Goal: Task Accomplishment & Management: Use online tool/utility

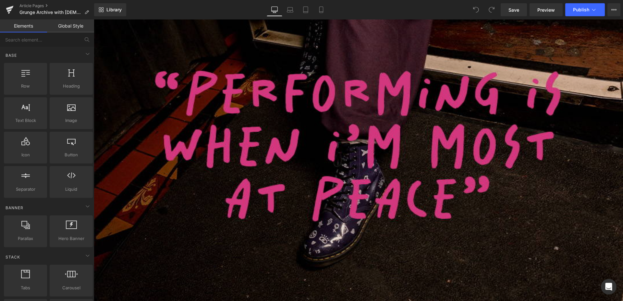
scroll to position [508, 0]
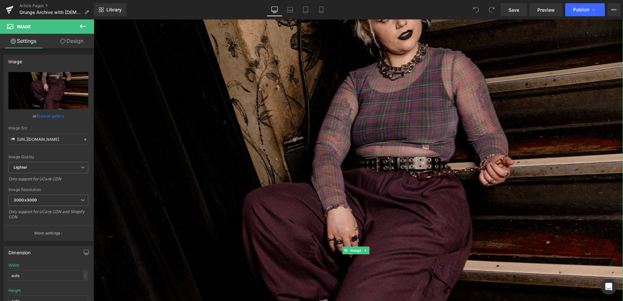
scroll to position [205, 0]
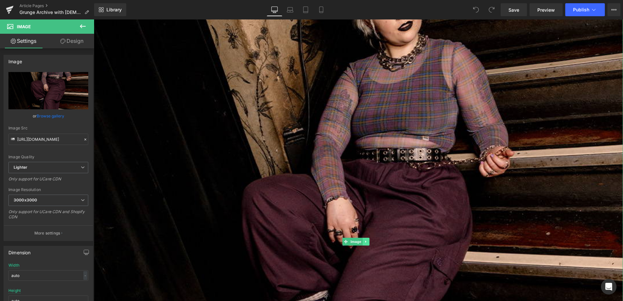
click at [366, 238] on link at bounding box center [366, 242] width 7 height 8
click at [370, 240] on icon at bounding box center [370, 242] width 4 height 4
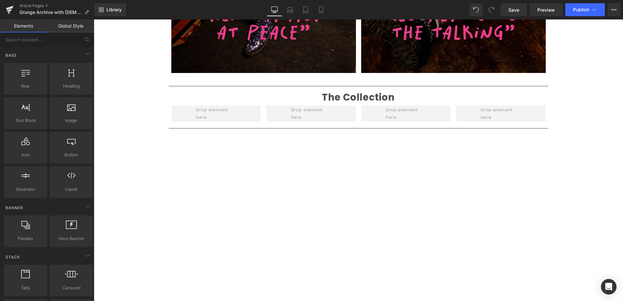
scroll to position [583, 0]
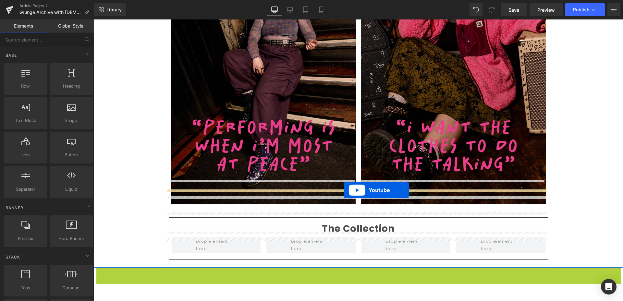
drag, startPoint x: 341, startPoint y: 248, endPoint x: 344, endPoint y: 190, distance: 58.1
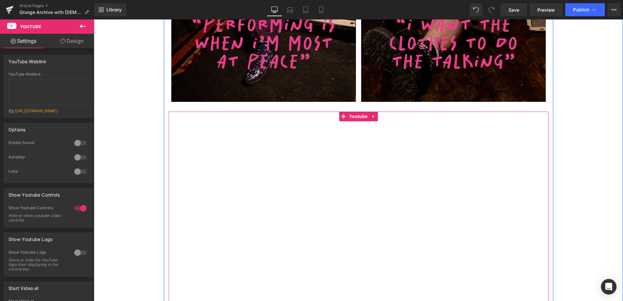
scroll to position [689, 0]
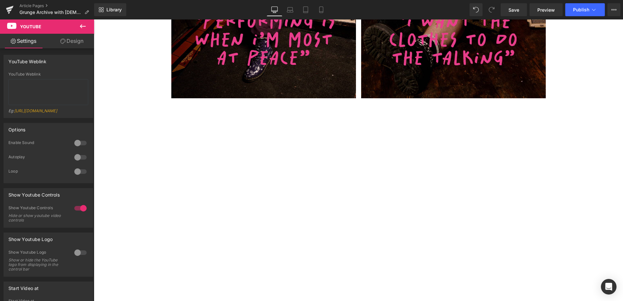
click at [75, 34] on link "Design" at bounding box center [71, 41] width 47 height 15
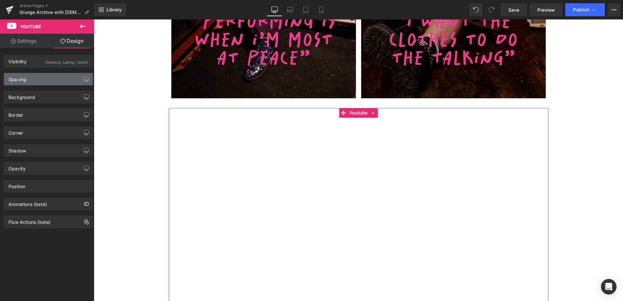
click at [41, 82] on div "Spacing" at bounding box center [48, 79] width 89 height 12
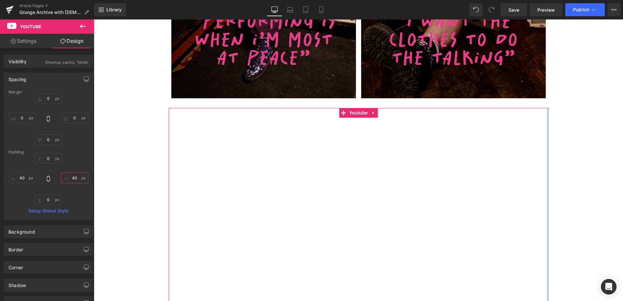
click at [74, 179] on input "40" at bounding box center [74, 178] width 27 height 11
type input "8"
click at [25, 179] on input "40" at bounding box center [21, 178] width 27 height 11
type input "8"
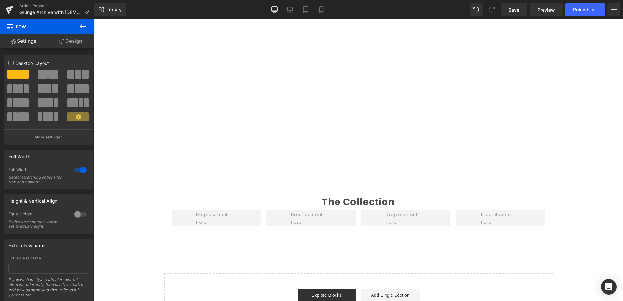
scroll to position [821, 0]
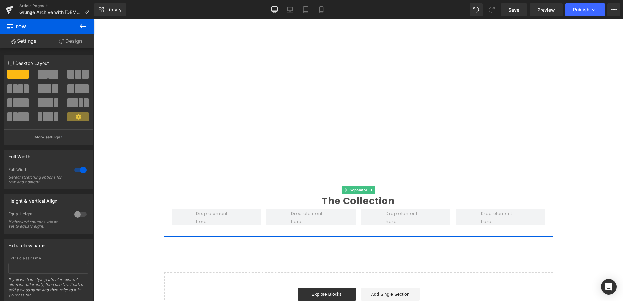
click at [386, 187] on div at bounding box center [359, 190] width 380 height 7
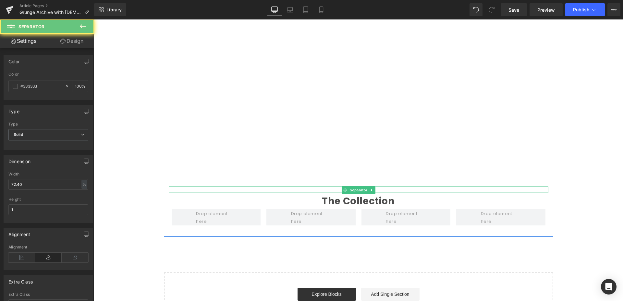
click at [382, 187] on div "Separator" at bounding box center [359, 190] width 380 height 7
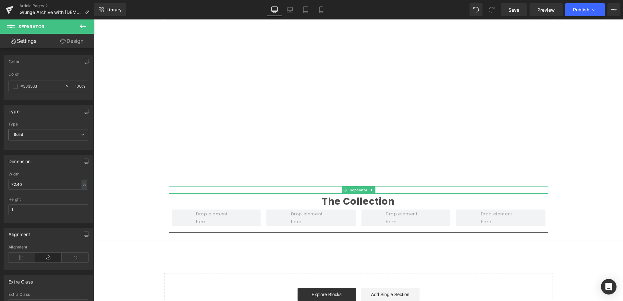
click at [383, 187] on div at bounding box center [359, 187] width 380 height 0
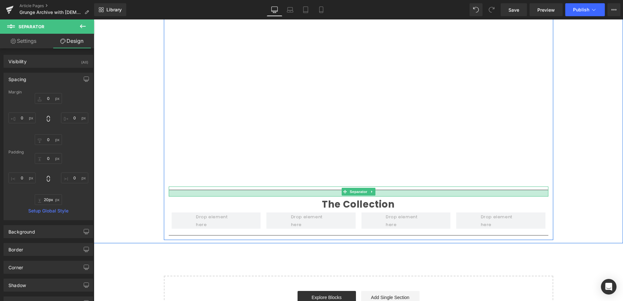
click at [384, 190] on div at bounding box center [359, 193] width 380 height 6
type input "20px"
type input "0px"
click at [384, 187] on div "Separator" at bounding box center [359, 192] width 380 height 10
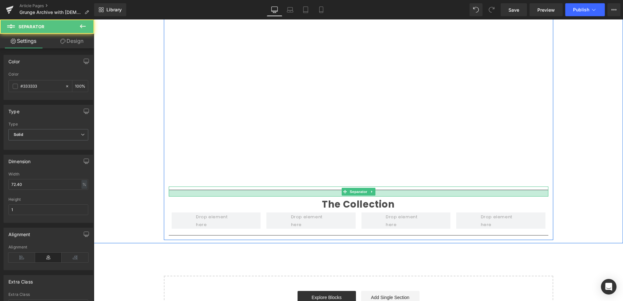
drag, startPoint x: 384, startPoint y: 164, endPoint x: 384, endPoint y: 168, distance: 4.2
click at [385, 187] on div "Separator" at bounding box center [359, 192] width 380 height 10
click at [382, 187] on div at bounding box center [359, 191] width 380 height 9
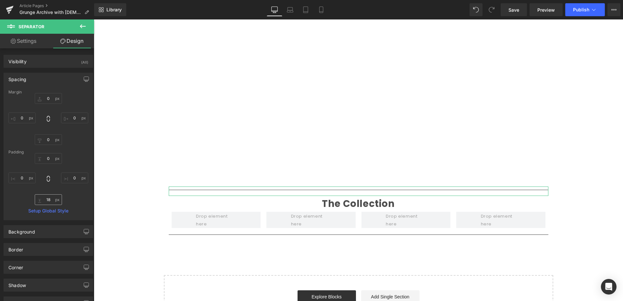
click at [49, 201] on input "18" at bounding box center [48, 199] width 27 height 11
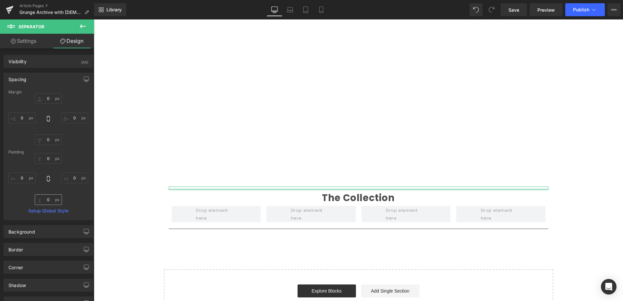
type input "0"
click at [50, 156] on input "0" at bounding box center [48, 158] width 27 height 11
type input "0"
click at [48, 101] on input "0" at bounding box center [48, 98] width 27 height 11
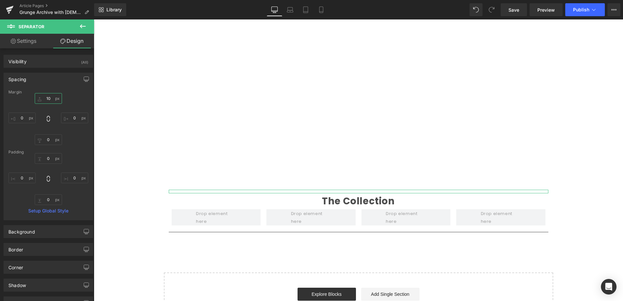
type input "20"
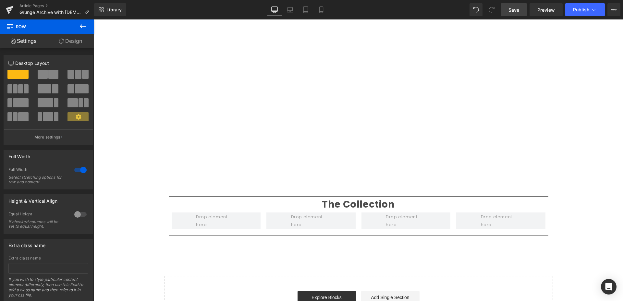
click at [517, 11] on span "Save" at bounding box center [513, 9] width 11 height 7
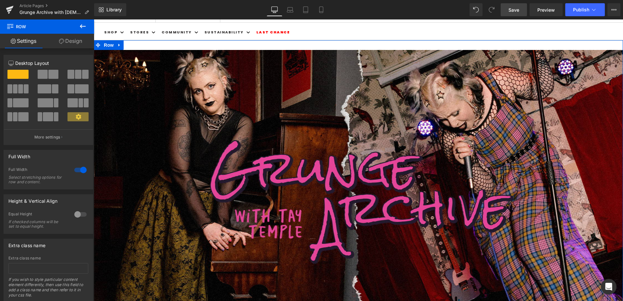
scroll to position [0, 0]
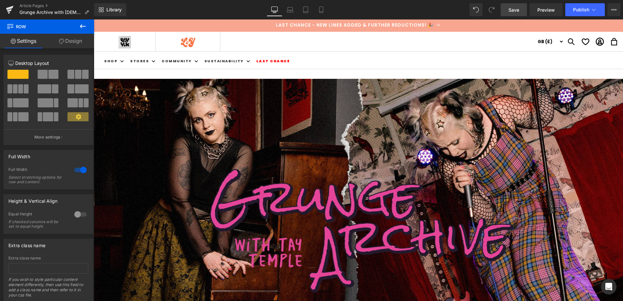
click at [518, 11] on span "Save" at bounding box center [513, 9] width 11 height 7
click at [283, 10] on icon at bounding box center [283, 11] width 6 height 2
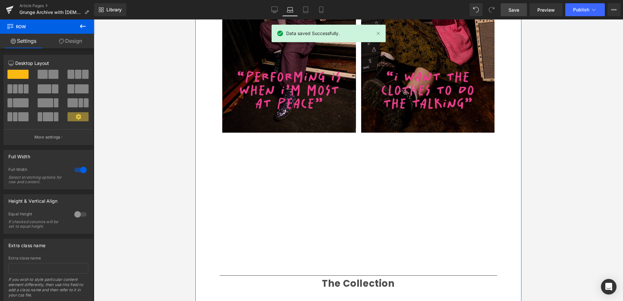
scroll to position [481, 0]
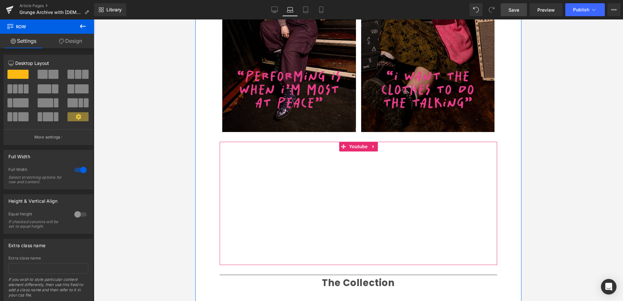
click at [230, 192] on div "Youtube" at bounding box center [358, 203] width 277 height 123
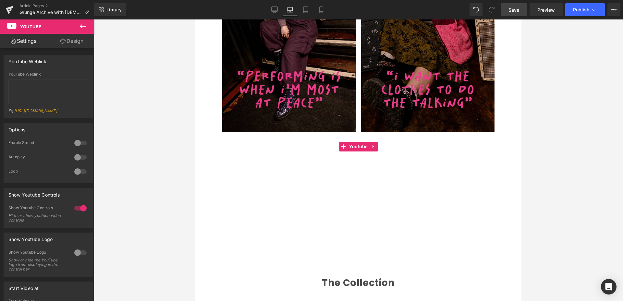
drag, startPoint x: 74, startPoint y: 42, endPoint x: 71, endPoint y: 52, distance: 9.8
click at [74, 42] on link "Design" at bounding box center [71, 41] width 47 height 15
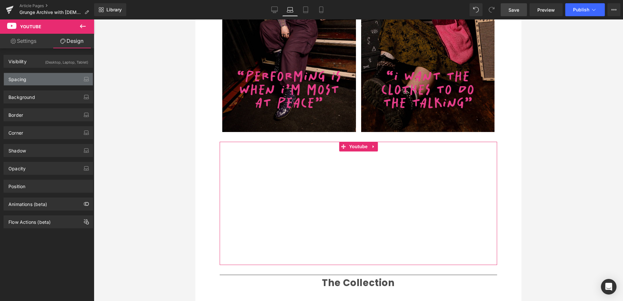
click at [49, 78] on div "Spacing" at bounding box center [48, 79] width 89 height 12
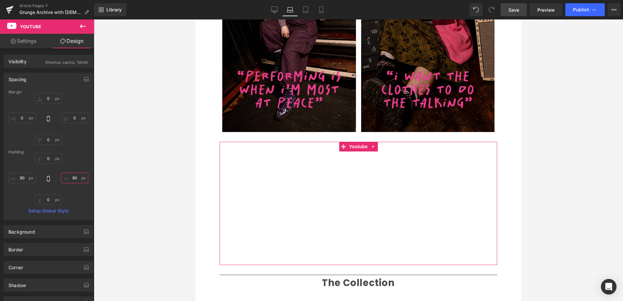
click at [76, 178] on input "90" at bounding box center [74, 178] width 27 height 11
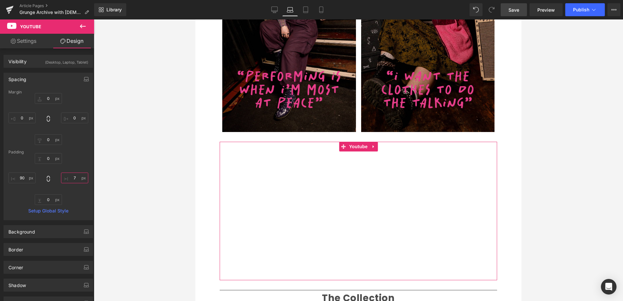
type input "6"
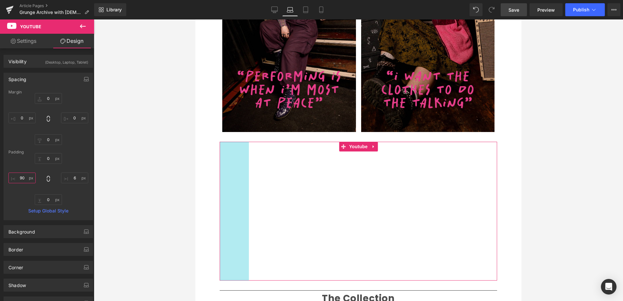
click at [26, 179] on input "90" at bounding box center [21, 178] width 27 height 11
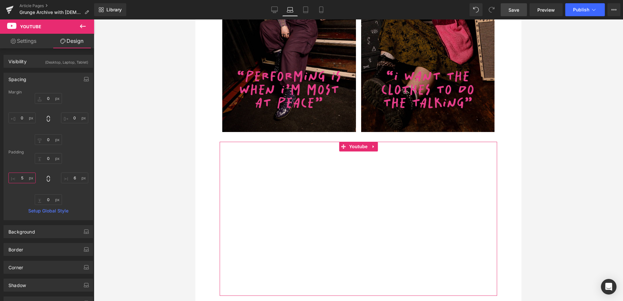
type input "6"
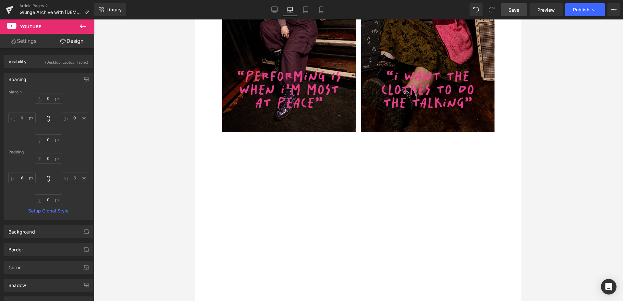
click at [506, 165] on div "Grunge Archive Text Block Think main character energy, with a rebellious edge. …" at bounding box center [358, 70] width 326 height 578
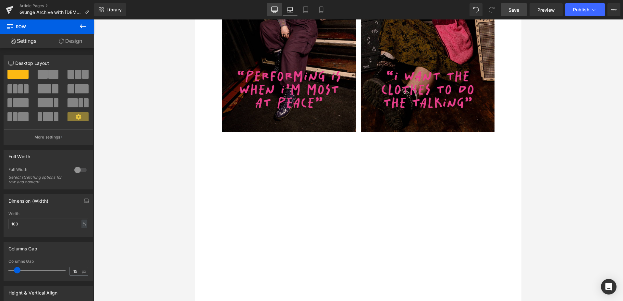
click at [275, 9] on icon at bounding box center [274, 9] width 6 height 6
type input "1200"
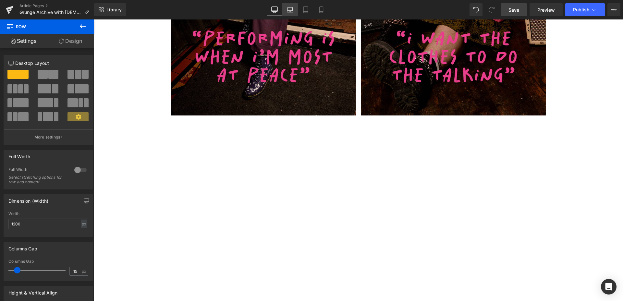
click at [292, 10] on icon at bounding box center [290, 9] width 6 height 6
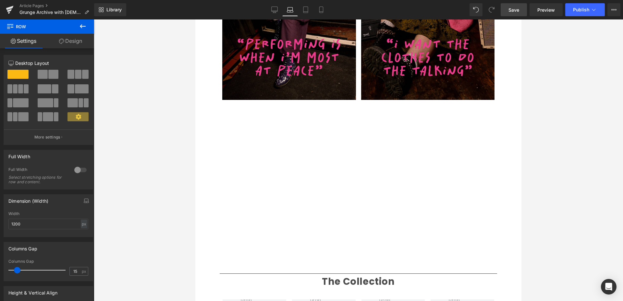
scroll to position [513, 0]
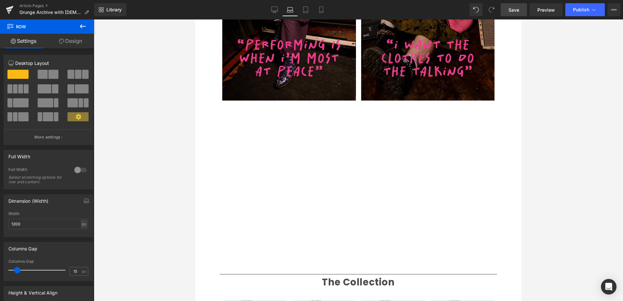
drag, startPoint x: 278, startPoint y: 10, endPoint x: 332, endPoint y: 5, distance: 54.1
click at [278, 10] on link "Desktop" at bounding box center [275, 9] width 16 height 13
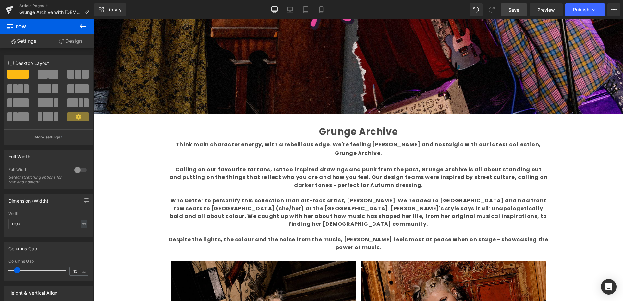
click at [518, 9] on span "Save" at bounding box center [513, 9] width 11 height 7
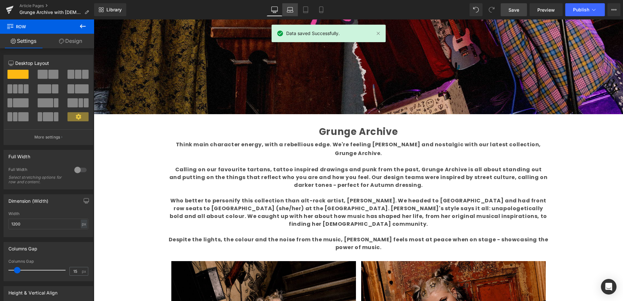
drag, startPoint x: 287, startPoint y: 9, endPoint x: 292, endPoint y: 10, distance: 5.6
click at [287, 9] on icon at bounding box center [290, 9] width 6 height 6
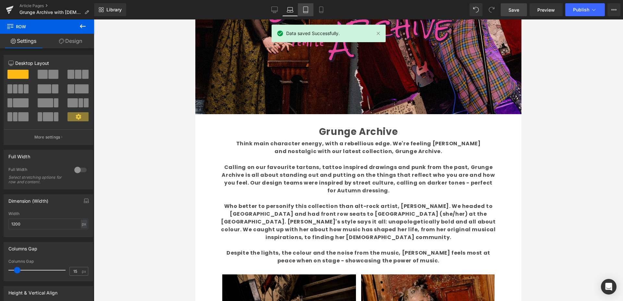
click at [305, 10] on icon at bounding box center [305, 9] width 6 height 6
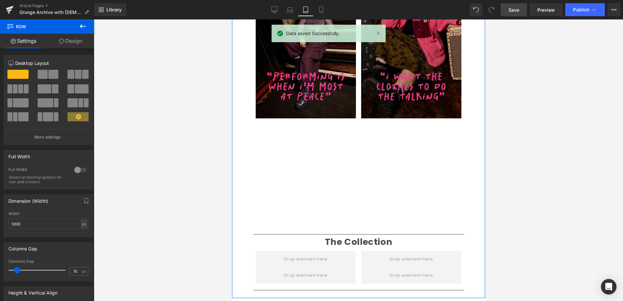
scroll to position [458, 0]
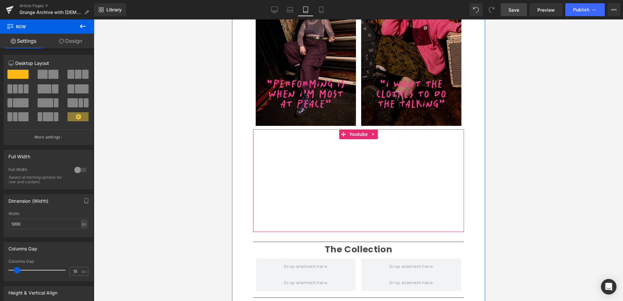
drag, startPoint x: 261, startPoint y: 143, endPoint x: 257, endPoint y: 144, distance: 4.2
click at [261, 143] on div "Youtube" at bounding box center [358, 180] width 211 height 103
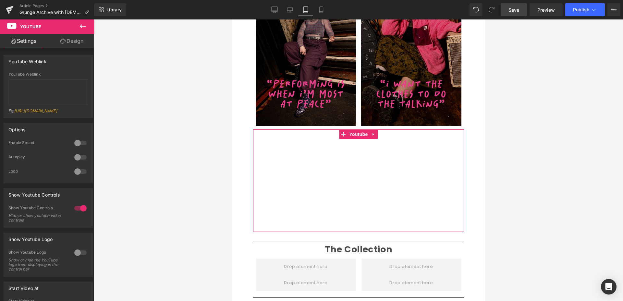
click at [71, 39] on link "Design" at bounding box center [71, 41] width 47 height 15
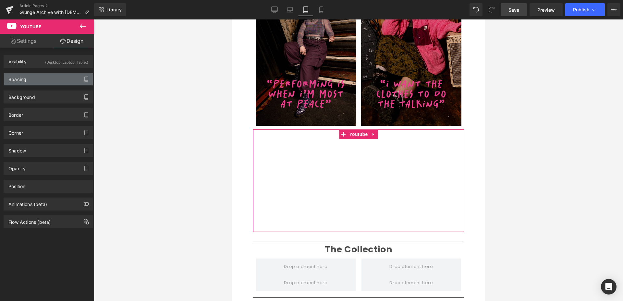
click at [39, 79] on div "Spacing" at bounding box center [48, 79] width 89 height 12
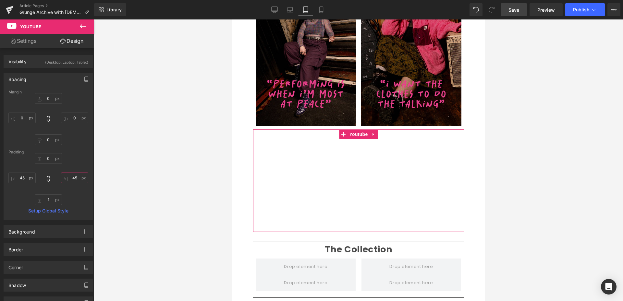
click at [73, 179] on input "45" at bounding box center [74, 178] width 27 height 11
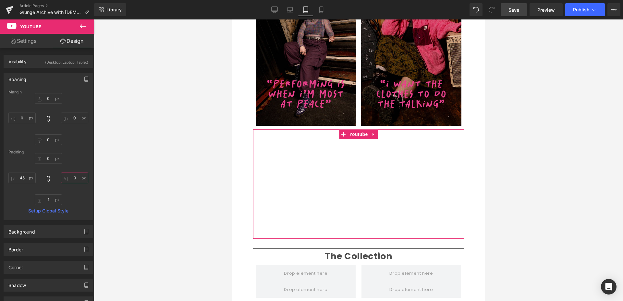
type input "8"
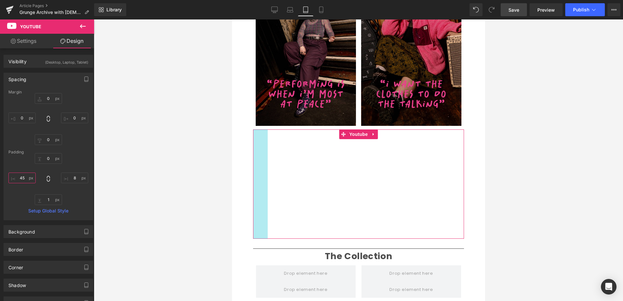
click at [27, 178] on input "45" at bounding box center [21, 178] width 27 height 11
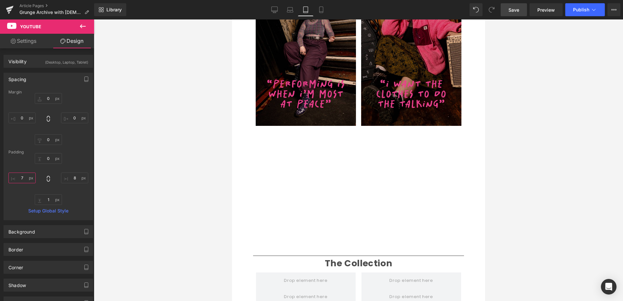
type input "8"
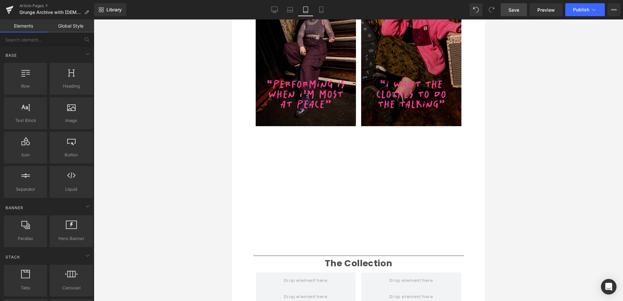
click at [113, 161] on div at bounding box center [358, 160] width 529 height 282
click at [274, 9] on icon at bounding box center [274, 9] width 6 height 6
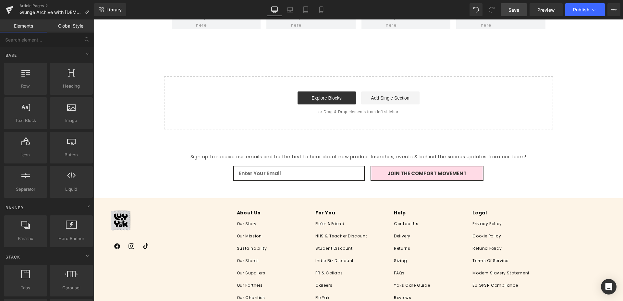
click at [513, 11] on span "Save" at bounding box center [513, 9] width 11 height 7
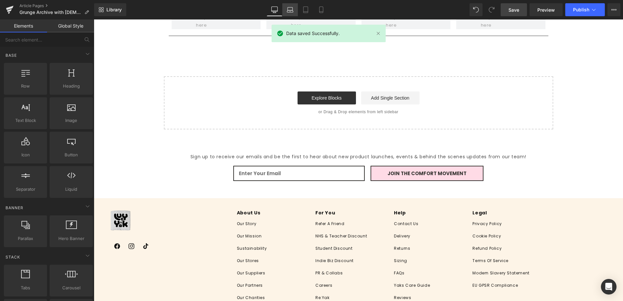
click at [287, 11] on icon at bounding box center [290, 9] width 6 height 6
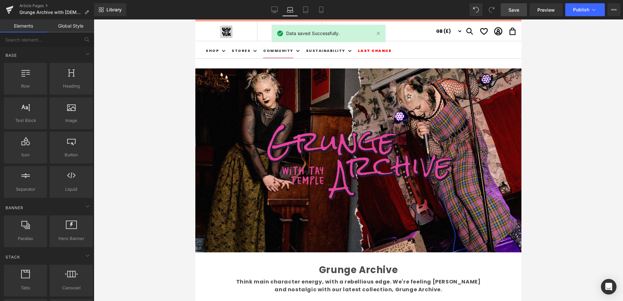
scroll to position [0, 0]
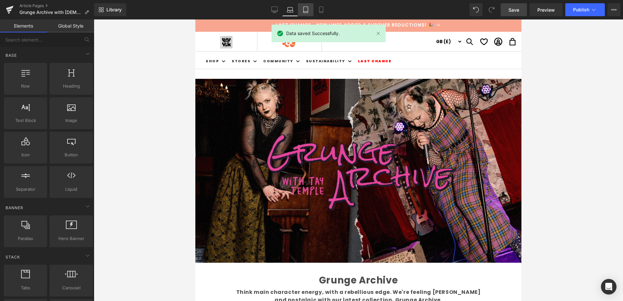
click at [305, 9] on icon at bounding box center [305, 9] width 6 height 6
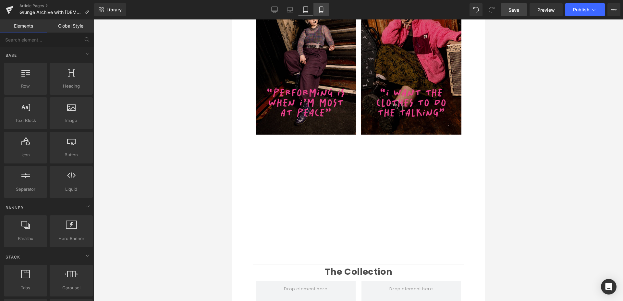
click at [320, 12] on icon at bounding box center [321, 9] width 6 height 6
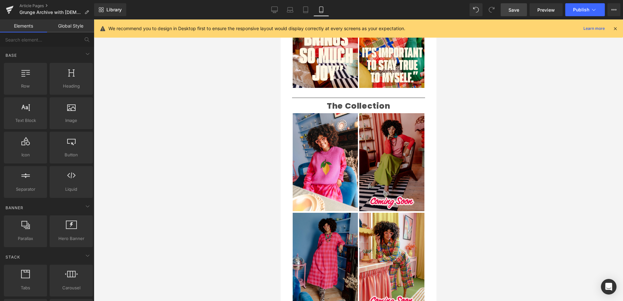
scroll to position [402, 0]
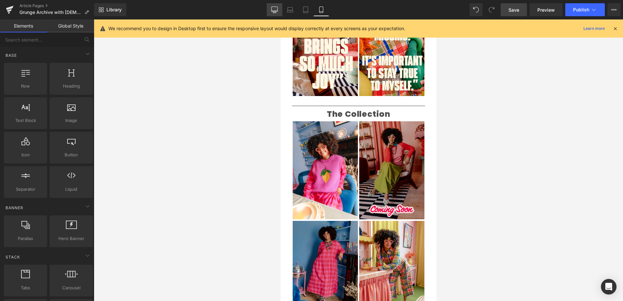
click at [272, 9] on icon at bounding box center [274, 9] width 6 height 6
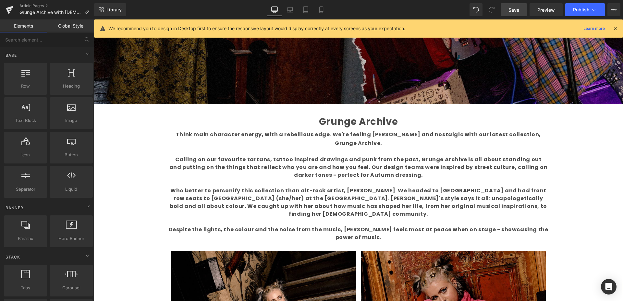
scroll to position [274, 0]
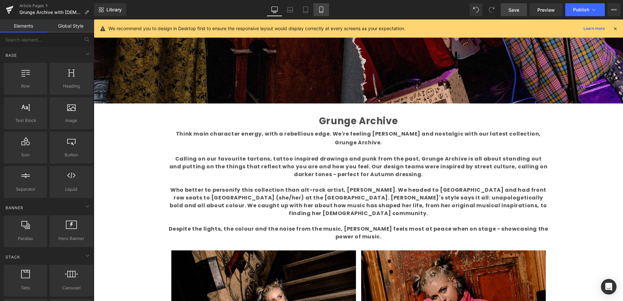
click at [320, 10] on icon at bounding box center [321, 9] width 6 height 6
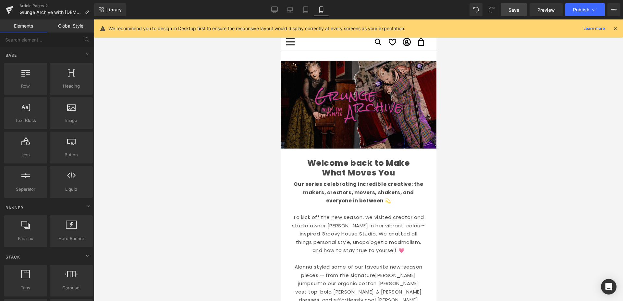
scroll to position [0, 0]
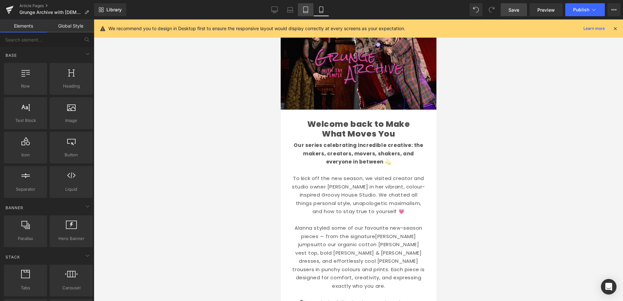
click at [305, 10] on icon at bounding box center [305, 9] width 6 height 6
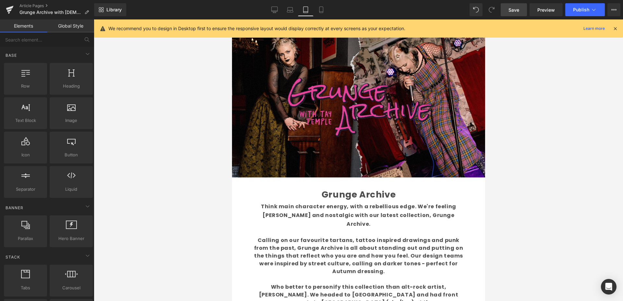
scroll to position [64, 0]
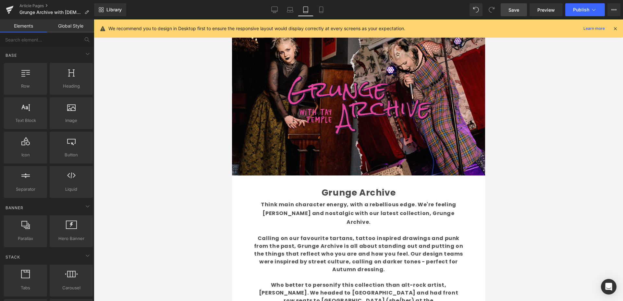
click at [355, 192] on div "Grunge Archive Text Block" at bounding box center [358, 192] width 211 height 15
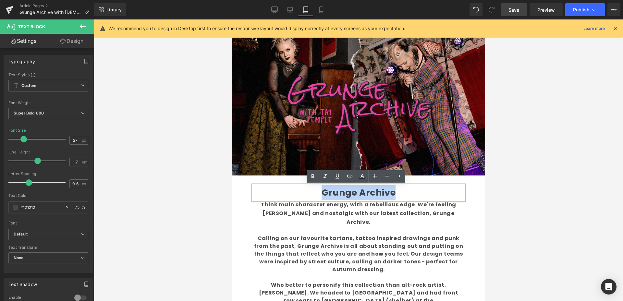
drag, startPoint x: 392, startPoint y: 191, endPoint x: 312, endPoint y: 191, distance: 80.1
click at [307, 190] on p "Grunge Archive" at bounding box center [358, 192] width 211 height 15
copy b "Grunge Archive"
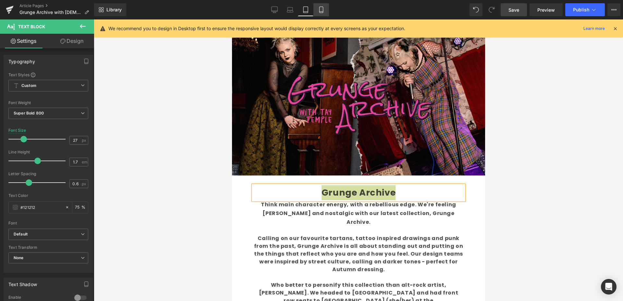
click at [320, 10] on icon at bounding box center [321, 10] width 4 height 6
type input "29"
type input "75"
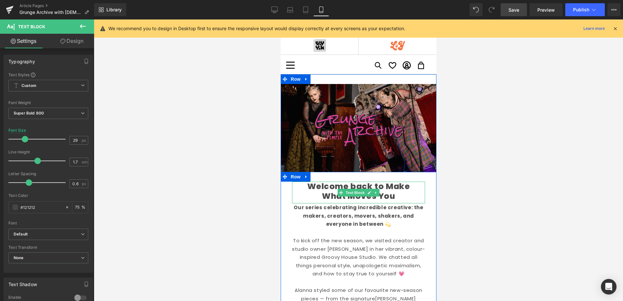
click at [366, 193] on link at bounding box center [369, 193] width 7 height 8
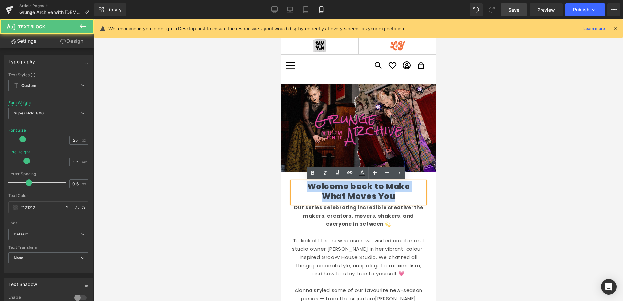
drag, startPoint x: 373, startPoint y: 194, endPoint x: 293, endPoint y: 183, distance: 80.7
click at [293, 183] on div "Welcome back to Make What Moves You" at bounding box center [358, 193] width 133 height 22
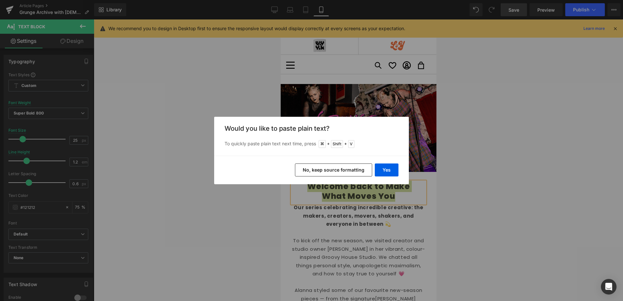
click at [328, 172] on button "No, keep source formatting" at bounding box center [333, 170] width 77 height 13
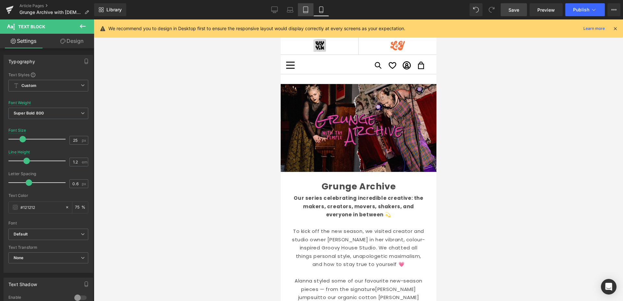
click at [304, 10] on icon at bounding box center [305, 9] width 6 height 6
type input "16"
type input "1.8"
type input "75"
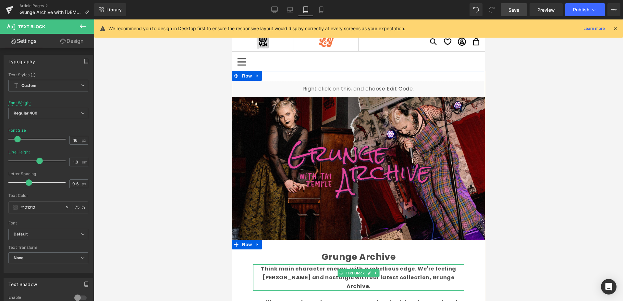
click at [410, 276] on b "Think main character energy, with a rebellious edge. We're feeling [PERSON_NAME…" at bounding box center [358, 277] width 195 height 25
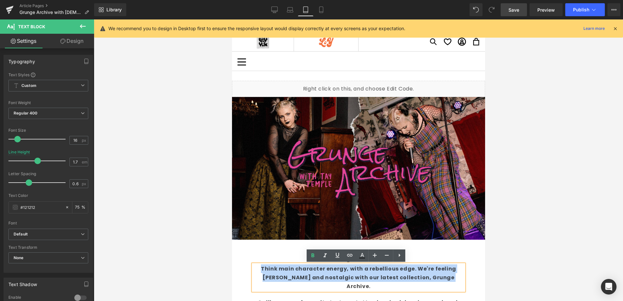
drag, startPoint x: 436, startPoint y: 278, endPoint x: 232, endPoint y: 262, distance: 204.0
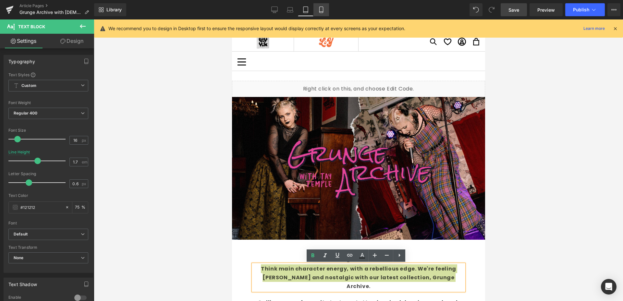
click at [322, 11] on icon at bounding box center [321, 9] width 6 height 6
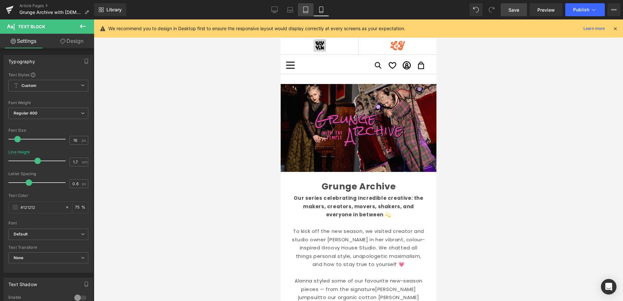
click at [306, 8] on icon at bounding box center [305, 9] width 6 height 6
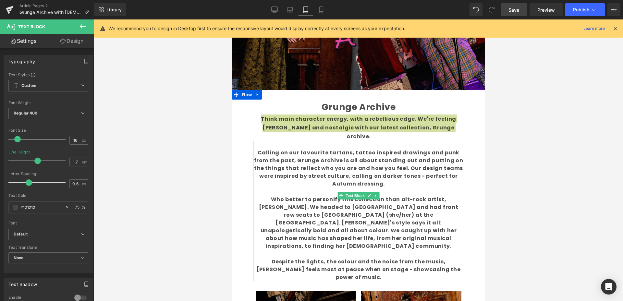
copy b "Think main character energy, with a rebellious edge. We're feeling [PERSON_NAME…"
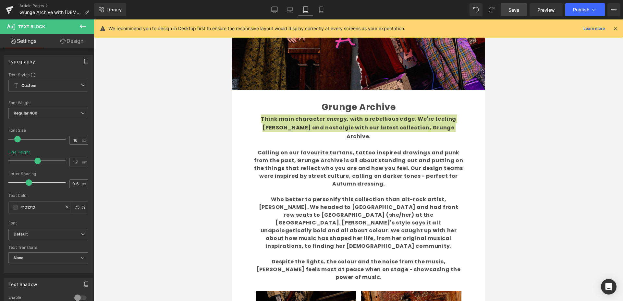
drag, startPoint x: 323, startPoint y: 12, endPoint x: 327, endPoint y: 23, distance: 11.3
click at [323, 12] on icon at bounding box center [321, 9] width 6 height 6
type input "75"
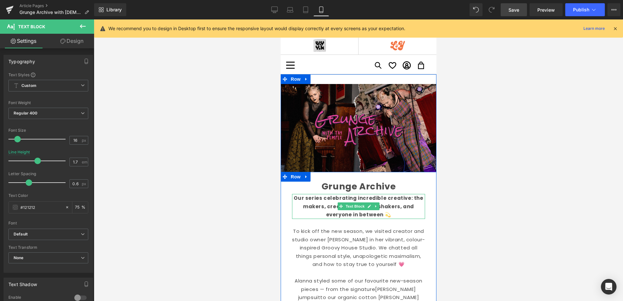
click at [375, 214] on b "Our series celebrating incredible creative: the makers, creators, movers, shake…" at bounding box center [357, 206] width 129 height 23
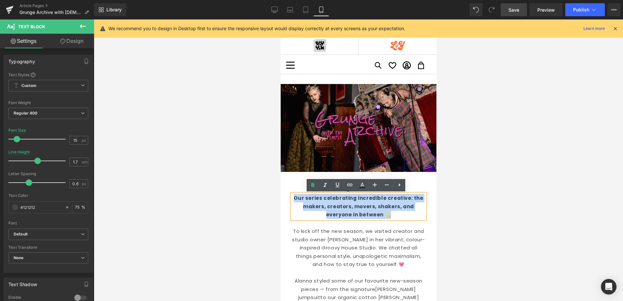
drag, startPoint x: 362, startPoint y: 212, endPoint x: 282, endPoint y: 196, distance: 81.9
click at [280, 195] on html "Skip to content Your cart is empty Continue shopping Have an account? Log in to…" at bounding box center [358, 160] width 156 height 282
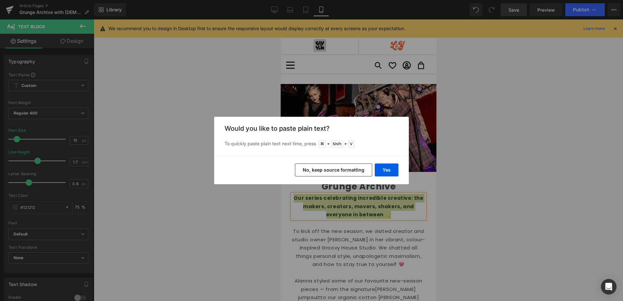
click at [339, 170] on button "No, keep source formatting" at bounding box center [333, 170] width 77 height 13
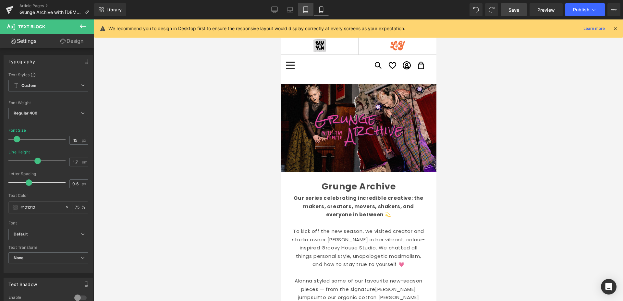
click at [306, 9] on icon at bounding box center [305, 9] width 6 height 6
type input "16"
type input "1.8"
type input "75"
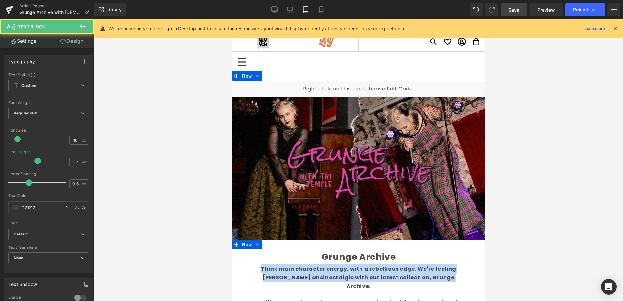
drag, startPoint x: 429, startPoint y: 277, endPoint x: 237, endPoint y: 271, distance: 192.1
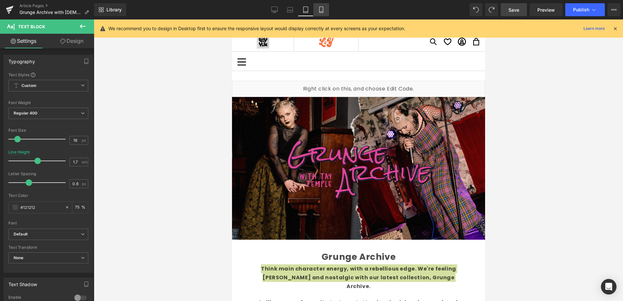
click at [321, 9] on icon at bounding box center [321, 9] width 6 height 6
type input "75"
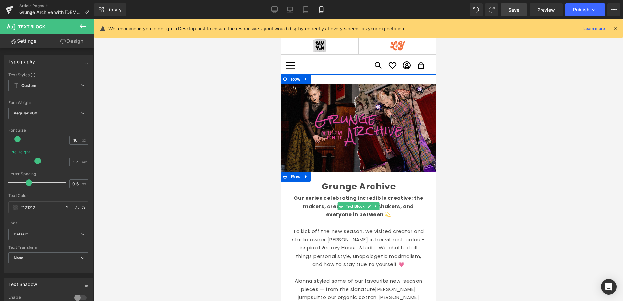
click at [367, 216] on b "Our series celebrating incredible creative: the makers, creators, movers, shake…" at bounding box center [357, 206] width 129 height 23
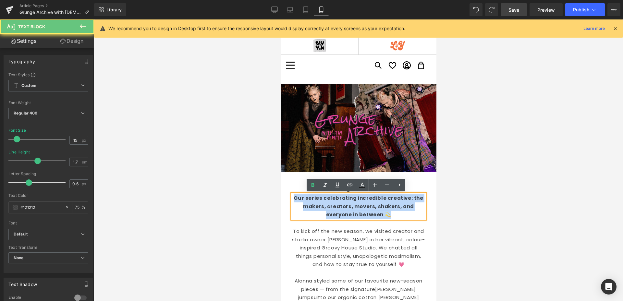
drag, startPoint x: 392, startPoint y: 212, endPoint x: 283, endPoint y: 200, distance: 109.3
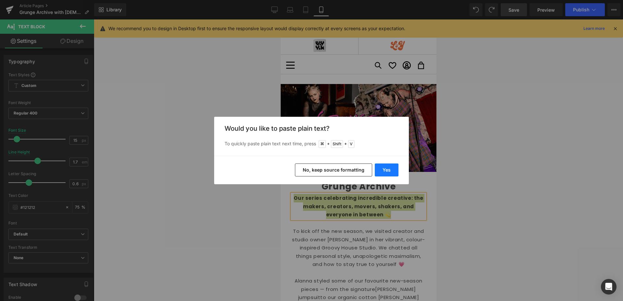
click at [391, 169] on button "Yes" at bounding box center [387, 170] width 24 height 13
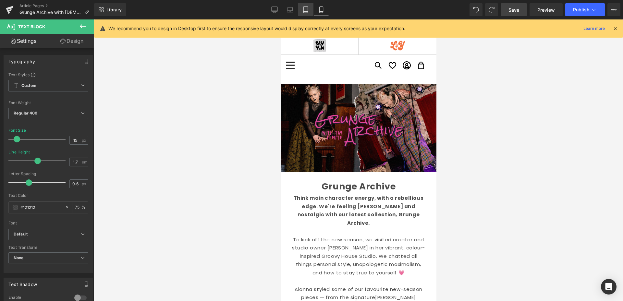
click at [305, 13] on icon at bounding box center [305, 10] width 5 height 6
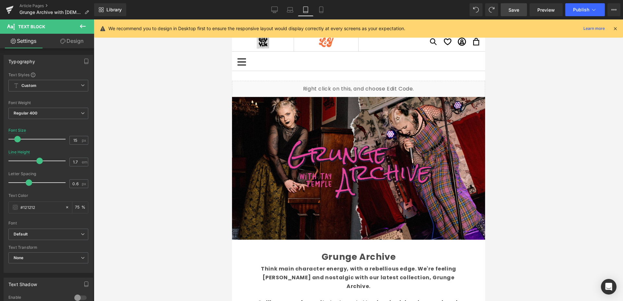
type input "16"
type input "1.8"
type input "75"
click at [317, 11] on link "Mobile" at bounding box center [321, 9] width 16 height 13
type input "15"
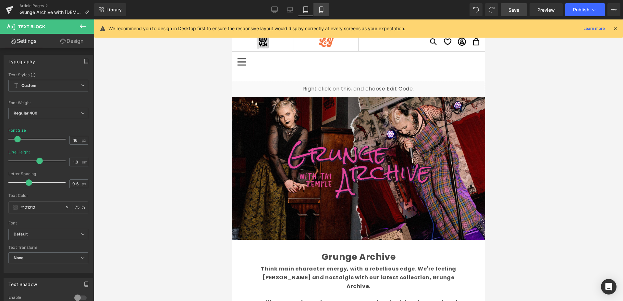
type input "1.7"
type input "75"
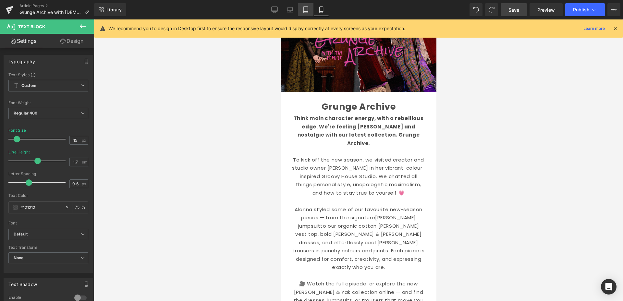
click at [303, 10] on icon at bounding box center [305, 9] width 6 height 6
type input "16"
type input "1.8"
type input "75"
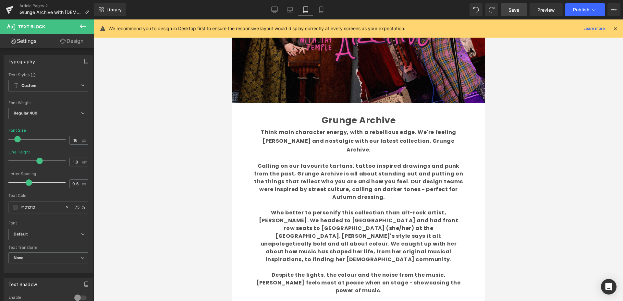
scroll to position [139, 0]
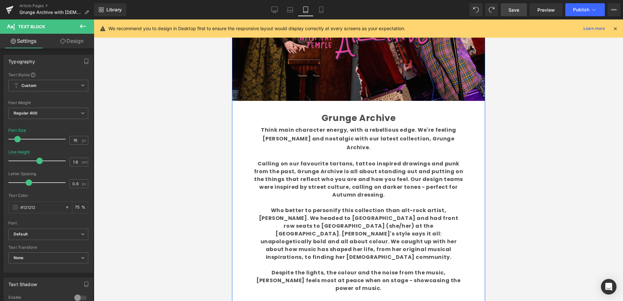
click at [336, 228] on b "Who better to personify this collection than alt-rock artist, [PERSON_NAME]. We…" at bounding box center [358, 234] width 199 height 54
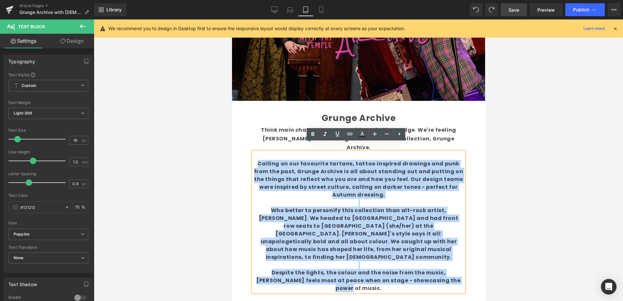
drag, startPoint x: 440, startPoint y: 248, endPoint x: 219, endPoint y: 150, distance: 241.8
click at [232, 150] on html "Skip to content Your cart is empty Continue shopping Have an account? Log in to…" at bounding box center [358, 22] width 253 height 282
copy div "Calling on our favourite tartans, tattoo inspired drawings and punk from the pa…"
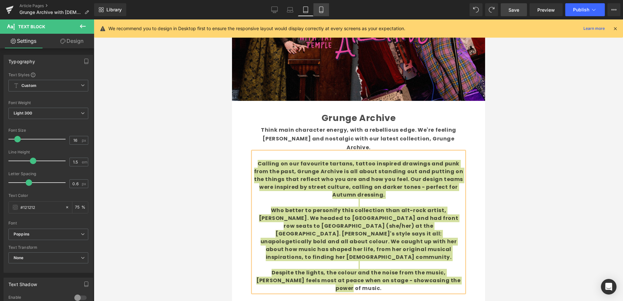
click at [318, 9] on icon at bounding box center [321, 9] width 6 height 6
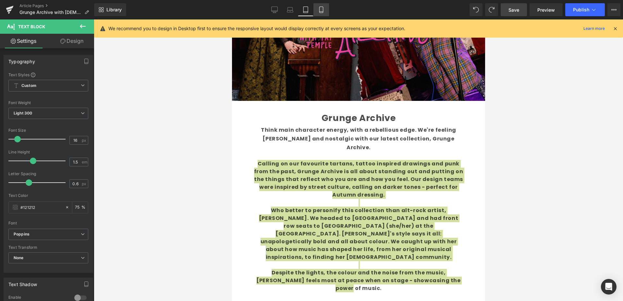
type input "75"
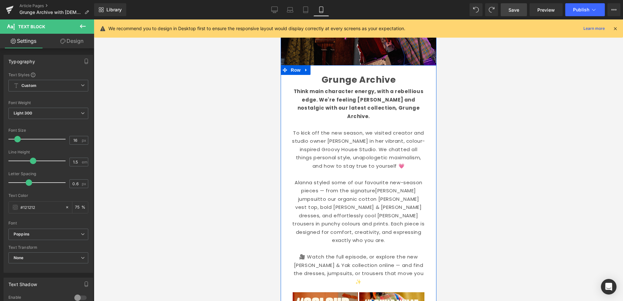
scroll to position [106, 0]
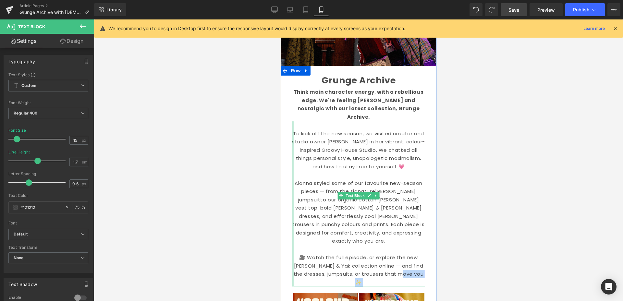
drag, startPoint x: 406, startPoint y: 257, endPoint x: 289, endPoint y: 125, distance: 176.1
click at [292, 125] on div "To kick off the new season, we visited creator and studio owner Alanna Doherty …" at bounding box center [358, 203] width 133 height 165
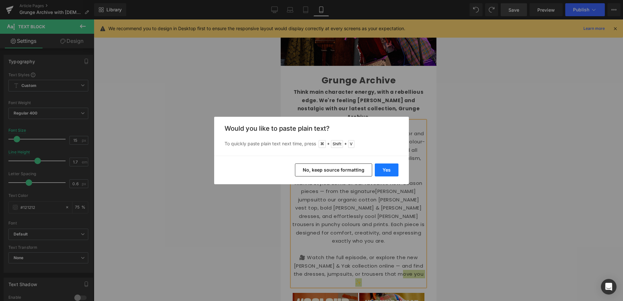
click at [389, 169] on button "Yes" at bounding box center [387, 170] width 24 height 13
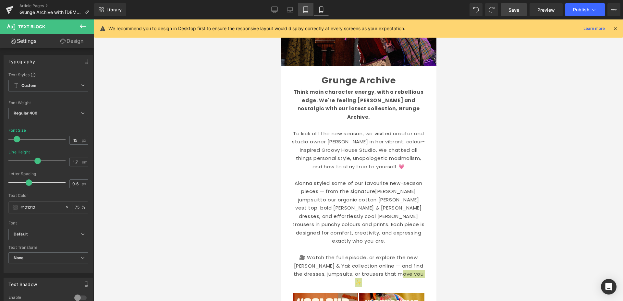
click at [307, 4] on link "Tablet" at bounding box center [306, 9] width 16 height 13
type input "16"
type input "1.8"
type input "75"
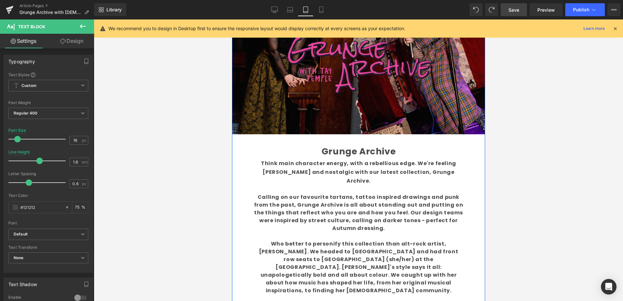
scroll to position [111, 0]
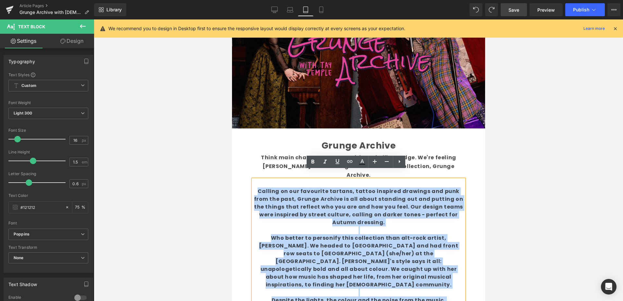
drag, startPoint x: 408, startPoint y: 271, endPoint x: 236, endPoint y: 183, distance: 192.7
copy div "Calling on our favourite tartans, tattoo inspired drawings and punk from the pa…"
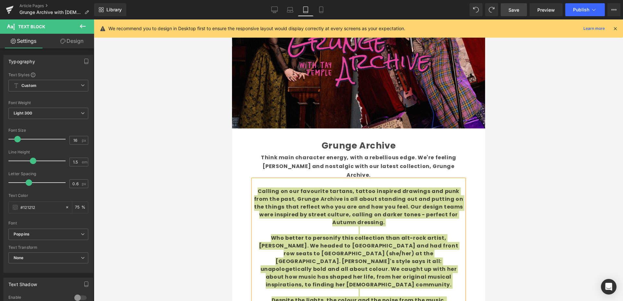
drag, startPoint x: 321, startPoint y: 10, endPoint x: 331, endPoint y: 21, distance: 14.9
click at [321, 10] on icon at bounding box center [321, 9] width 6 height 6
type input "75"
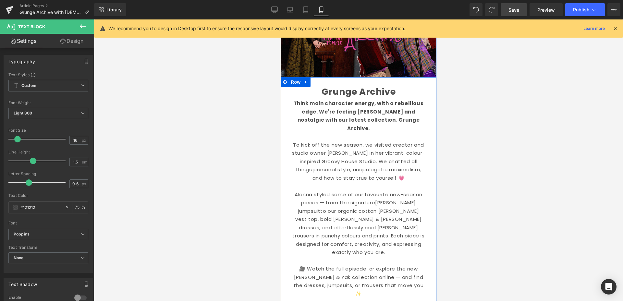
scroll to position [103, 0]
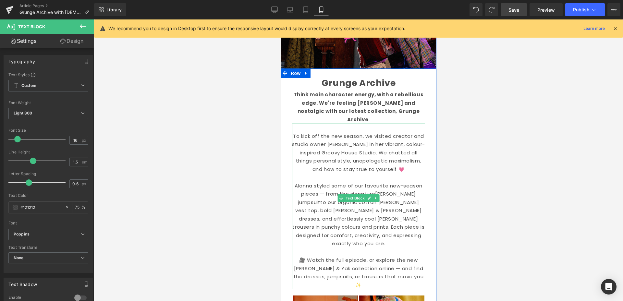
click at [388, 256] on p "🎥 Watch the full episode, or explore the new [PERSON_NAME] & Yak collection onl…" at bounding box center [358, 272] width 133 height 33
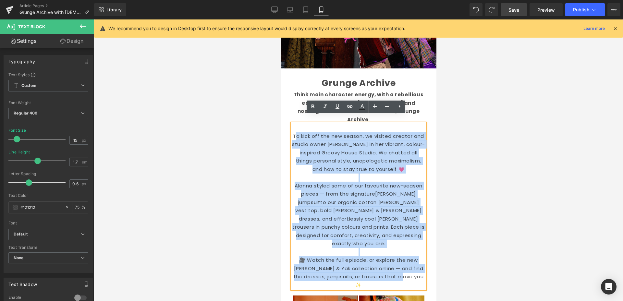
drag, startPoint x: 408, startPoint y: 260, endPoint x: 295, endPoint y: 130, distance: 171.7
click at [295, 130] on div "To kick off the new season, we visited creator and studio owner Alanna Doherty …" at bounding box center [358, 206] width 133 height 165
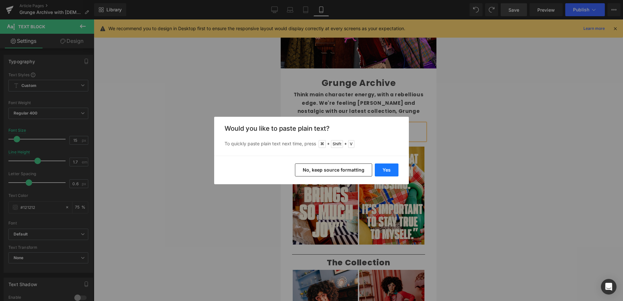
click at [392, 170] on button "Yes" at bounding box center [387, 170] width 24 height 13
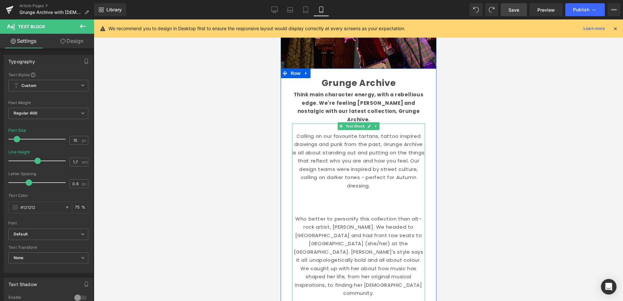
click at [359, 206] on p "To enrich screen reader interactions, please activate Accessibility in Grammarl…" at bounding box center [358, 210] width 133 height 8
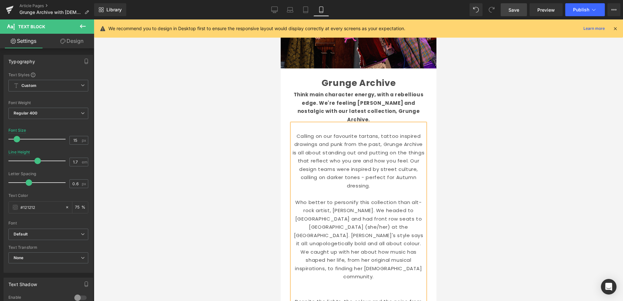
click at [336, 289] on p "To enrich screen reader interactions, please activate Accessibility in Grammarl…" at bounding box center [358, 293] width 133 height 8
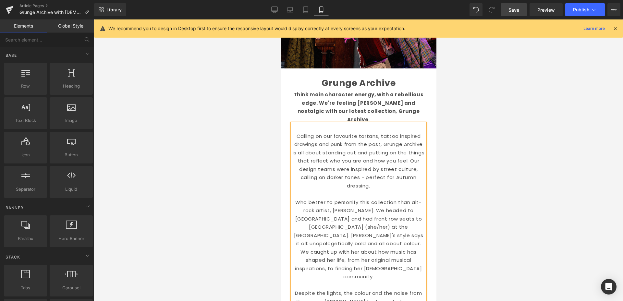
click at [510, 189] on div at bounding box center [358, 160] width 529 height 282
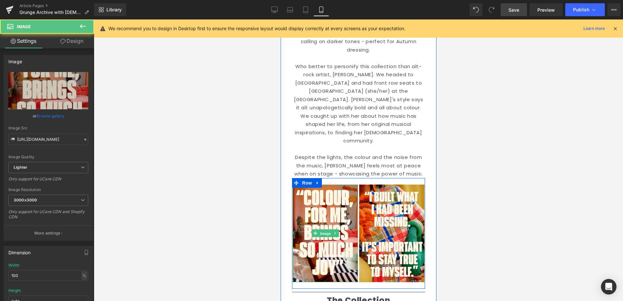
scroll to position [466, 0]
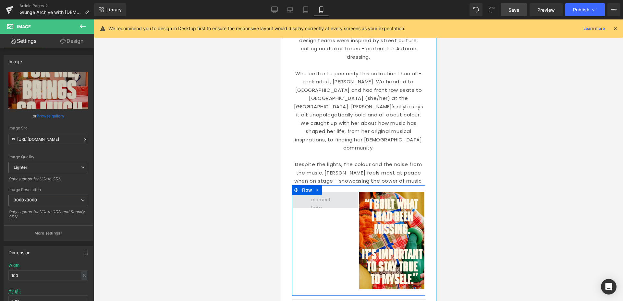
click at [339, 192] on span at bounding box center [324, 200] width 65 height 16
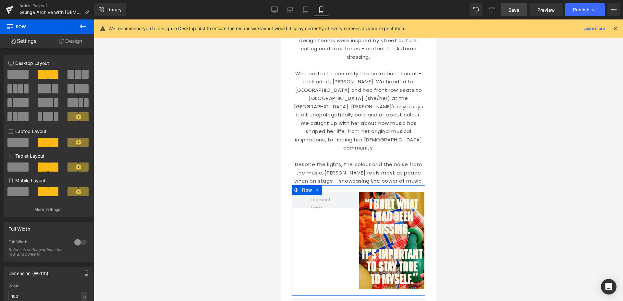
click at [79, 41] on link "Design" at bounding box center [70, 41] width 47 height 15
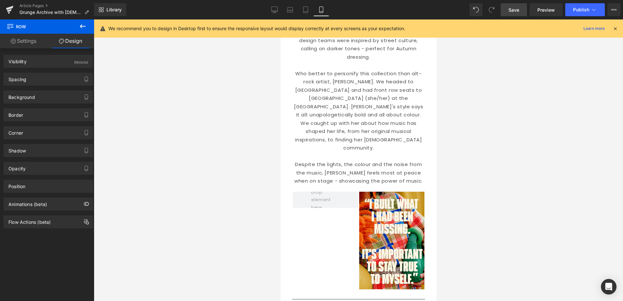
click at [86, 24] on icon at bounding box center [83, 26] width 8 height 8
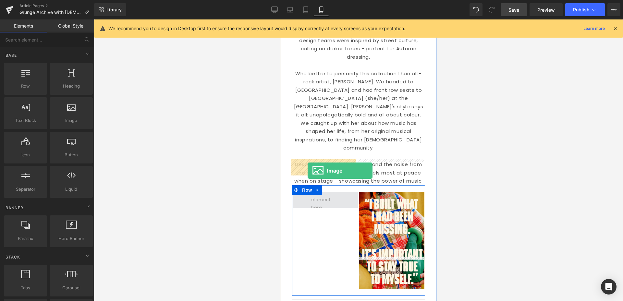
drag, startPoint x: 355, startPoint y: 131, endPoint x: 308, endPoint y: 170, distance: 61.6
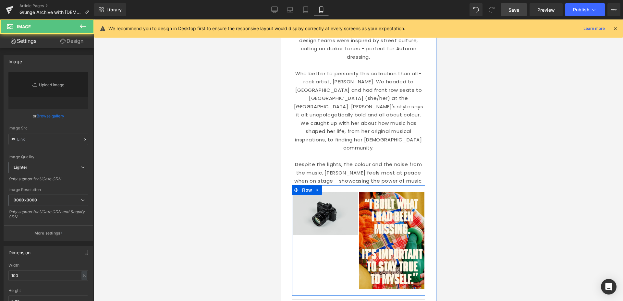
type input "//d1um8515vdn9kb.cloudfront.net/images/parallax.jpg"
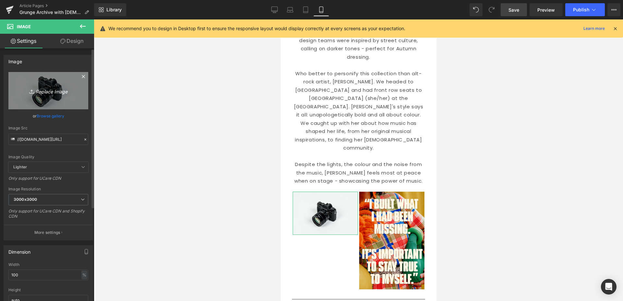
click at [48, 92] on icon "Replace Image" at bounding box center [48, 91] width 52 height 8
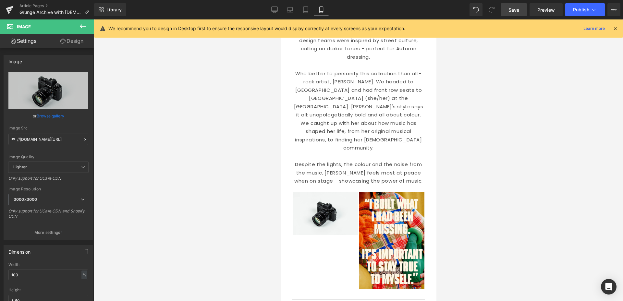
type input "C:\fakepath\31.jpg"
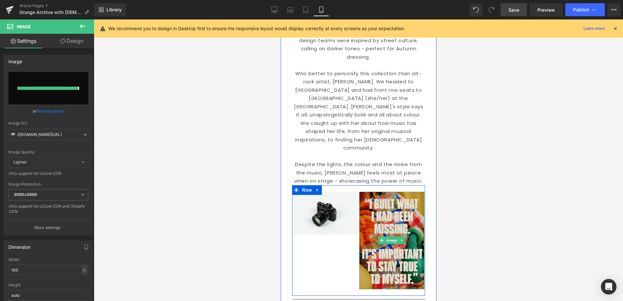
type input "https://ucarecdn.com/ad0f4043-912b-4a6d-b06d-dc912589442e/-/format/auto/-/previ…"
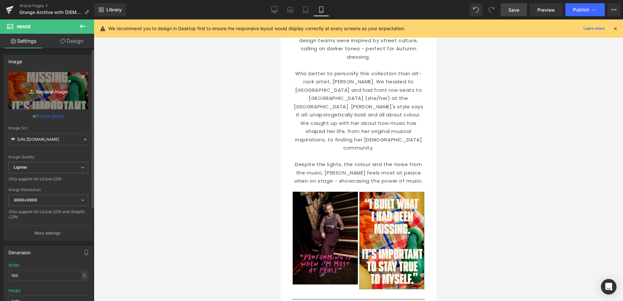
click at [57, 93] on icon "Replace Image" at bounding box center [48, 91] width 52 height 8
type input "C:\fakepath\21.jpg"
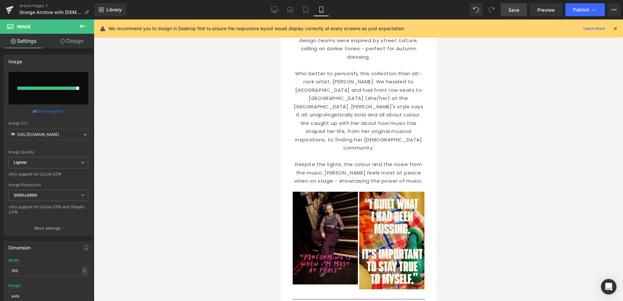
type input "https://ucarecdn.com/8aee9f6d-3351-4e99-889a-53b73514b870/-/format/auto/-/previ…"
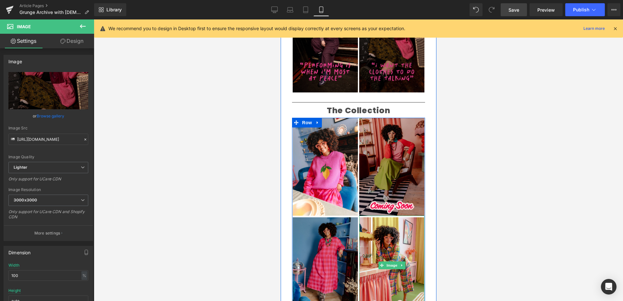
scroll to position [657, 0]
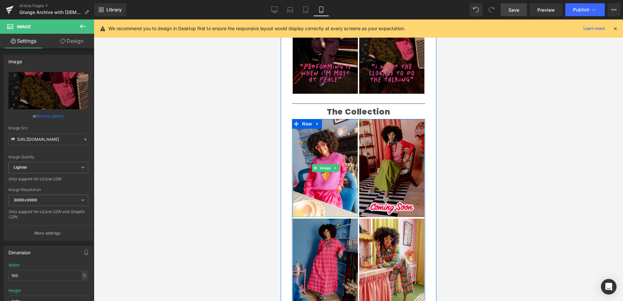
click at [332, 164] on link at bounding box center [335, 168] width 7 height 8
click at [336, 166] on icon at bounding box center [338, 168] width 4 height 4
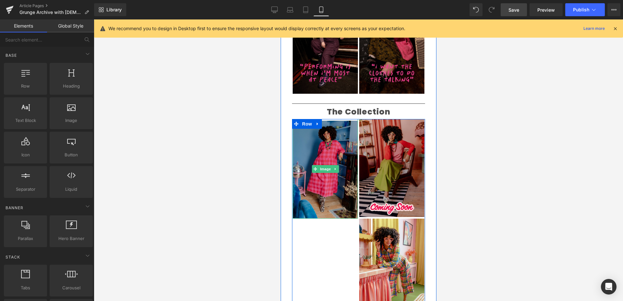
click at [333, 167] on icon at bounding box center [335, 169] width 4 height 4
click at [336, 167] on icon at bounding box center [338, 169] width 4 height 4
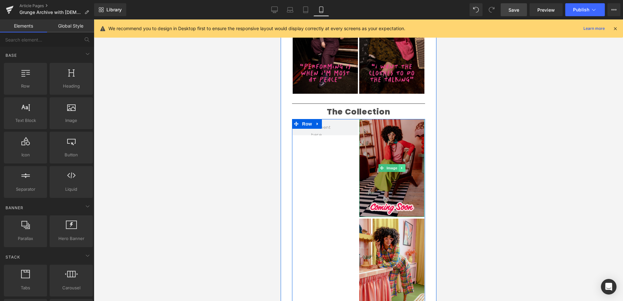
click at [400, 166] on icon at bounding box center [402, 168] width 4 height 4
click at [403, 166] on icon at bounding box center [405, 168] width 4 height 4
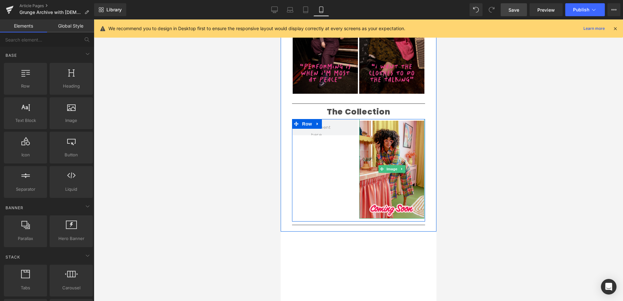
click at [401, 167] on icon at bounding box center [402, 169] width 4 height 4
click at [403, 167] on icon at bounding box center [405, 169] width 4 height 4
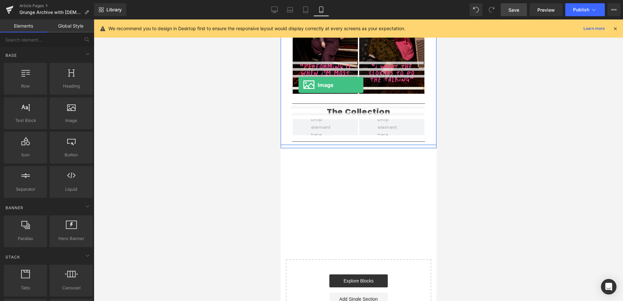
drag, startPoint x: 354, startPoint y: 130, endPoint x: 304, endPoint y: 86, distance: 66.7
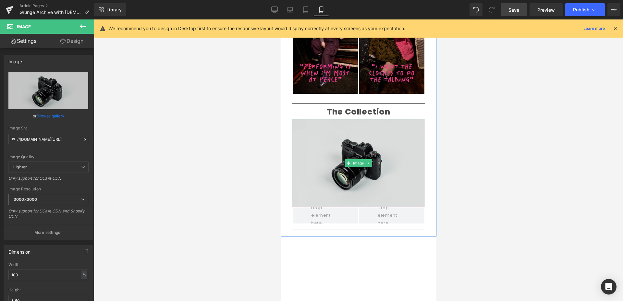
scroll to position [648, 0]
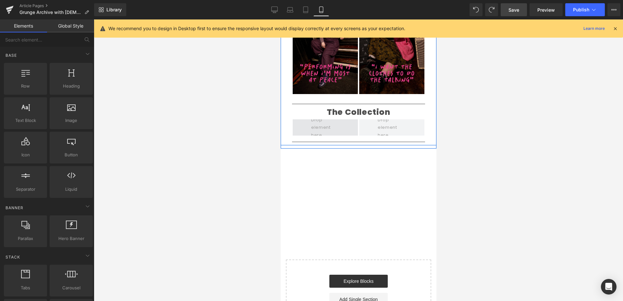
click at [333, 115] on span at bounding box center [325, 128] width 33 height 26
click at [350, 119] on span at bounding box center [324, 127] width 65 height 16
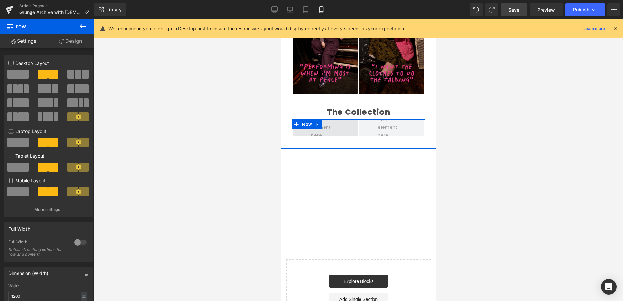
click at [329, 115] on span at bounding box center [325, 128] width 33 height 26
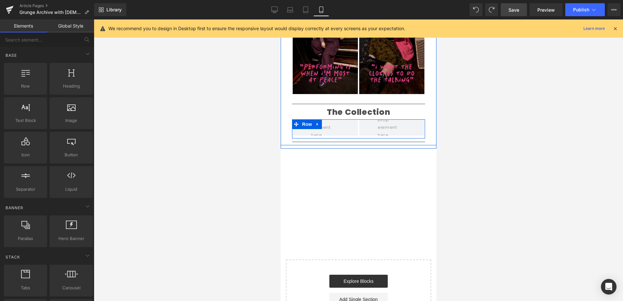
click at [316, 122] on icon at bounding box center [317, 124] width 5 height 5
click at [324, 122] on icon at bounding box center [325, 124] width 5 height 5
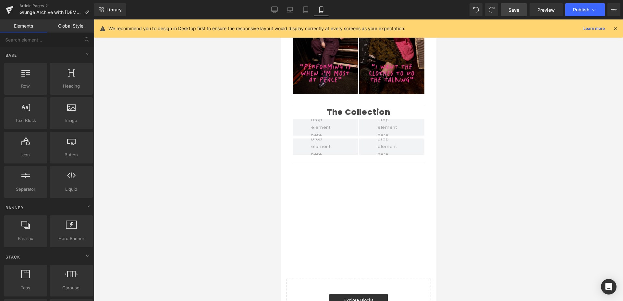
click at [263, 115] on div at bounding box center [358, 160] width 529 height 282
click at [72, 27] on link "Global Style" at bounding box center [70, 25] width 47 height 13
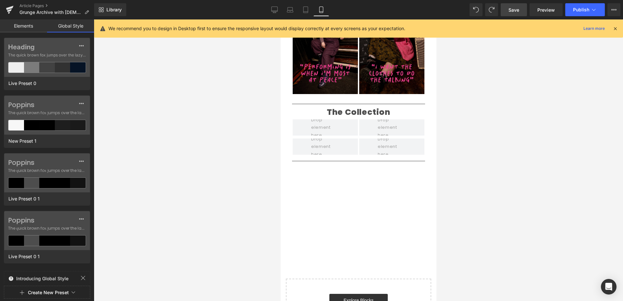
click at [31, 27] on link "Elements" at bounding box center [23, 25] width 47 height 13
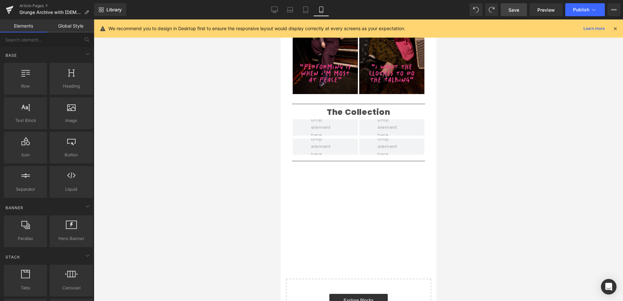
click at [300, 168] on div at bounding box center [358, 207] width 156 height 79
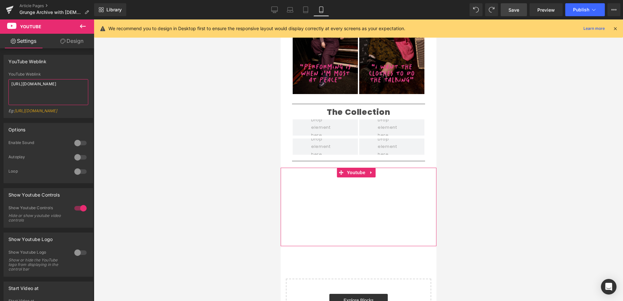
drag, startPoint x: 41, startPoint y: 87, endPoint x: 0, endPoint y: 74, distance: 42.7
click at [0, 71] on div "YouTube Weblink YouTube Weblink https://www.youtube.com/watch?v=99W14XY_-cc Eg:…" at bounding box center [48, 84] width 97 height 68
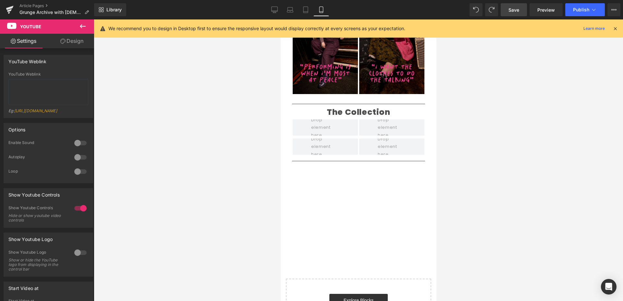
click at [249, 132] on div at bounding box center [358, 160] width 529 height 282
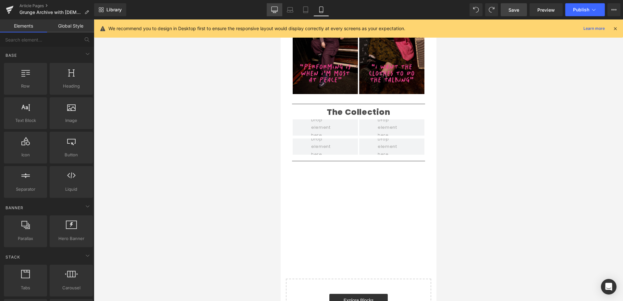
drag, startPoint x: 275, startPoint y: 9, endPoint x: 278, endPoint y: 8, distance: 3.5
click at [275, 9] on icon at bounding box center [274, 9] width 6 height 6
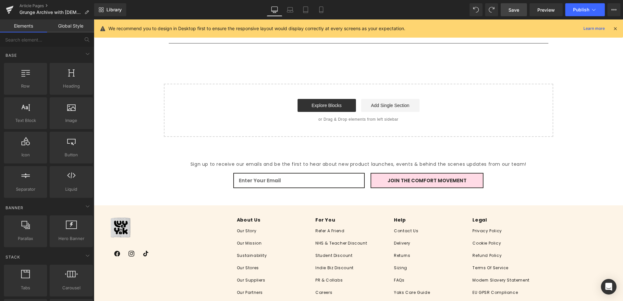
click at [514, 8] on span "Save" at bounding box center [513, 9] width 11 height 7
click at [317, 8] on link "Mobile" at bounding box center [314, 9] width 16 height 13
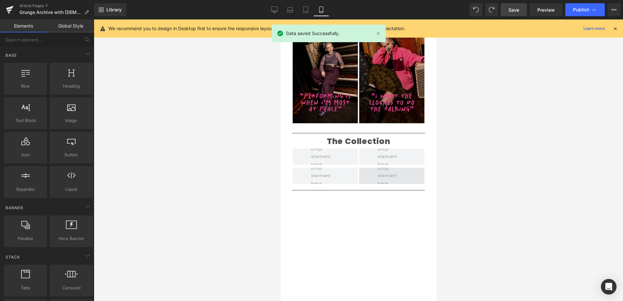
scroll to position [615, 0]
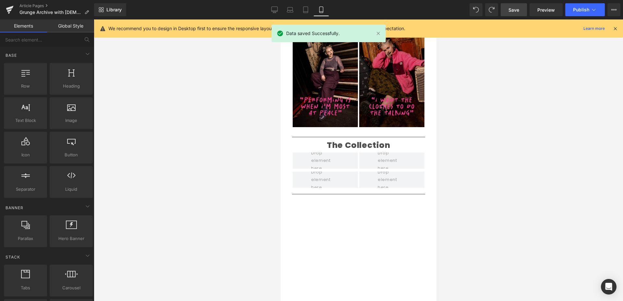
click at [286, 201] on div "Youtube" at bounding box center [358, 240] width 156 height 79
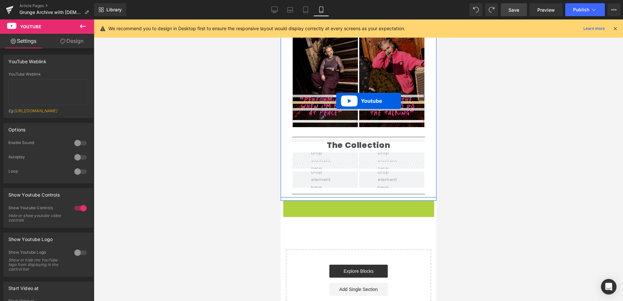
drag, startPoint x: 341, startPoint y: 173, endPoint x: 336, endPoint y: 101, distance: 71.9
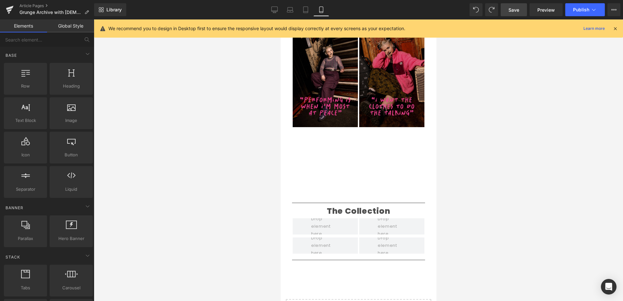
click at [244, 141] on div at bounding box center [358, 160] width 529 height 282
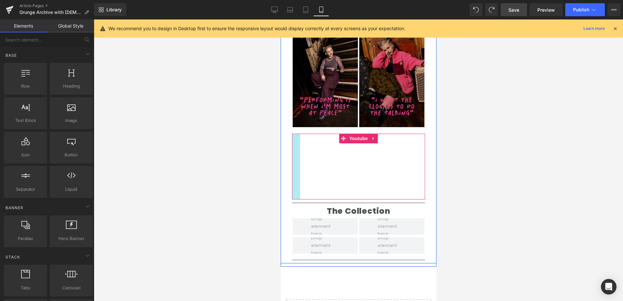
click at [292, 134] on div "Youtube" at bounding box center [358, 167] width 133 height 66
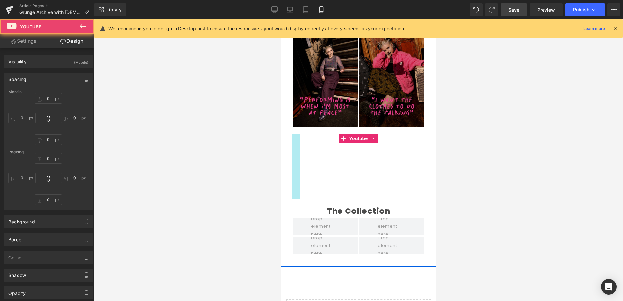
type input "0"
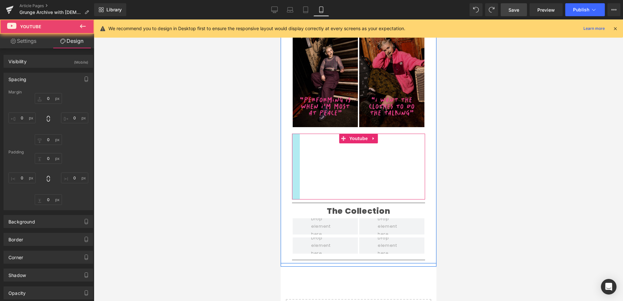
type input "25"
type input "0"
type input "24"
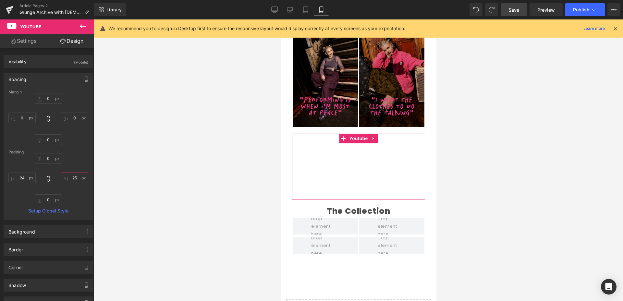
click at [77, 177] on input "25" at bounding box center [74, 178] width 27 height 11
type input "3"
click at [22, 180] on input "24" at bounding box center [21, 178] width 27 height 11
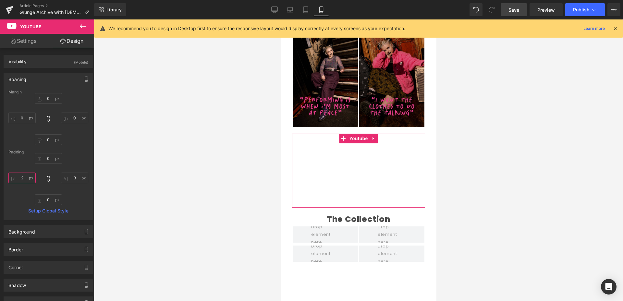
type input "3"
click at [189, 193] on div at bounding box center [358, 160] width 529 height 282
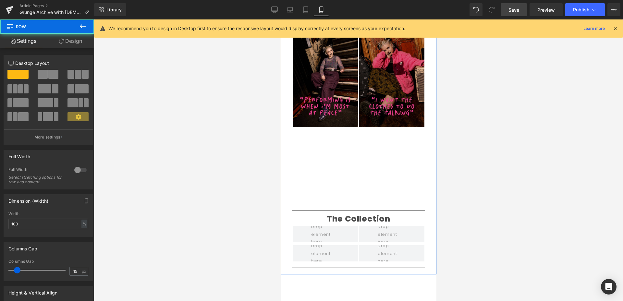
click at [287, 110] on div "Grunge Archive Text Block Think main character energy, with a rebellious edge. …" at bounding box center [358, 35] width 143 height 471
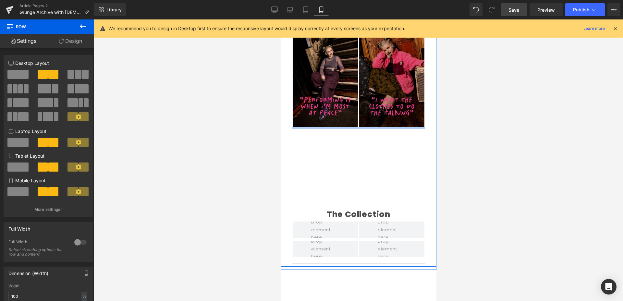
drag, startPoint x: 307, startPoint y: 101, endPoint x: 304, endPoint y: 97, distance: 4.8
click at [306, 127] on div at bounding box center [358, 128] width 133 height 2
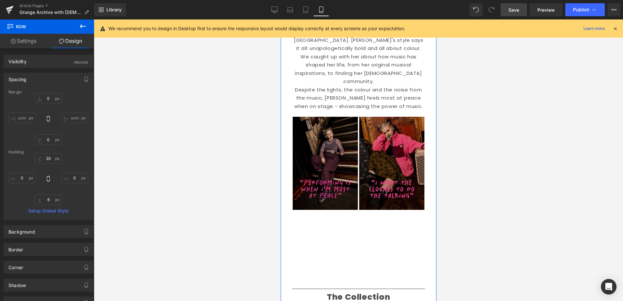
scroll to position [532, 0]
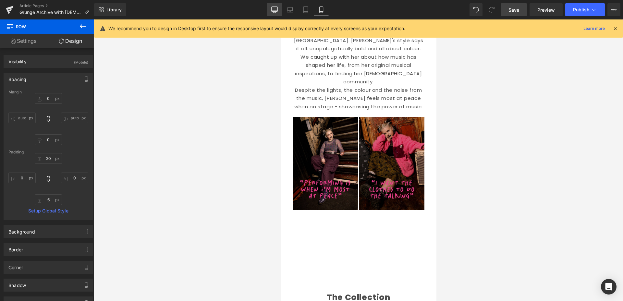
click at [273, 11] on icon at bounding box center [275, 11] width 6 height 0
type input "0"
type input "30"
type input "0"
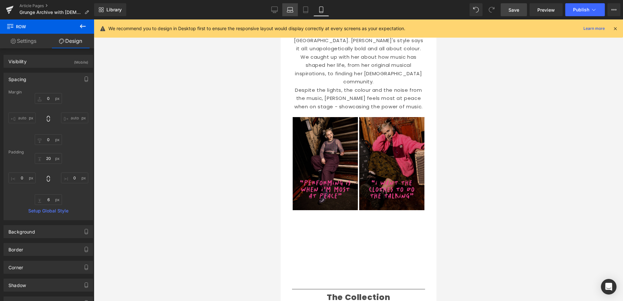
type input "10"
type input "0"
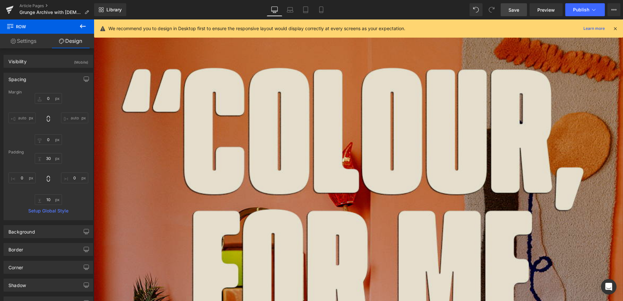
scroll to position [0, 0]
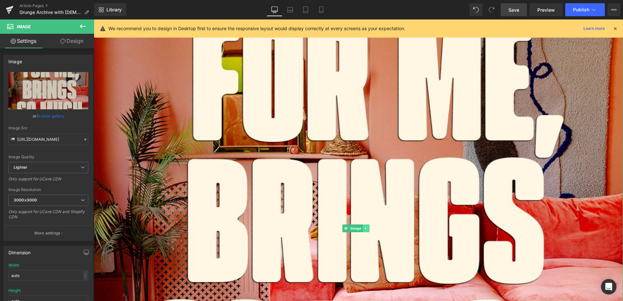
scroll to position [238, 0]
click at [367, 226] on icon at bounding box center [366, 228] width 4 height 4
click at [369, 226] on icon at bounding box center [370, 228] width 4 height 4
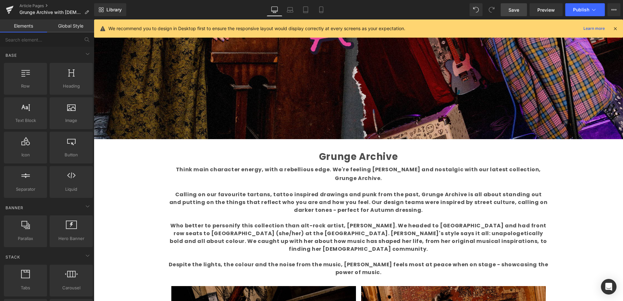
click at [515, 9] on span "Save" at bounding box center [513, 9] width 11 height 7
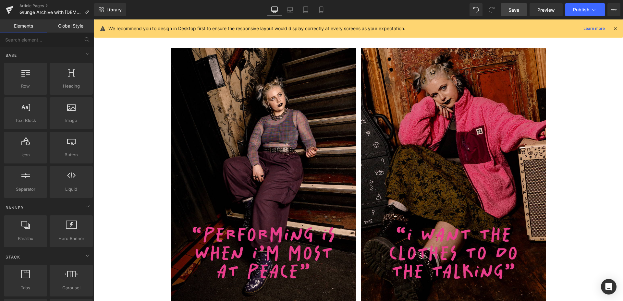
scroll to position [480, 0]
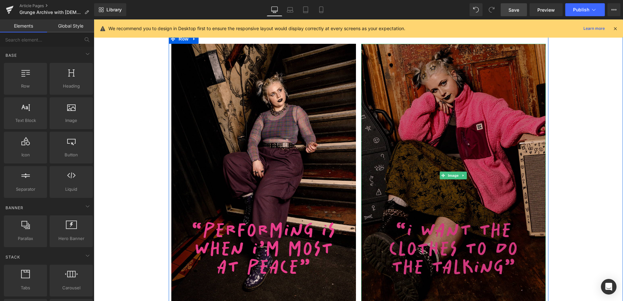
click at [391, 162] on img at bounding box center [453, 175] width 185 height 263
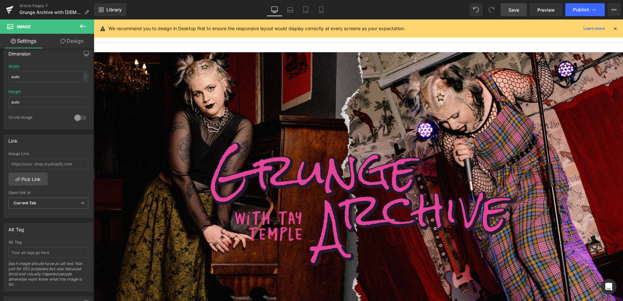
scroll to position [0, 0]
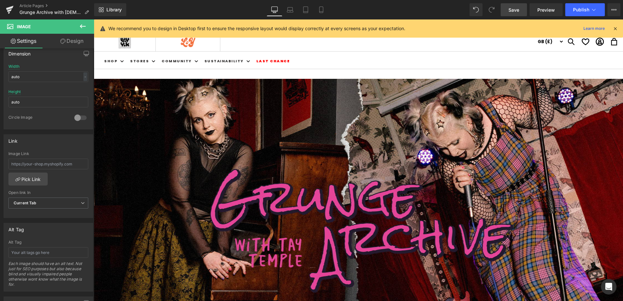
click at [518, 11] on span "Save" at bounding box center [513, 9] width 11 height 7
click at [411, 58] on div "Shop Shop New In & Featured New In & Featured" at bounding box center [358, 61] width 529 height 18
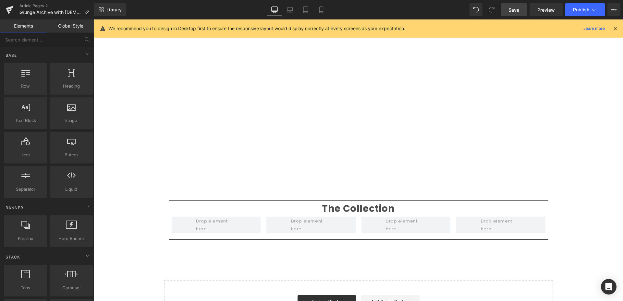
scroll to position [818, 0]
click at [322, 11] on icon at bounding box center [321, 9] width 6 height 6
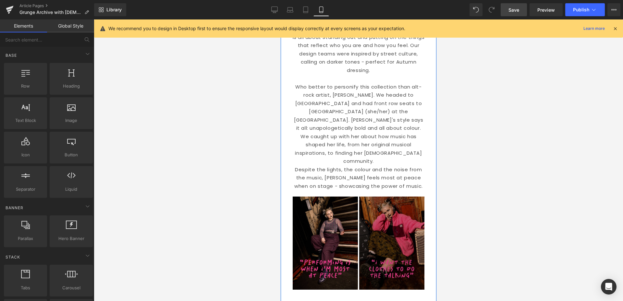
scroll to position [220, 0]
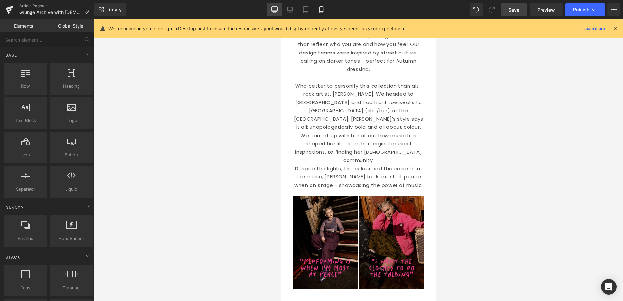
click at [273, 10] on icon at bounding box center [274, 9] width 6 height 6
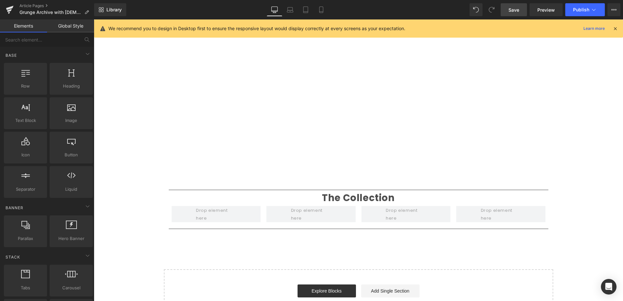
scroll to position [827, 0]
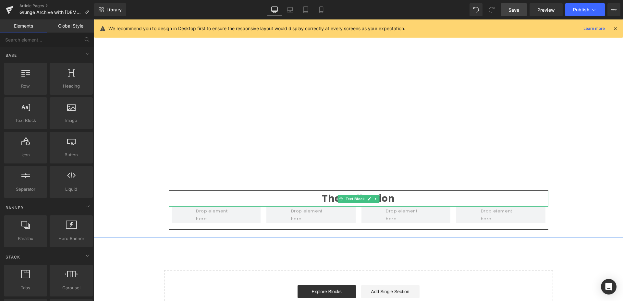
click at [376, 195] on link at bounding box center [375, 199] width 7 height 8
click at [377, 197] on icon at bounding box center [379, 199] width 4 height 4
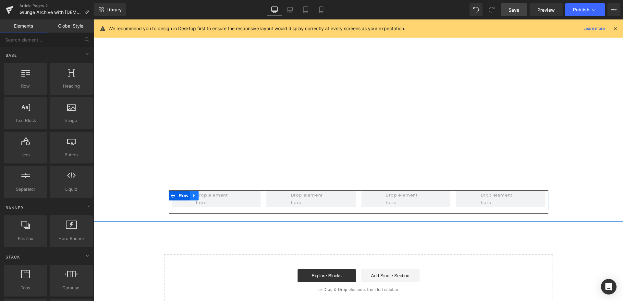
click at [193, 193] on icon at bounding box center [194, 195] width 5 height 5
click at [209, 193] on icon at bounding box center [211, 195] width 5 height 5
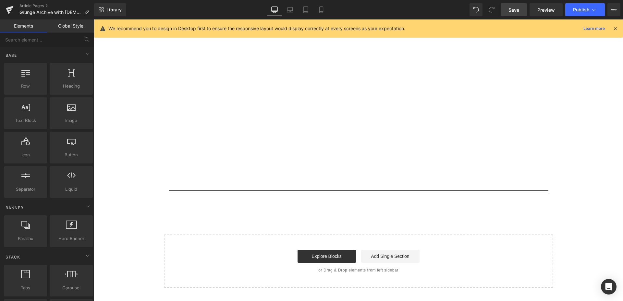
click at [513, 8] on span "Save" at bounding box center [513, 9] width 11 height 7
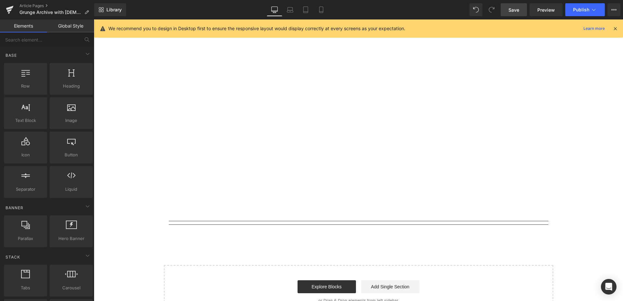
scroll to position [798, 0]
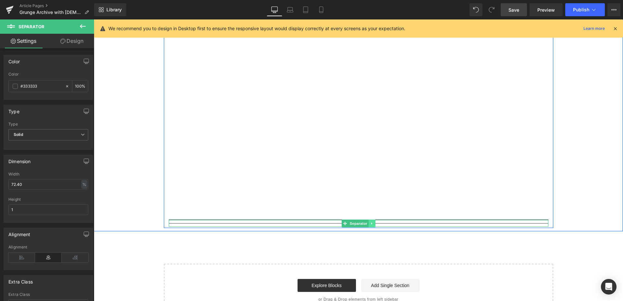
click at [371, 222] on icon at bounding box center [371, 223] width 1 height 2
click at [374, 222] on icon at bounding box center [375, 224] width 4 height 4
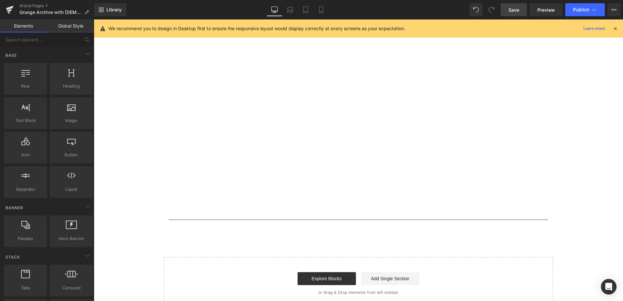
click at [513, 11] on span "Save" at bounding box center [513, 9] width 11 height 7
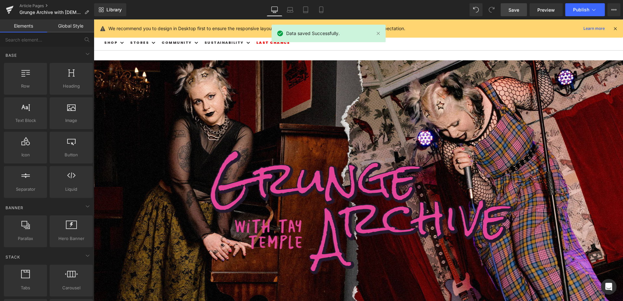
scroll to position [0, 0]
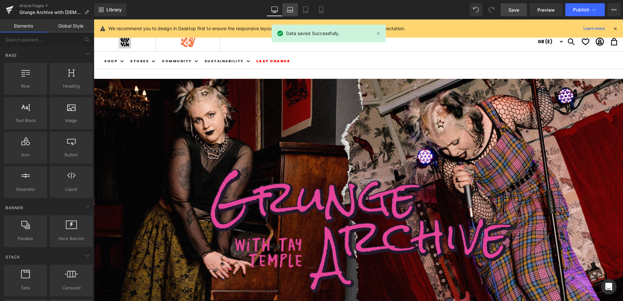
click at [289, 11] on icon at bounding box center [290, 9] width 6 height 6
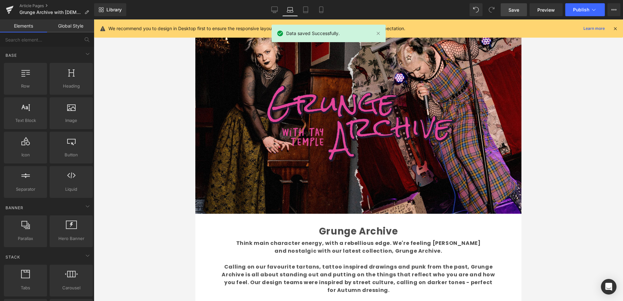
scroll to position [49, 0]
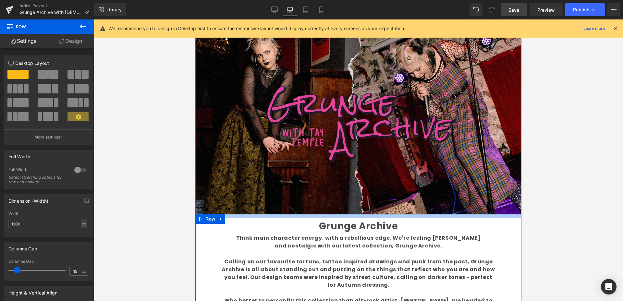
drag, startPoint x: 354, startPoint y: 223, endPoint x: 354, endPoint y: 218, distance: 5.5
click at [355, 217] on div at bounding box center [358, 216] width 326 height 4
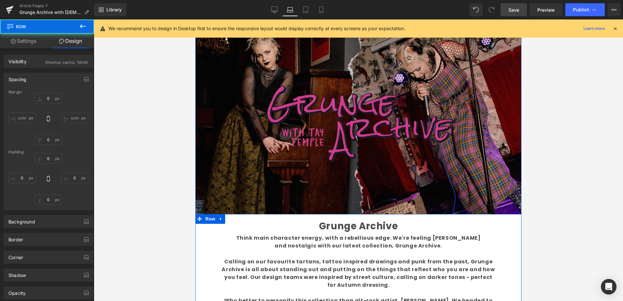
type input "0"
type input "13"
type input "60"
type input "4"
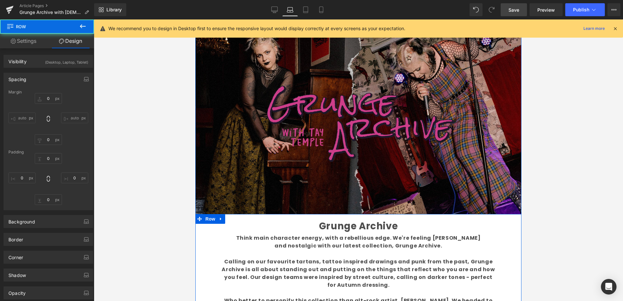
type input "60"
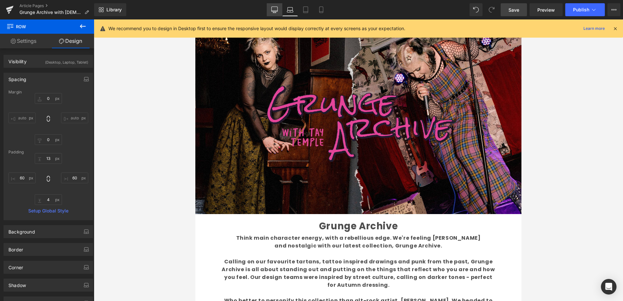
click at [276, 8] on icon at bounding box center [274, 9] width 6 height 6
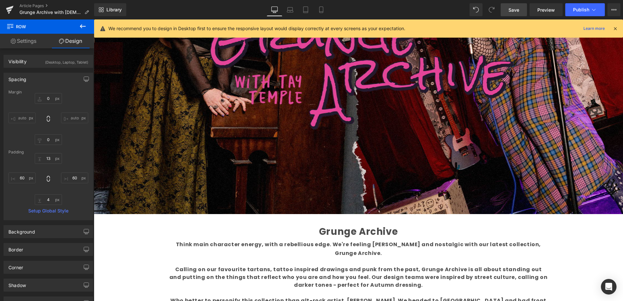
type input "0"
type input "30"
type input "0"
type input "4"
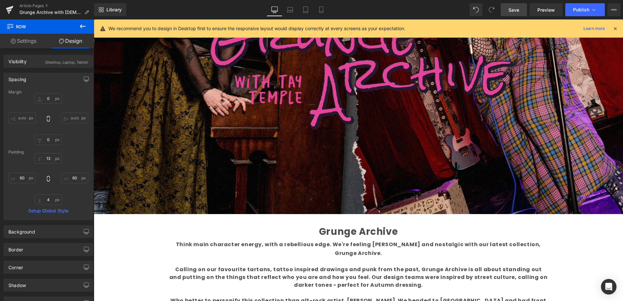
type input "0"
click at [514, 8] on span "Save" at bounding box center [513, 9] width 11 height 7
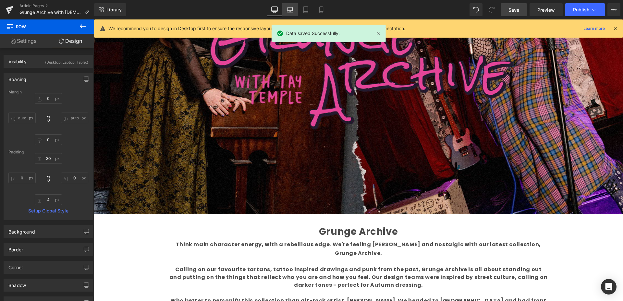
drag, startPoint x: 290, startPoint y: 11, endPoint x: 290, endPoint y: 33, distance: 21.7
click at [290, 11] on icon at bounding box center [290, 9] width 6 height 6
type input "0"
type input "13"
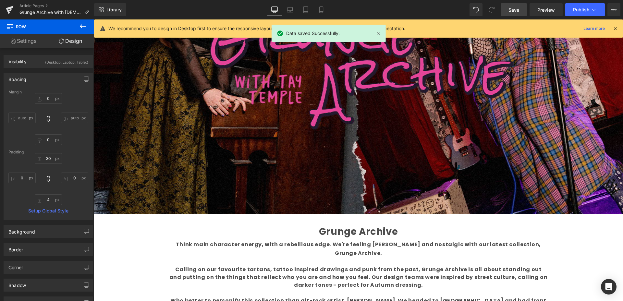
type input "60"
type input "4"
type input "60"
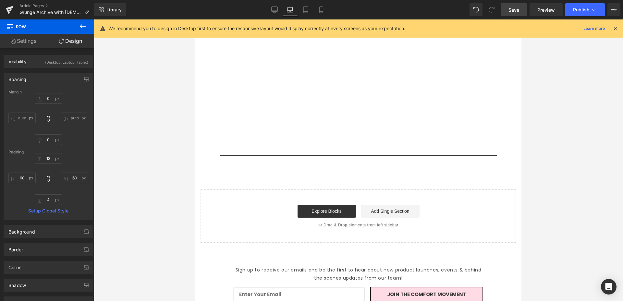
scroll to position [626, 0]
click at [310, 8] on link "Tablet" at bounding box center [306, 9] width 16 height 13
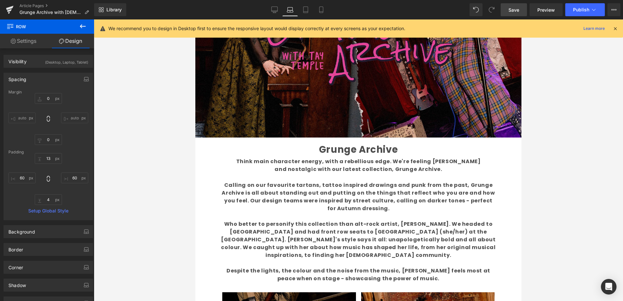
type input "0"
type input "30"
type input "50"
type input "4"
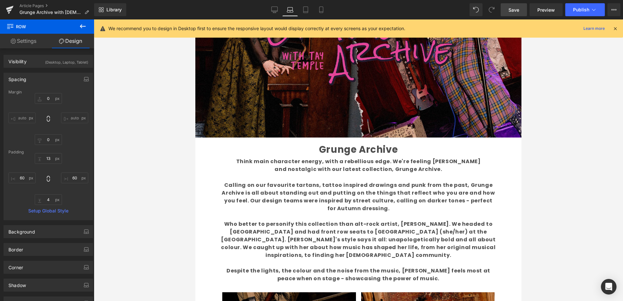
type input "50"
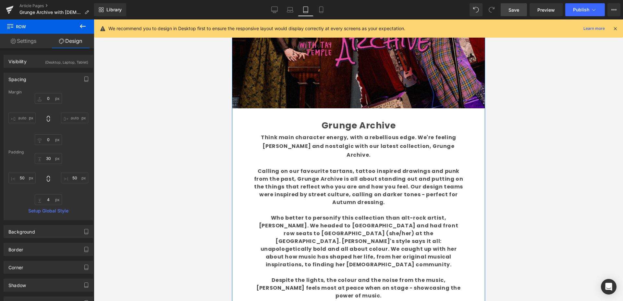
scroll to position [132, 0]
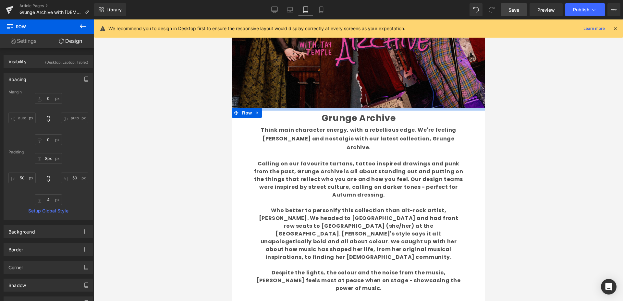
type input "8px"
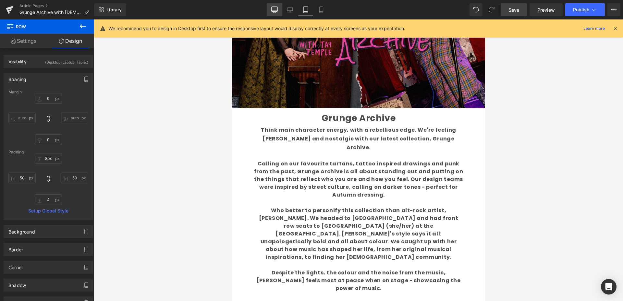
click at [274, 10] on icon at bounding box center [274, 9] width 6 height 6
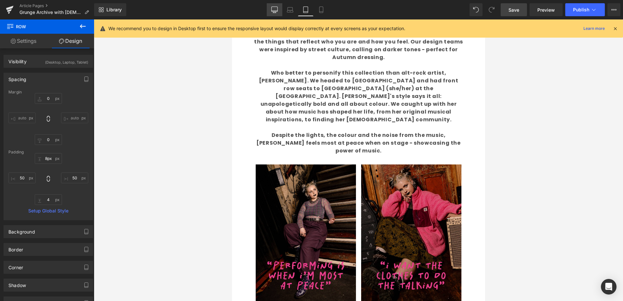
type input "0"
type input "30"
type input "0"
type input "4"
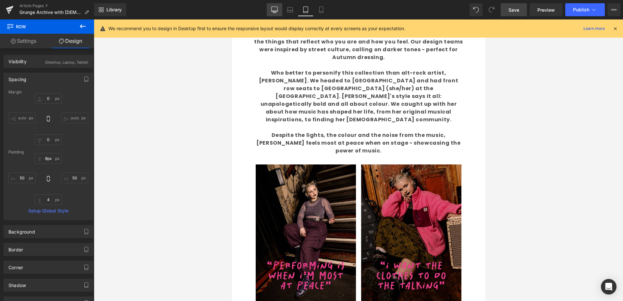
type input "0"
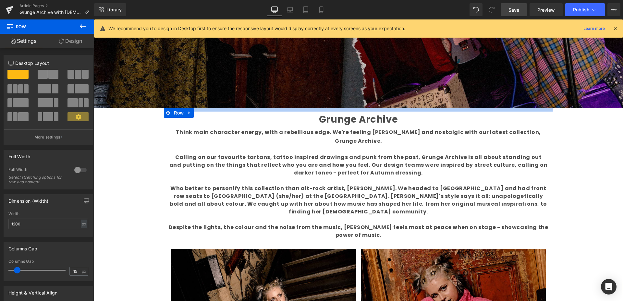
drag, startPoint x: 391, startPoint y: 109, endPoint x: 392, endPoint y: 103, distance: 6.0
click at [391, 103] on div "Liquid Image Grunge Archive Text Block Think main character energy, with a rebe…" at bounding box center [358, 277] width 529 height 934
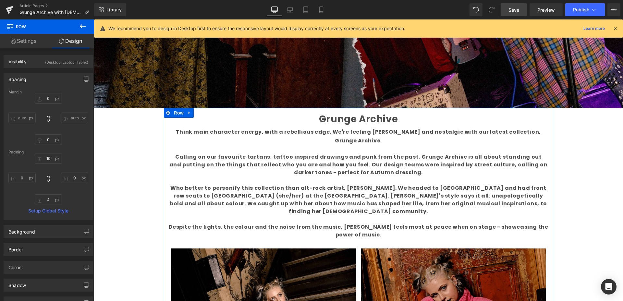
click at [514, 11] on span "Save" at bounding box center [513, 9] width 11 height 7
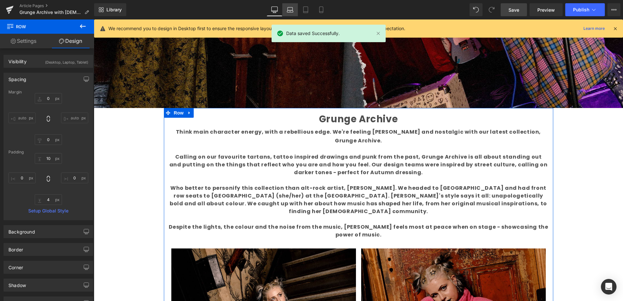
click at [284, 10] on link "Laptop" at bounding box center [290, 9] width 16 height 13
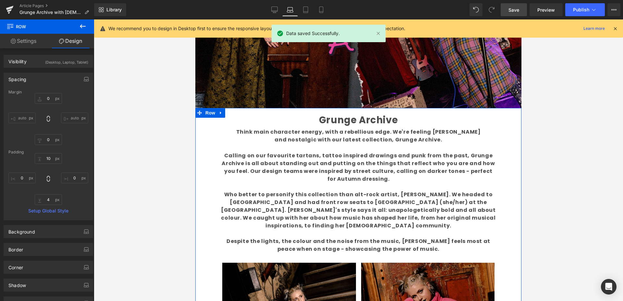
type input "0"
type input "13"
type input "60"
type input "4"
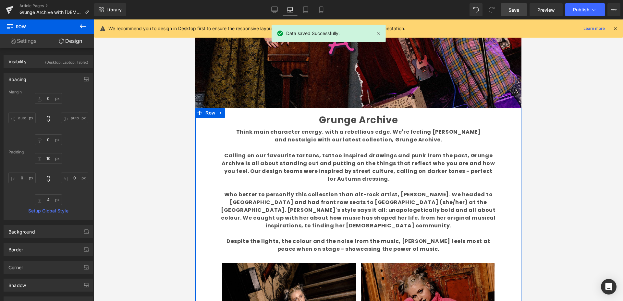
type input "60"
click at [272, 9] on icon at bounding box center [274, 9] width 6 height 6
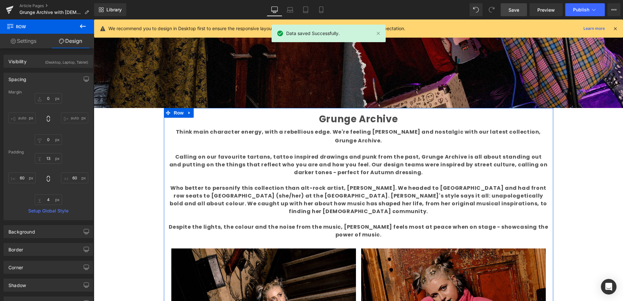
type input "0"
type input "10"
type input "0"
type input "4"
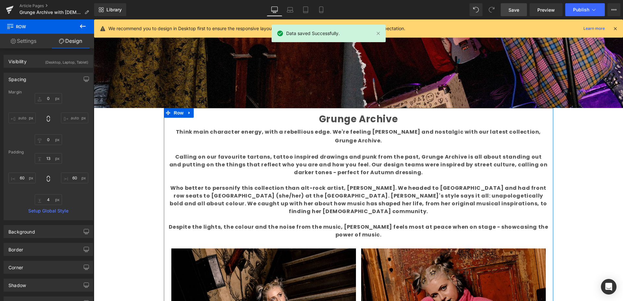
type input "0"
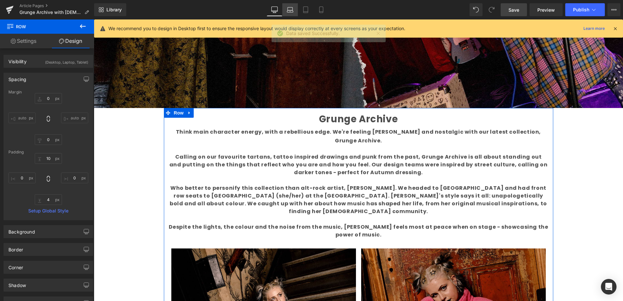
click at [291, 12] on icon at bounding box center [290, 9] width 6 height 6
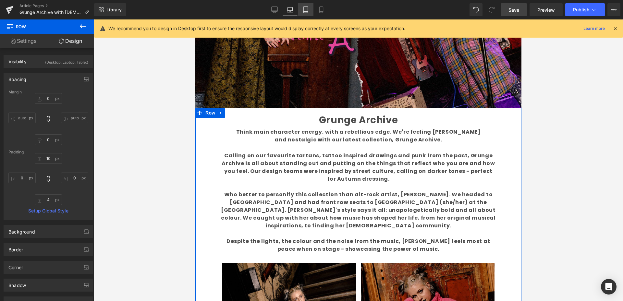
type input "0"
type input "13"
type input "60"
type input "4"
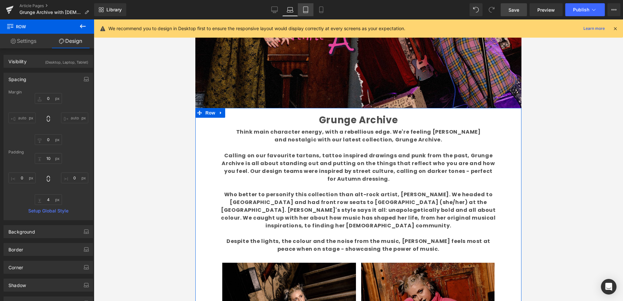
type input "60"
click at [308, 12] on icon at bounding box center [305, 9] width 6 height 6
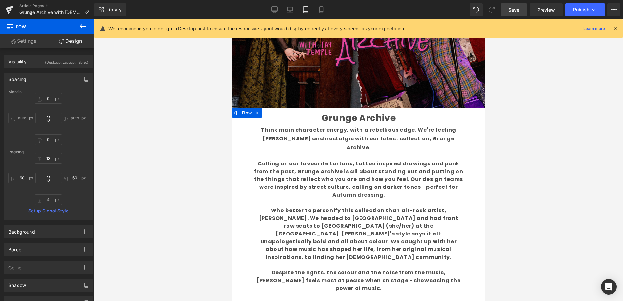
type input "0"
type input "8"
type input "50"
type input "4"
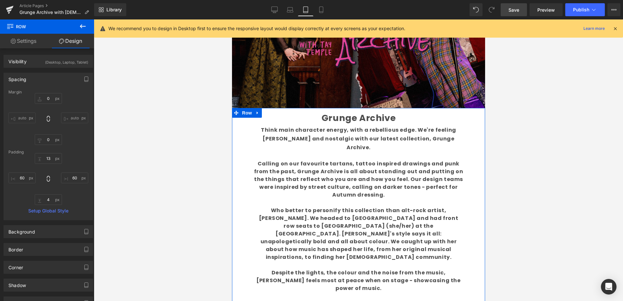
type input "50"
click at [291, 9] on icon at bounding box center [290, 9] width 6 height 6
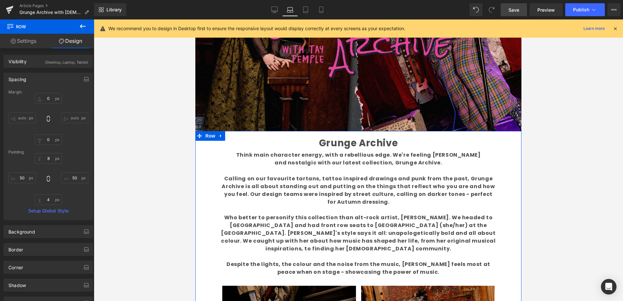
type input "0"
type input "13"
type input "60"
type input "4"
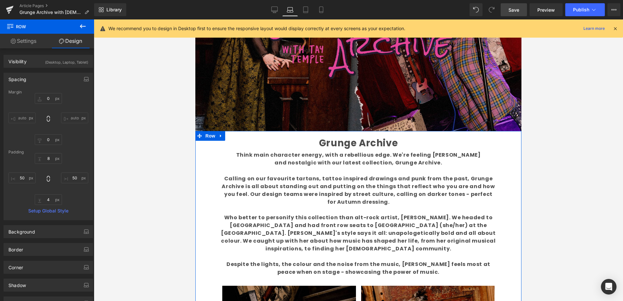
type input "60"
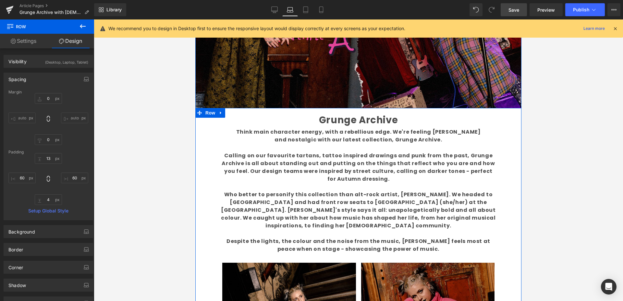
click at [299, 140] on b "Think main character energy, with a rebellious edge. We're feeling [PERSON_NAME…" at bounding box center [358, 135] width 245 height 15
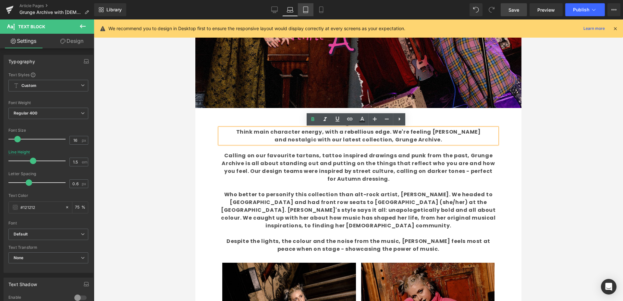
click at [308, 11] on icon at bounding box center [305, 10] width 5 height 6
type input "1.7"
type input "75"
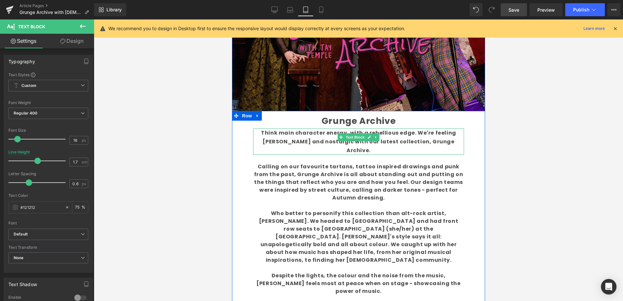
click at [294, 133] on b "Think main character energy, with a rebellious edge. We're feeling [PERSON_NAME…" at bounding box center [358, 141] width 195 height 25
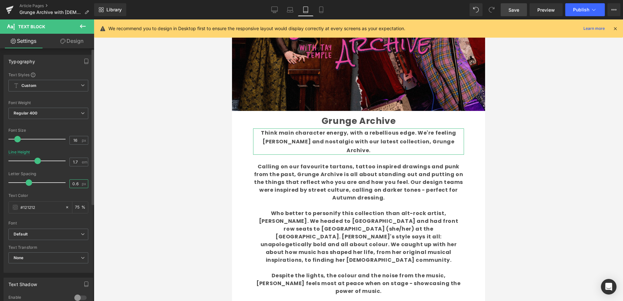
click at [77, 187] on input "0.6" at bounding box center [75, 184] width 11 height 8
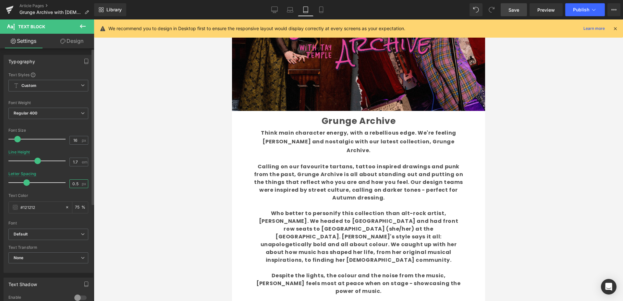
type input "0.6"
click at [291, 8] on icon at bounding box center [290, 9] width 6 height 6
type input "1.5"
type input "75"
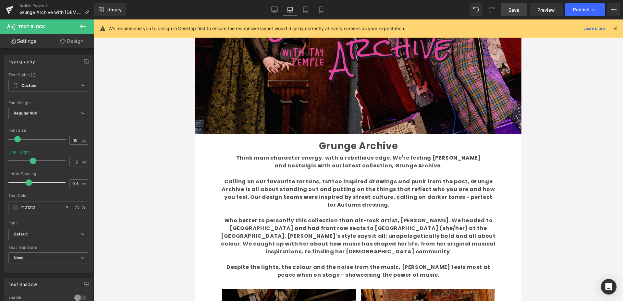
scroll to position [155, 0]
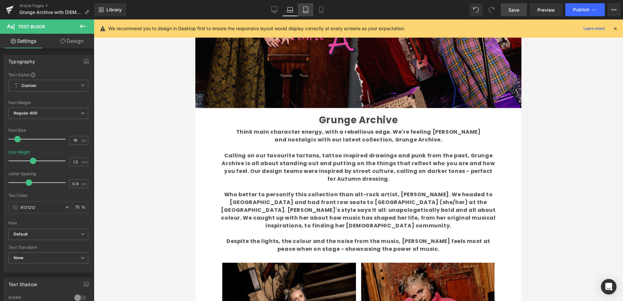
click at [309, 8] on link "Tablet" at bounding box center [306, 9] width 16 height 13
type input "1.7"
type input "75"
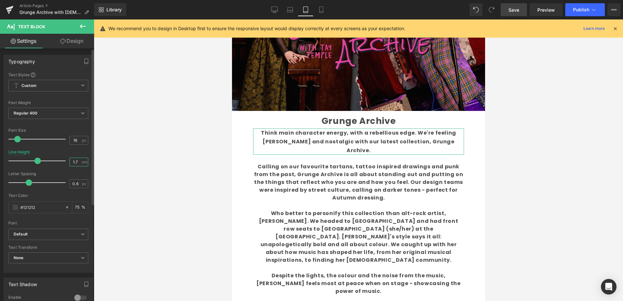
click at [75, 163] on input "1.7" at bounding box center [75, 162] width 11 height 8
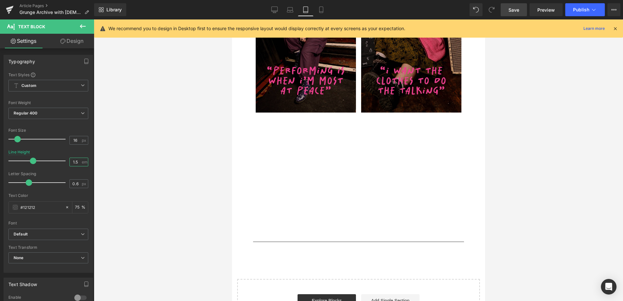
scroll to position [463, 0]
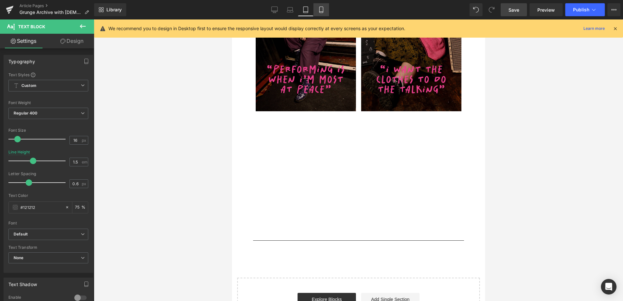
click at [323, 9] on icon at bounding box center [321, 10] width 4 height 6
type input "1.7"
type input "75"
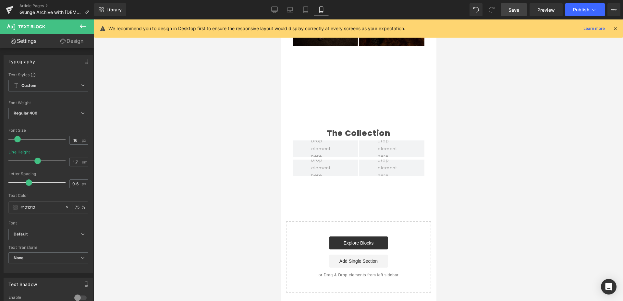
scroll to position [0, 0]
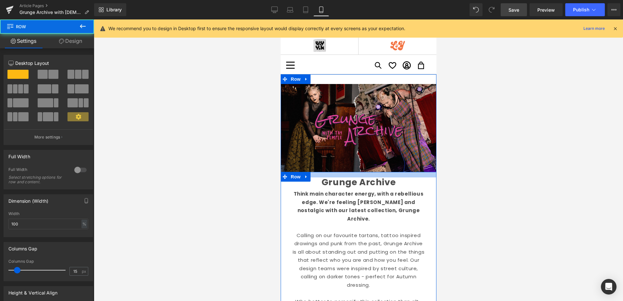
drag, startPoint x: 341, startPoint y: 179, endPoint x: 345, endPoint y: 173, distance: 7.7
click at [342, 176] on div at bounding box center [358, 175] width 156 height 6
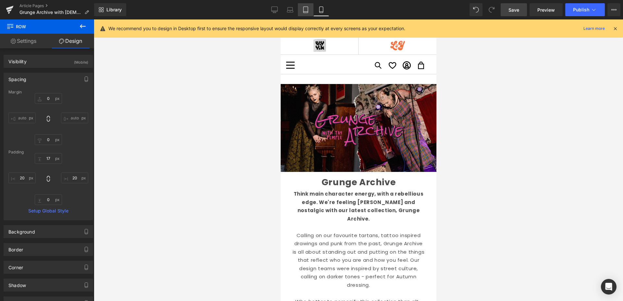
drag, startPoint x: 277, startPoint y: 9, endPoint x: 302, endPoint y: 7, distance: 25.4
click at [277, 9] on icon at bounding box center [274, 9] width 6 height 6
type input "0"
type input "30"
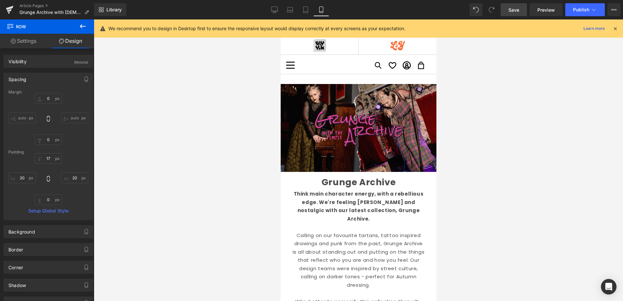
type input "0"
type input "10"
type input "0"
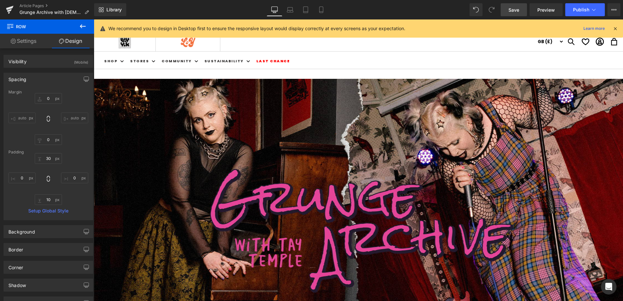
click at [514, 11] on span "Save" at bounding box center [513, 9] width 11 height 7
click at [315, 10] on icon at bounding box center [314, 9] width 6 height 6
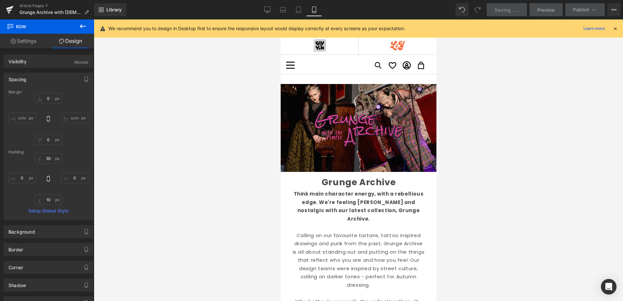
type input "0"
type input "17"
type input "20"
type input "0"
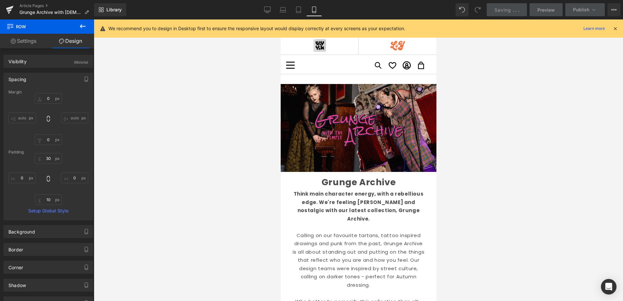
type input "20"
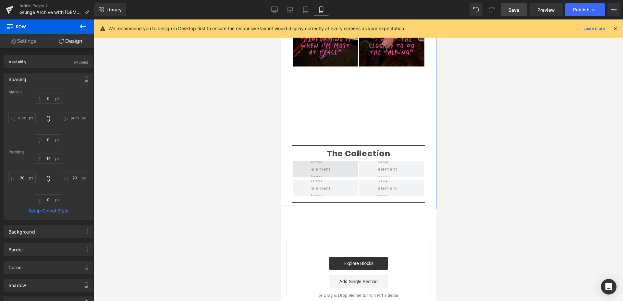
scroll to position [437, 0]
click at [381, 150] on p "The Collection" at bounding box center [358, 155] width 123 height 10
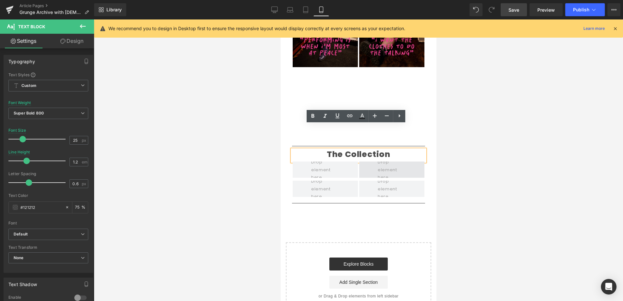
click at [406, 162] on span at bounding box center [391, 170] width 65 height 16
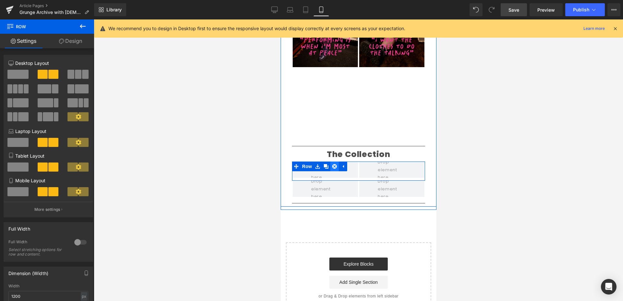
click at [333, 164] on icon at bounding box center [334, 166] width 5 height 5
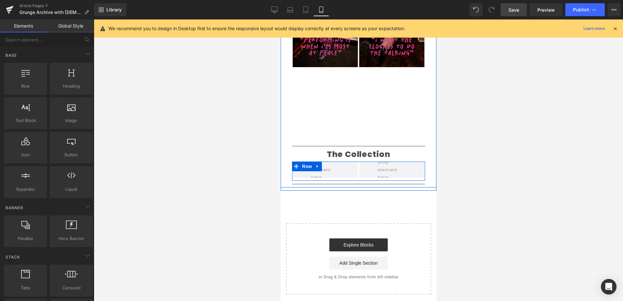
click at [317, 164] on icon at bounding box center [317, 166] width 5 height 5
click at [334, 162] on link at bounding box center [334, 167] width 8 height 10
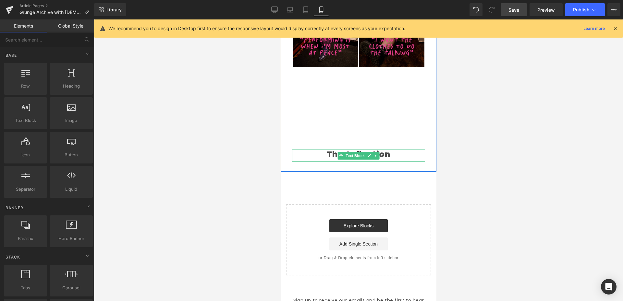
click at [374, 154] on icon at bounding box center [376, 156] width 4 height 4
click at [378, 154] on icon at bounding box center [379, 156] width 4 height 4
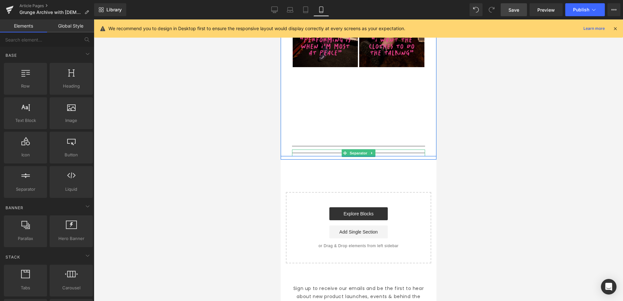
click at [370, 151] on icon at bounding box center [372, 153] width 4 height 4
click at [373, 151] on icon at bounding box center [375, 153] width 4 height 4
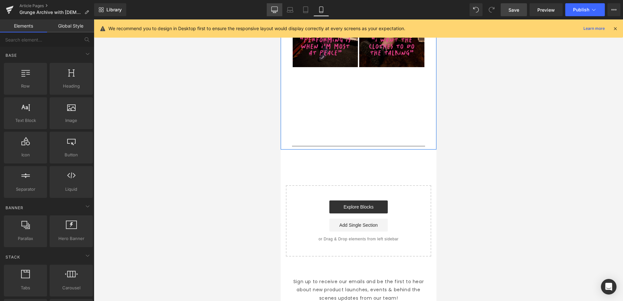
click at [274, 8] on icon at bounding box center [274, 9] width 6 height 6
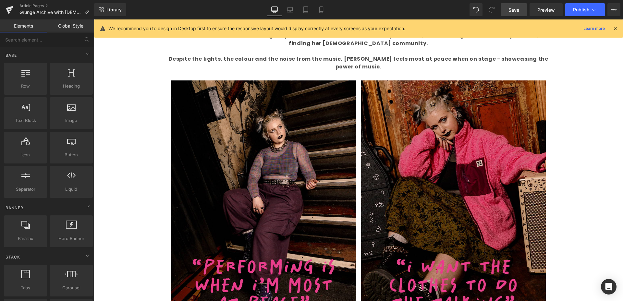
scroll to position [972, 0]
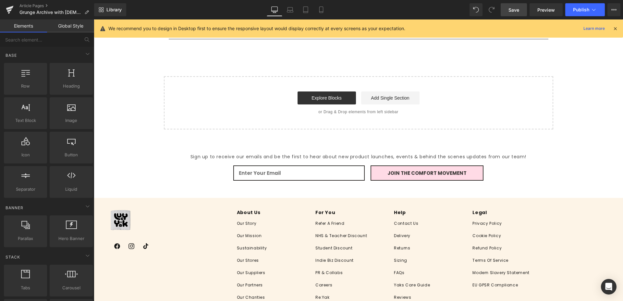
click at [519, 12] on span "Save" at bounding box center [513, 9] width 11 height 7
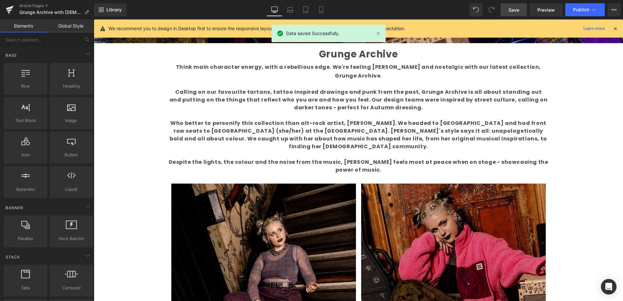
scroll to position [319, 0]
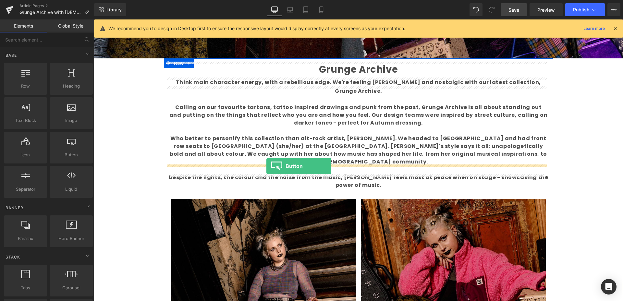
drag, startPoint x: 164, startPoint y: 173, endPoint x: 266, endPoint y: 166, distance: 102.1
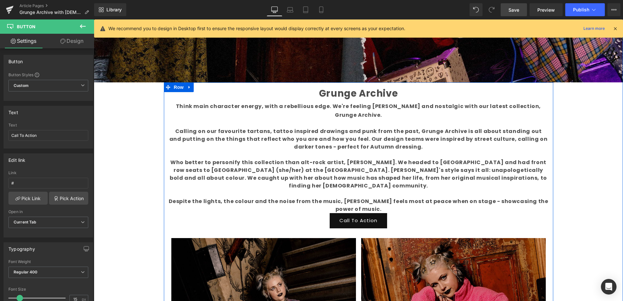
scroll to position [304, 0]
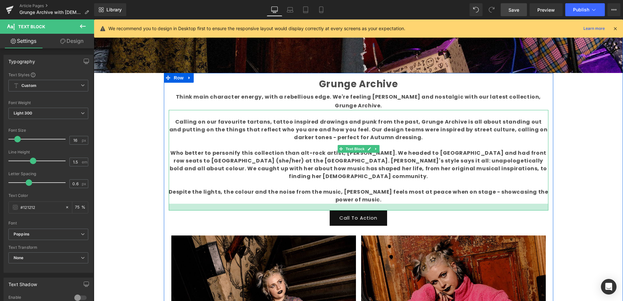
drag, startPoint x: 392, startPoint y: 178, endPoint x: 393, endPoint y: 185, distance: 6.5
click at [392, 204] on div at bounding box center [359, 207] width 380 height 7
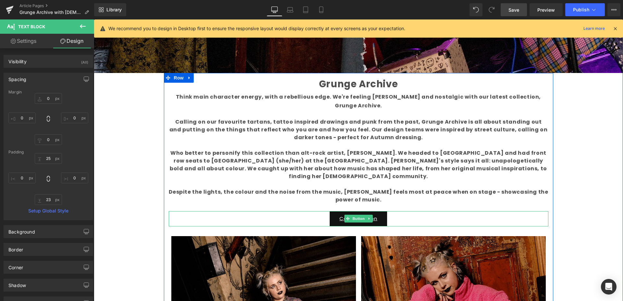
click at [330, 211] on link "Call To Action" at bounding box center [358, 218] width 57 height 15
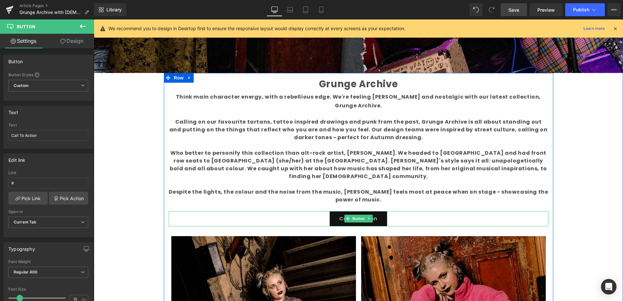
click at [367, 217] on icon at bounding box center [369, 219] width 4 height 4
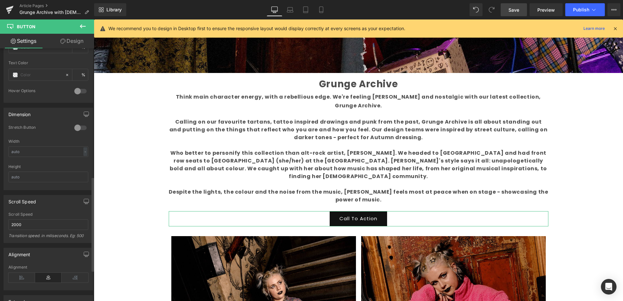
scroll to position [354, 0]
click at [77, 124] on div at bounding box center [81, 123] width 16 height 10
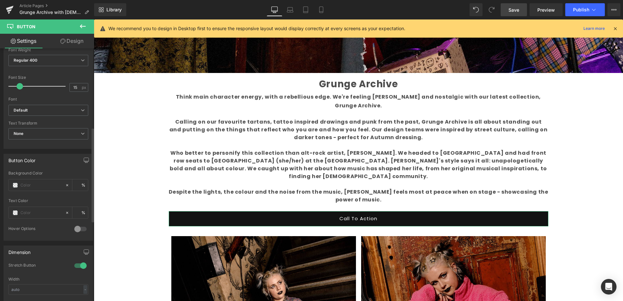
scroll to position [211, 0]
click at [39, 188] on input "text" at bounding box center [41, 185] width 42 height 7
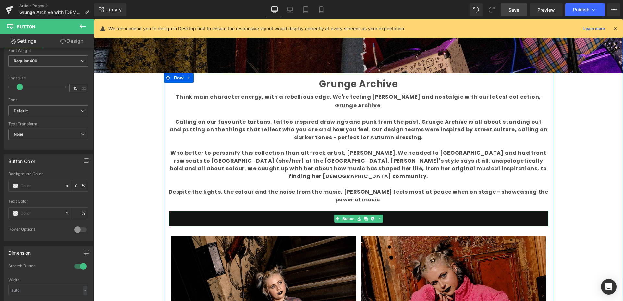
click at [260, 211] on link "Call To Action" at bounding box center [359, 218] width 380 height 15
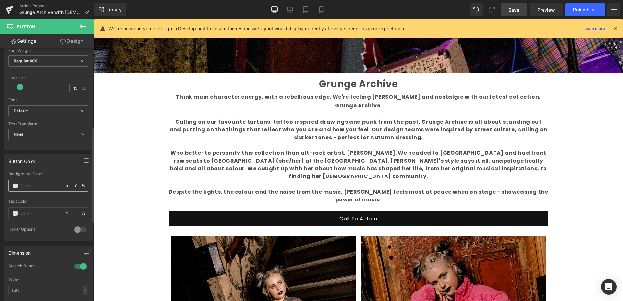
click at [40, 187] on input "text" at bounding box center [41, 185] width 42 height 7
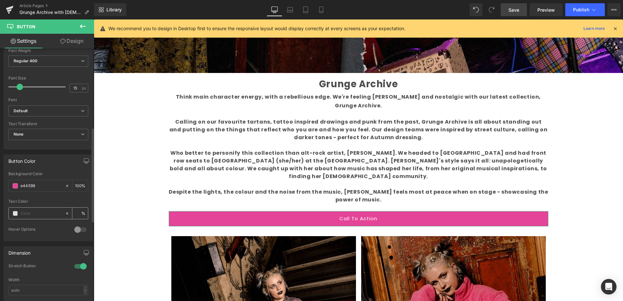
type input "e44598"
click at [41, 214] on input "text" at bounding box center [41, 213] width 42 height 7
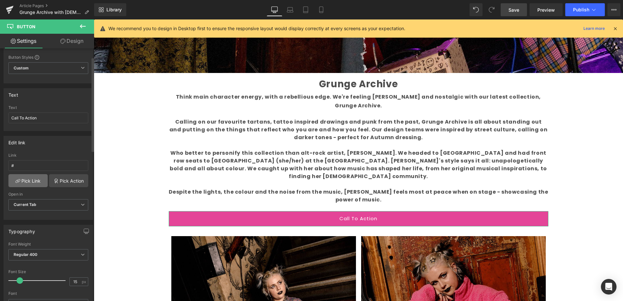
scroll to position [15, 0]
drag, startPoint x: 37, startPoint y: 121, endPoint x: 0, endPoint y: 121, distance: 37.0
click at [0, 121] on div "Text Call To Action Text Call To Action" at bounding box center [48, 110] width 97 height 48
type input "SHOP THE COLLECTION"
click at [53, 259] on span "Regular 400" at bounding box center [48, 257] width 80 height 11
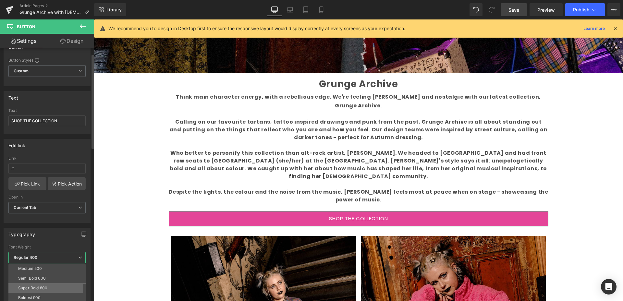
scroll to position [49, 0]
click at [40, 280] on div "Super Bold 800" at bounding box center [32, 278] width 29 height 5
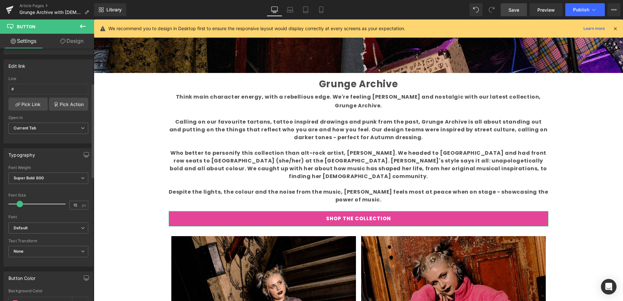
scroll to position [94, 0]
click at [69, 174] on span "Super Bold 800" at bounding box center [48, 177] width 80 height 11
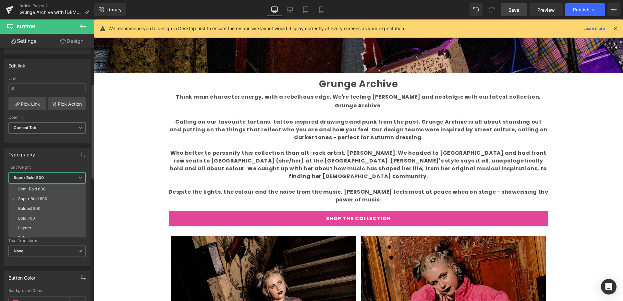
click at [59, 188] on li "Semi Bold 600" at bounding box center [48, 189] width 80 height 10
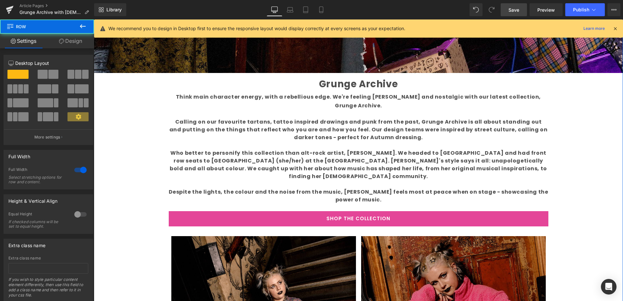
click at [140, 182] on div "Liquid Image Grunge Archive Text Block Think main character energy, with a rebe…" at bounding box center [358, 253] width 529 height 957
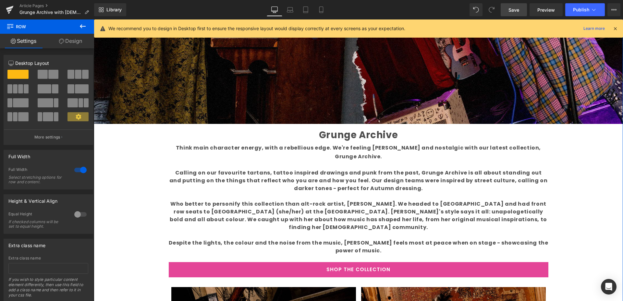
scroll to position [253, 0]
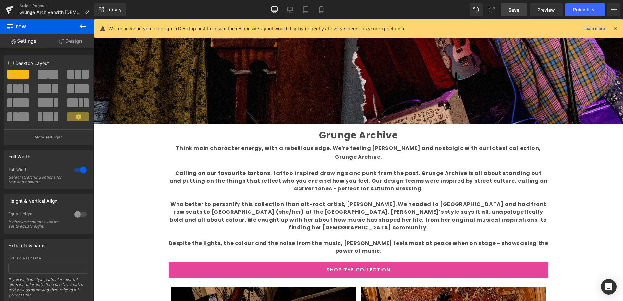
click at [517, 9] on span "Save" at bounding box center [513, 9] width 11 height 7
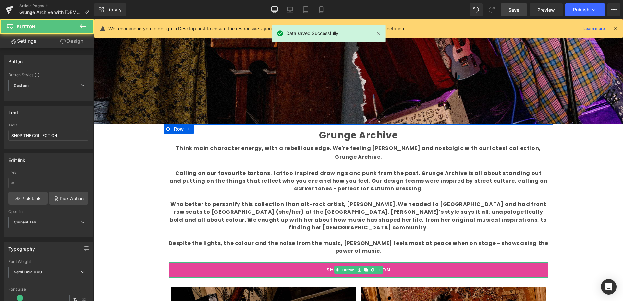
click at [194, 262] on link "SHOP THE COLLECTION" at bounding box center [359, 269] width 380 height 15
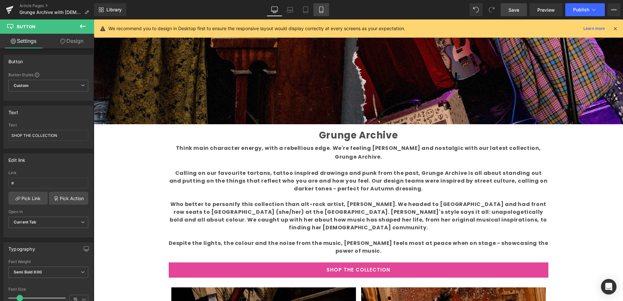
click at [321, 12] on icon at bounding box center [321, 9] width 6 height 6
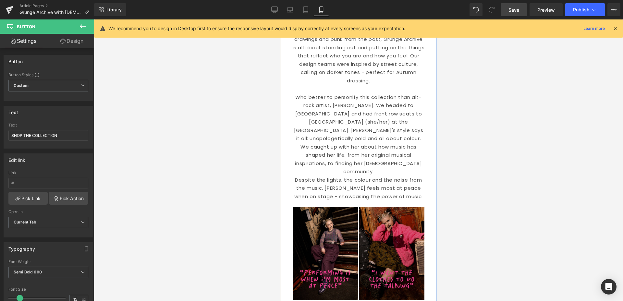
scroll to position [205, 0]
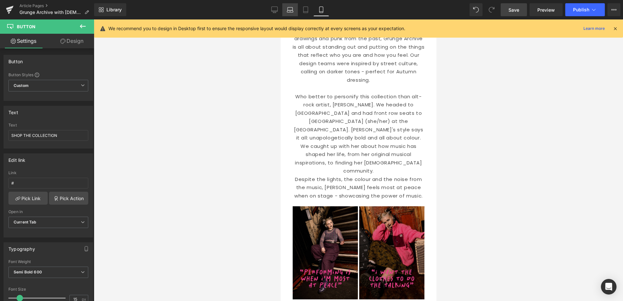
click at [292, 9] on icon at bounding box center [290, 9] width 6 height 6
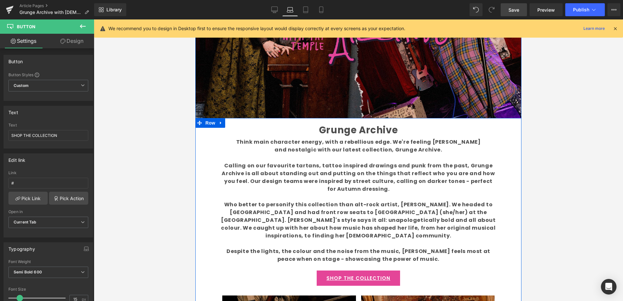
scroll to position [144, 0]
click at [320, 271] on link "SHOP THE COLLECTION" at bounding box center [358, 278] width 83 height 15
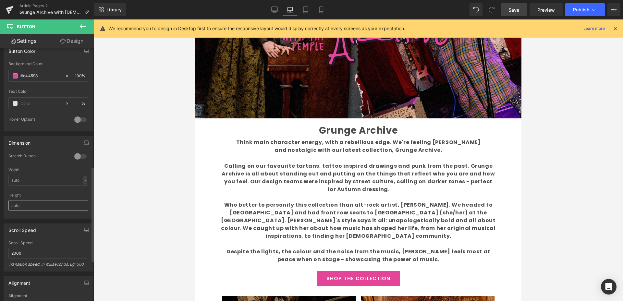
scroll to position [324, 0]
click at [76, 152] on div at bounding box center [81, 153] width 16 height 10
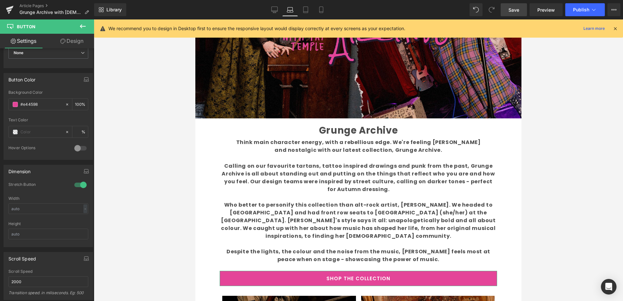
scroll to position [292, 0]
drag, startPoint x: 304, startPoint y: 10, endPoint x: 305, endPoint y: 13, distance: 3.3
click at [304, 10] on icon at bounding box center [305, 9] width 6 height 6
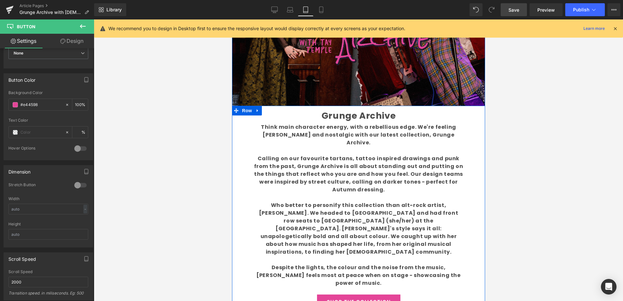
click at [318, 295] on link "SHOP THE COLLECTION" at bounding box center [358, 302] width 83 height 15
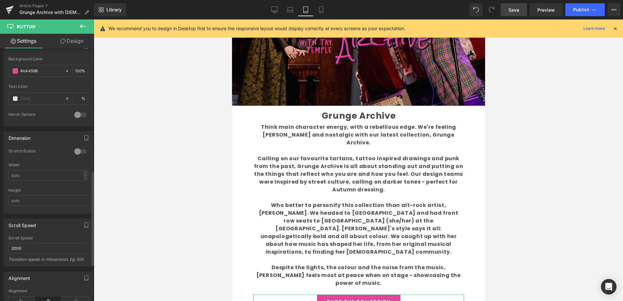
scroll to position [328, 0]
click at [78, 149] on div at bounding box center [81, 150] width 16 height 10
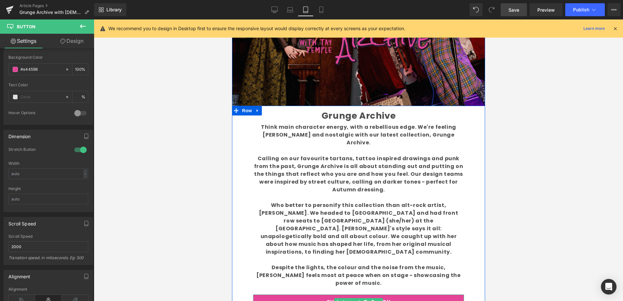
click at [255, 295] on link "SHOP THE COLLECTION" at bounding box center [358, 302] width 211 height 15
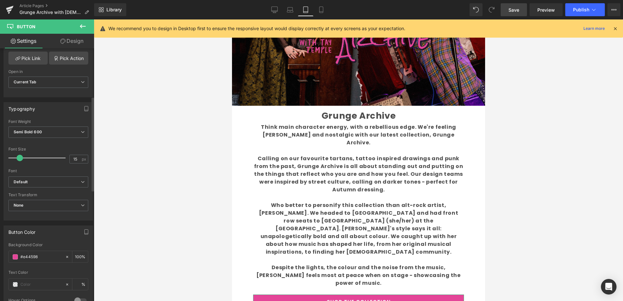
scroll to position [0, 0]
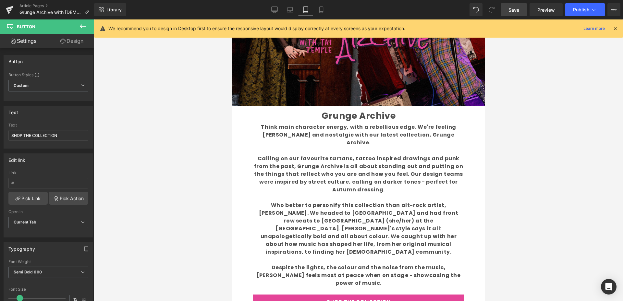
click at [69, 34] on link "Design" at bounding box center [71, 41] width 47 height 15
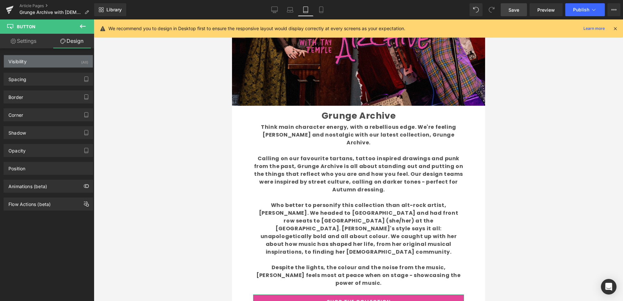
click at [57, 59] on div "Visibility (All)" at bounding box center [48, 61] width 89 height 12
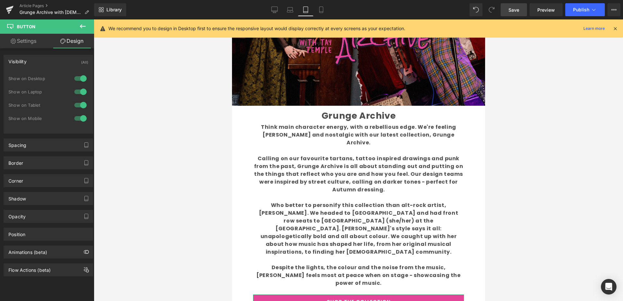
click at [75, 43] on link "Design" at bounding box center [71, 41] width 47 height 15
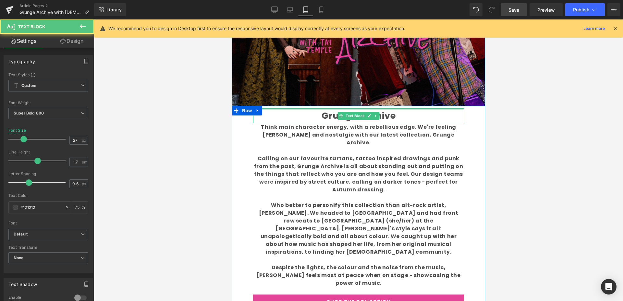
click at [311, 110] on p "Grunge Archive" at bounding box center [358, 115] width 211 height 15
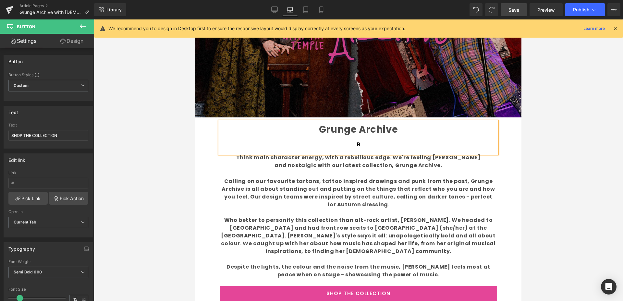
scroll to position [135, 0]
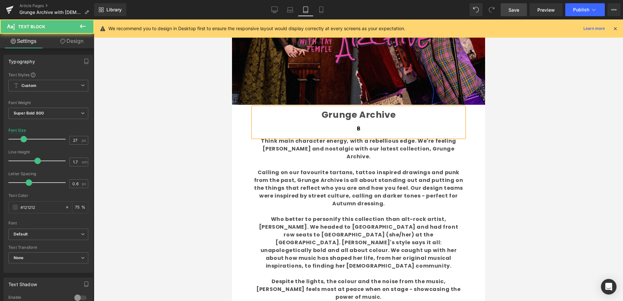
click at [377, 129] on div "Grunge Archive" at bounding box center [358, 122] width 211 height 30
click at [542, 184] on div at bounding box center [358, 160] width 529 height 282
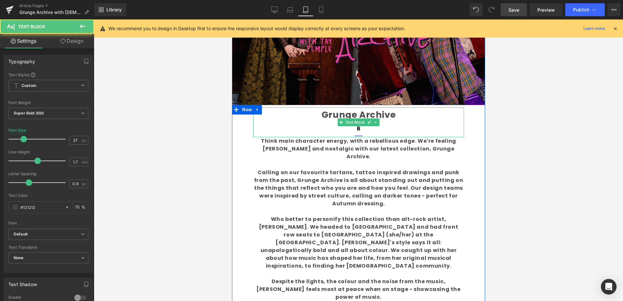
drag, startPoint x: 360, startPoint y: 132, endPoint x: 353, endPoint y: 134, distance: 7.3
click at [359, 132] on div "Grunge Archive" at bounding box center [358, 122] width 211 height 30
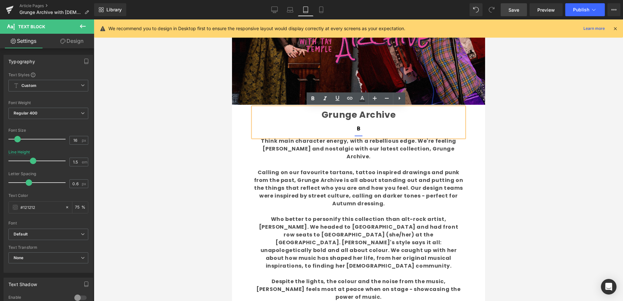
drag, startPoint x: 349, startPoint y: 138, endPoint x: 356, endPoint y: 130, distance: 10.1
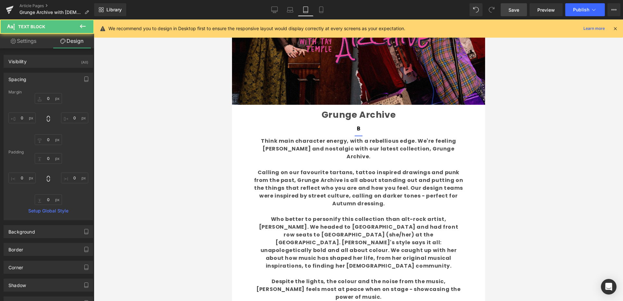
click at [356, 127] on icon at bounding box center [358, 129] width 8 height 8
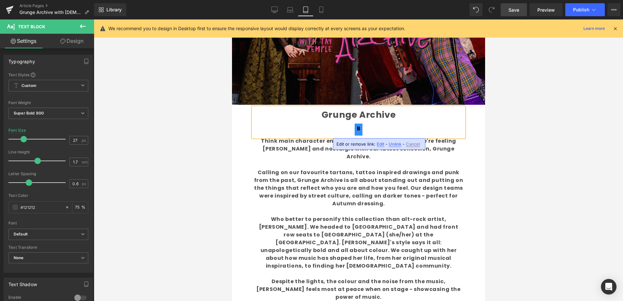
click at [394, 144] on span "Unlink" at bounding box center [395, 144] width 13 height 6
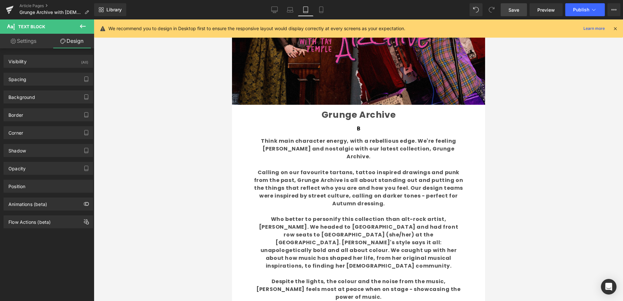
click at [581, 146] on div at bounding box center [358, 160] width 529 height 282
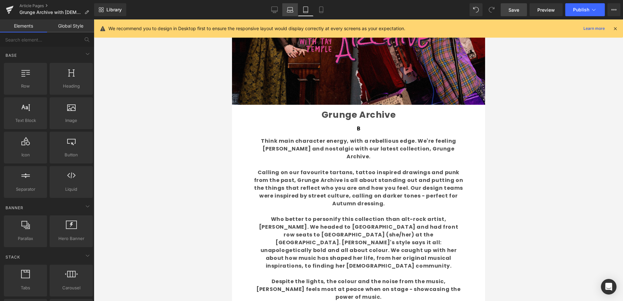
click at [289, 9] on icon at bounding box center [290, 9] width 6 height 6
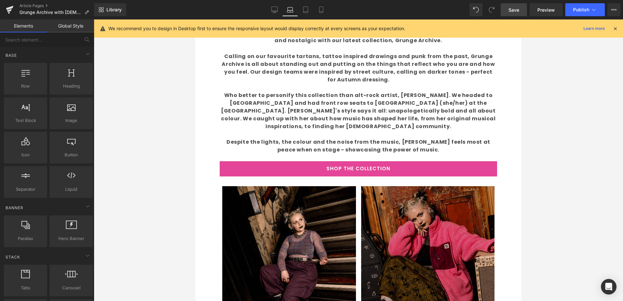
scroll to position [0, 0]
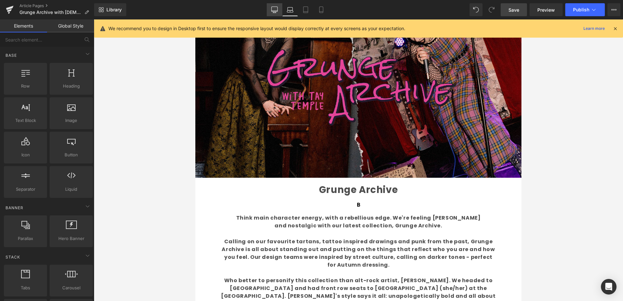
click at [275, 12] on icon at bounding box center [274, 9] width 6 height 6
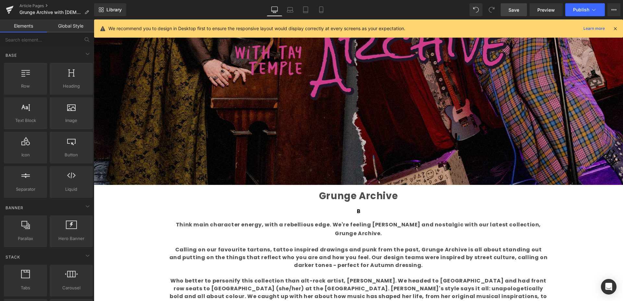
scroll to position [194, 0]
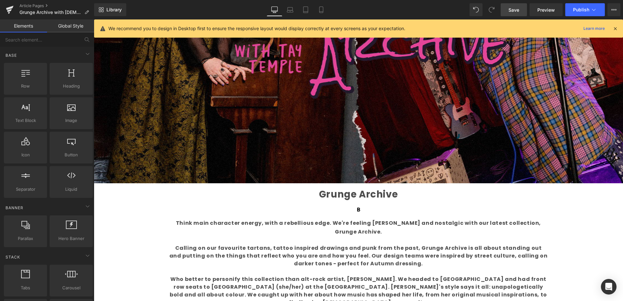
click at [360, 196] on b "Grunge Archive" at bounding box center [358, 194] width 79 height 13
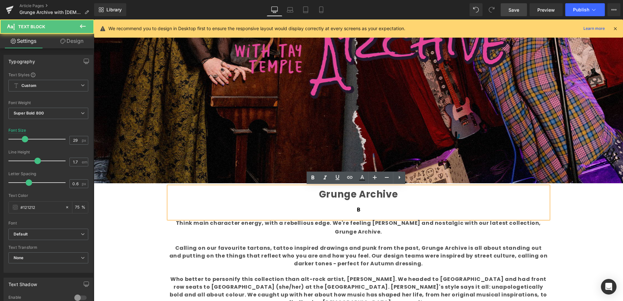
click at [342, 217] on div "Grunge Archive" at bounding box center [359, 203] width 380 height 32
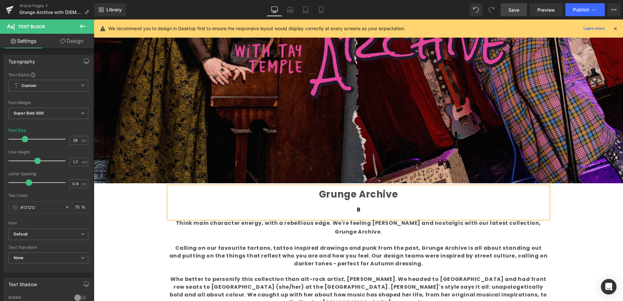
click at [358, 209] on icon at bounding box center [359, 210] width 8 height 8
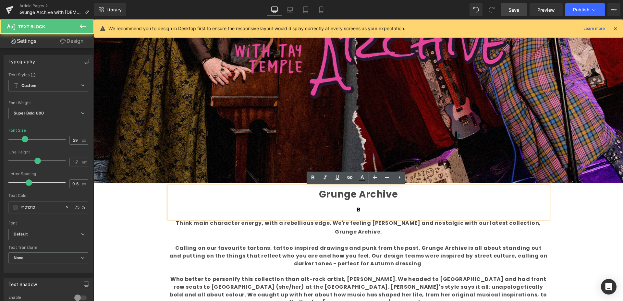
drag, startPoint x: 578, startPoint y: 221, endPoint x: 569, endPoint y: 220, distance: 8.8
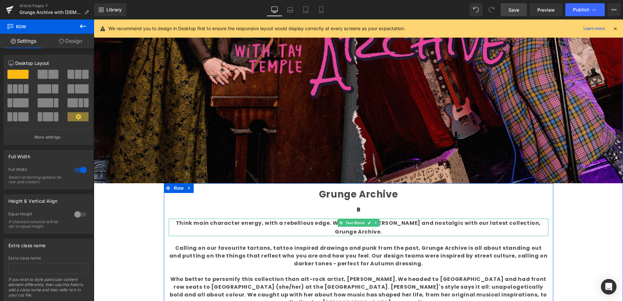
click at [366, 225] on link at bounding box center [369, 223] width 7 height 8
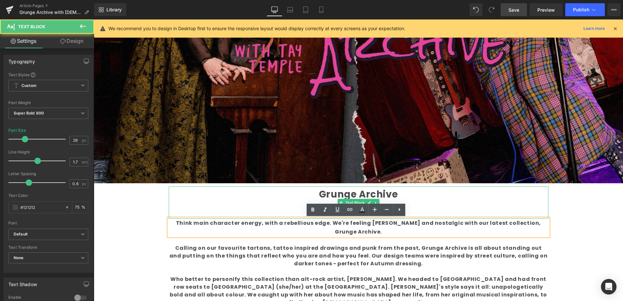
click at [420, 215] on div "Grunge Archive" at bounding box center [359, 203] width 380 height 32
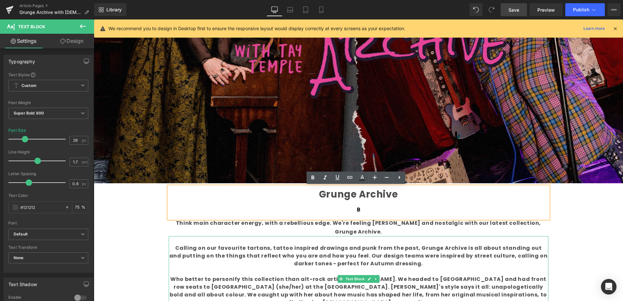
drag, startPoint x: 323, startPoint y: 256, endPoint x: 350, endPoint y: 228, distance: 39.0
click at [324, 254] on b "Calling on our favourite tartans, tattoo inspired drawings and punk from the pa…" at bounding box center [358, 255] width 378 height 23
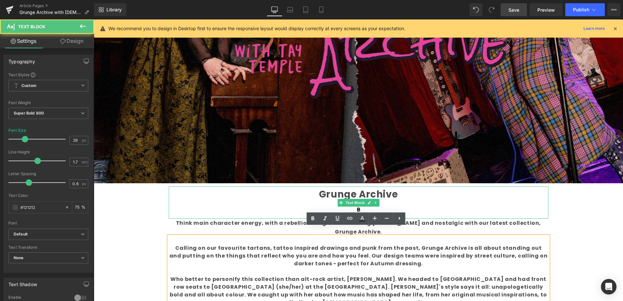
click at [357, 209] on icon at bounding box center [359, 210] width 8 height 8
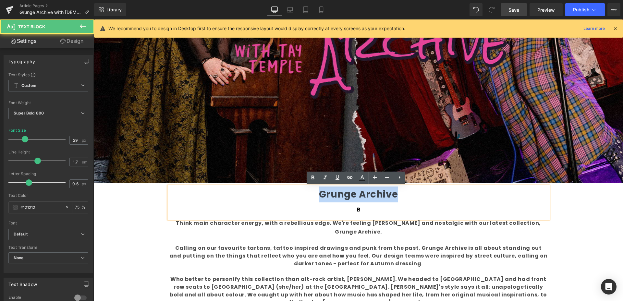
drag, startPoint x: 396, startPoint y: 195, endPoint x: 305, endPoint y: 195, distance: 91.8
click at [303, 195] on p "Grunge Archive" at bounding box center [359, 195] width 380 height 16
copy b "Grunge Archive"
drag, startPoint x: 366, startPoint y: 211, endPoint x: 304, endPoint y: 185, distance: 66.6
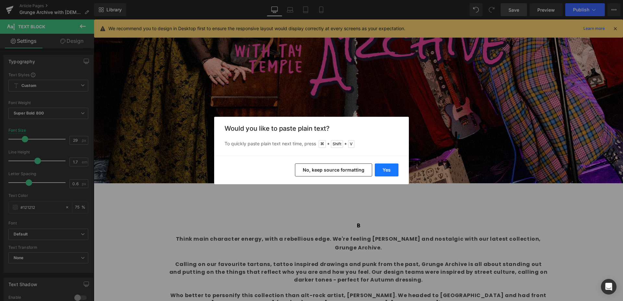
click at [391, 170] on button "Yes" at bounding box center [387, 170] width 24 height 13
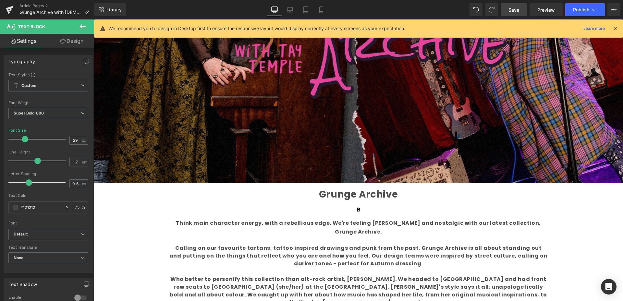
click at [515, 6] on link "Save" at bounding box center [514, 9] width 26 height 13
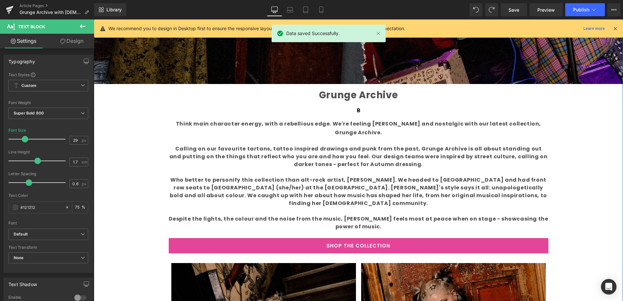
scroll to position [307, 0]
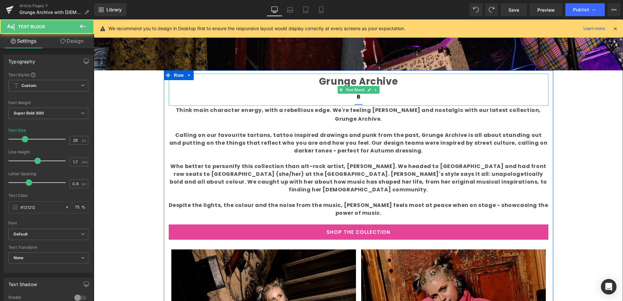
click at [355, 100] on icon at bounding box center [359, 97] width 8 height 8
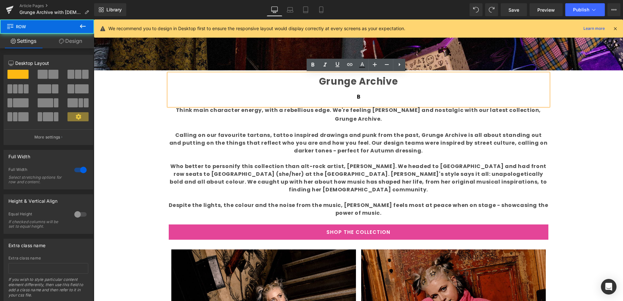
click at [563, 143] on div "Liquid Image Grunge Archive Text Block Think main character energy, with a rebe…" at bounding box center [358, 258] width 529 height 973
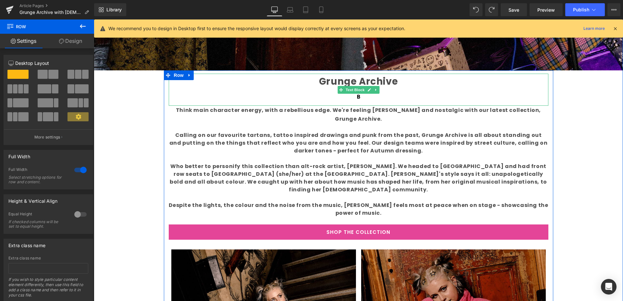
click at [375, 90] on icon at bounding box center [376, 90] width 4 height 4
click at [377, 90] on icon at bounding box center [379, 90] width 4 height 4
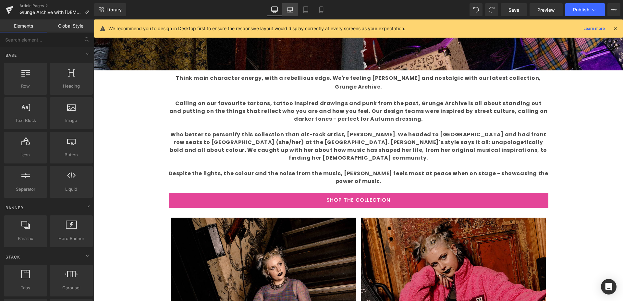
click at [292, 10] on icon at bounding box center [290, 11] width 6 height 2
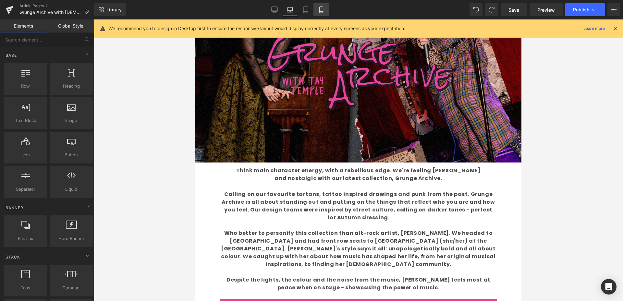
click at [319, 12] on icon at bounding box center [321, 9] width 6 height 6
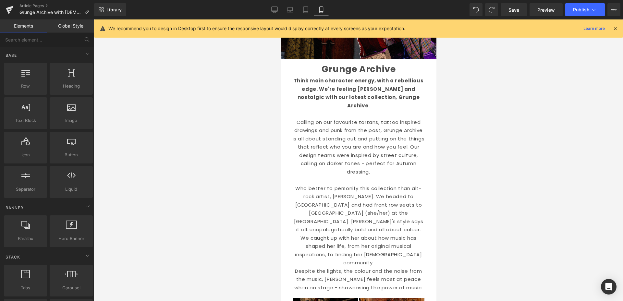
scroll to position [113, 0]
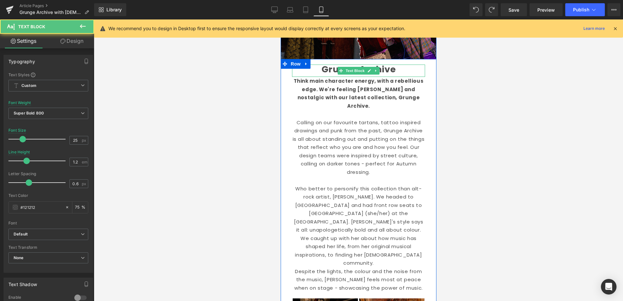
drag, startPoint x: 394, startPoint y: 69, endPoint x: 298, endPoint y: 75, distance: 96.2
click at [298, 75] on div "Grunge Archive" at bounding box center [358, 71] width 133 height 12
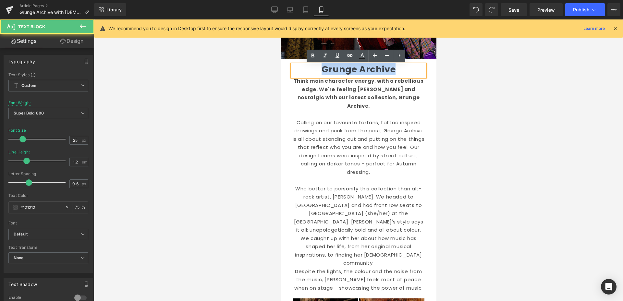
drag, startPoint x: 394, startPoint y: 69, endPoint x: 309, endPoint y: 68, distance: 86.0
click at [309, 68] on p "Grunge Archive" at bounding box center [358, 70] width 123 height 10
copy b "Grunge Archive"
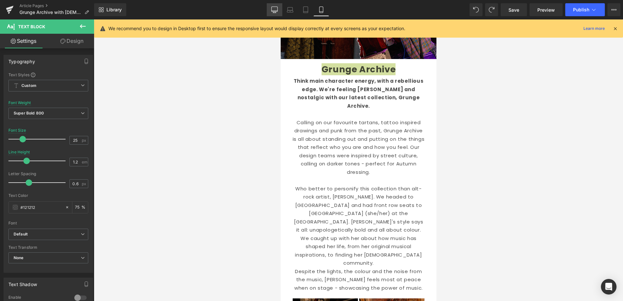
click at [277, 11] on icon at bounding box center [274, 9] width 6 height 6
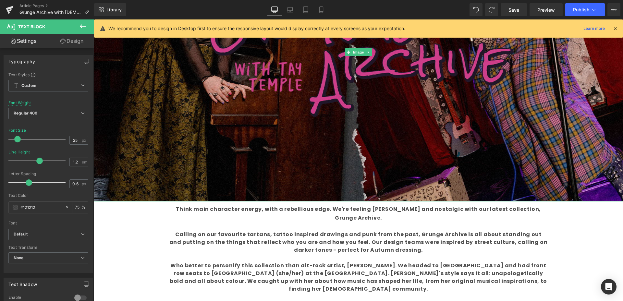
scroll to position [176, 0]
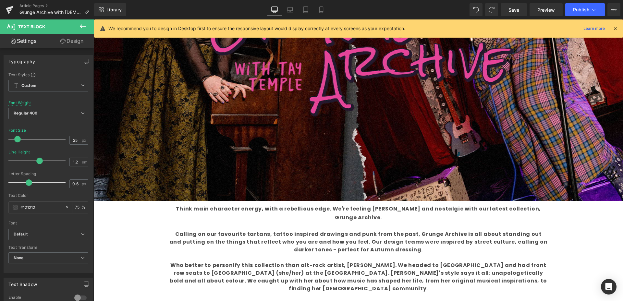
click at [76, 41] on link "Design" at bounding box center [71, 41] width 47 height 15
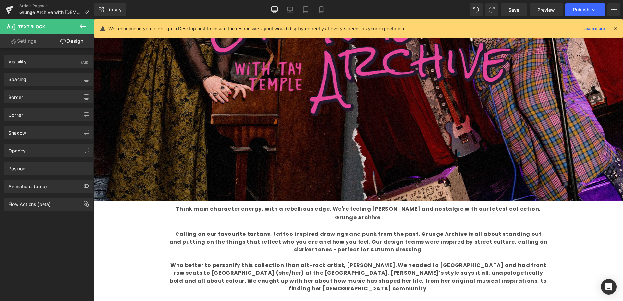
click at [81, 29] on icon at bounding box center [83, 26] width 8 height 8
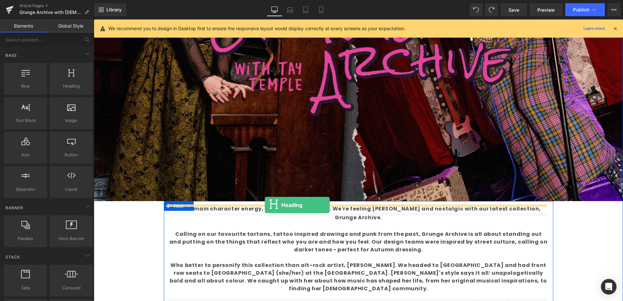
drag, startPoint x: 163, startPoint y: 100, endPoint x: 265, endPoint y: 205, distance: 146.4
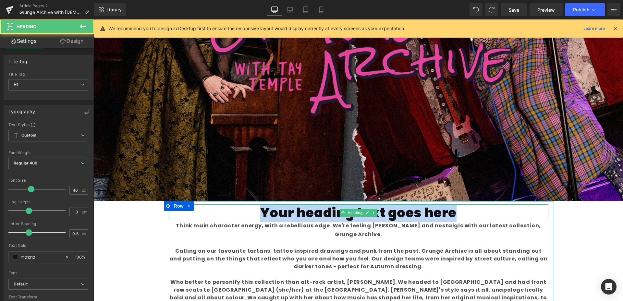
drag, startPoint x: 436, startPoint y: 213, endPoint x: 244, endPoint y: 209, distance: 192.1
click at [246, 209] on h1 "Your heading text goes here" at bounding box center [359, 212] width 380 height 17
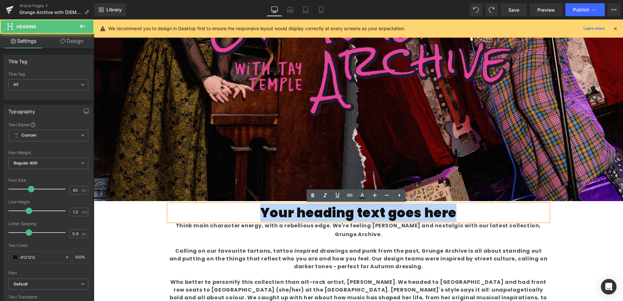
paste div
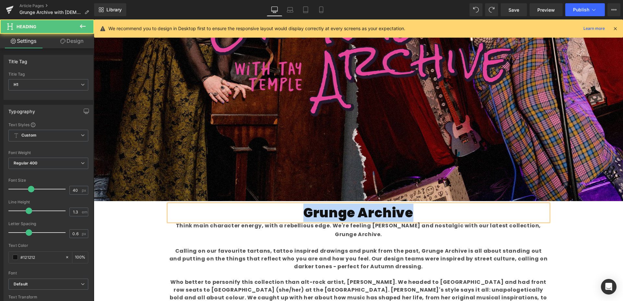
drag, startPoint x: 367, startPoint y: 207, endPoint x: 261, endPoint y: 208, distance: 105.8
click at [261, 207] on h1 "Grunge Archive" at bounding box center [359, 212] width 380 height 17
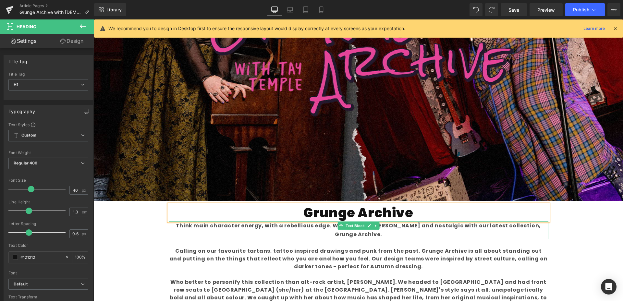
click at [294, 227] on b "Think main character energy, with a rebellious edge. We're feeling [PERSON_NAME…" at bounding box center [358, 230] width 365 height 16
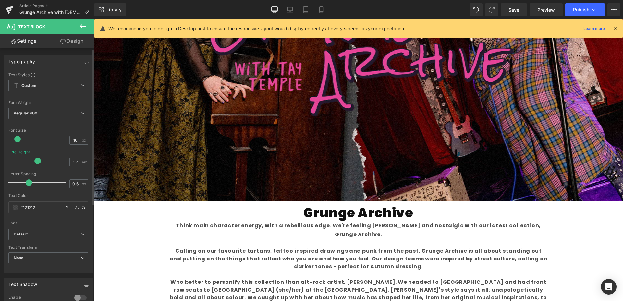
drag, startPoint x: 32, startPoint y: 209, endPoint x: 0, endPoint y: 211, distance: 31.9
click at [0, 211] on div "Typography Text Styles Custom Custom Setup Global Style Custom Setup Global Sty…" at bounding box center [48, 161] width 97 height 223
drag, startPoint x: 35, startPoint y: 206, endPoint x: 14, endPoint y: 204, distance: 21.5
click at [16, 204] on div "#121212" at bounding box center [37, 207] width 56 height 11
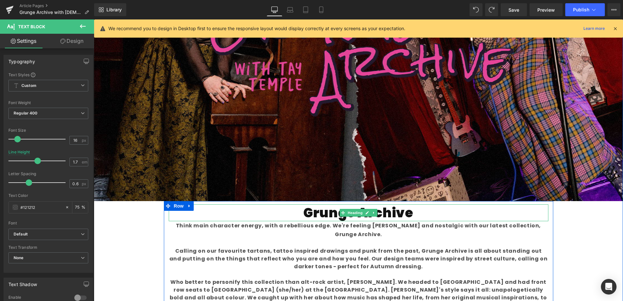
click at [328, 210] on h1 "Grunge Archive" at bounding box center [359, 212] width 380 height 17
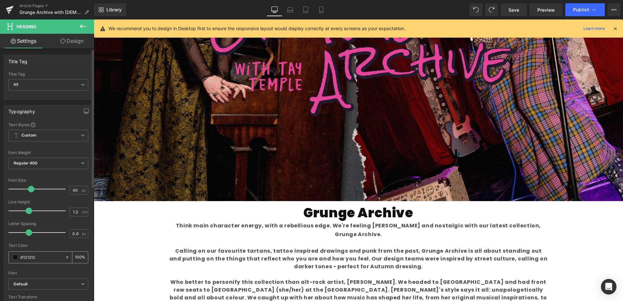
click at [45, 258] on input "#121212" at bounding box center [41, 257] width 42 height 7
drag, startPoint x: 35, startPoint y: 257, endPoint x: 0, endPoint y: 259, distance: 35.1
click at [0, 260] on div "Typography Text Styles Custom Custom Setup Global Style Custom Setup Global Sty…" at bounding box center [48, 211] width 97 height 223
drag, startPoint x: 38, startPoint y: 258, endPoint x: 16, endPoint y: 257, distance: 22.4
click at [16, 257] on div "#121212" at bounding box center [37, 257] width 56 height 11
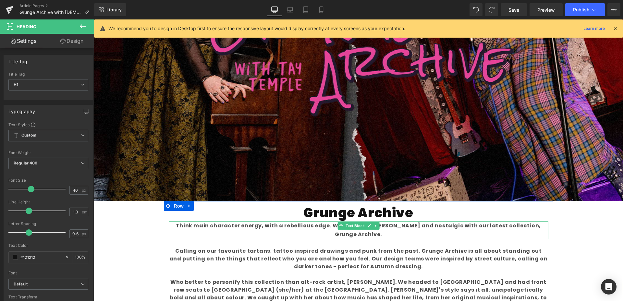
click at [207, 224] on b "Think main character energy, with a rebellious edge. We're feeling [PERSON_NAME…" at bounding box center [358, 230] width 365 height 16
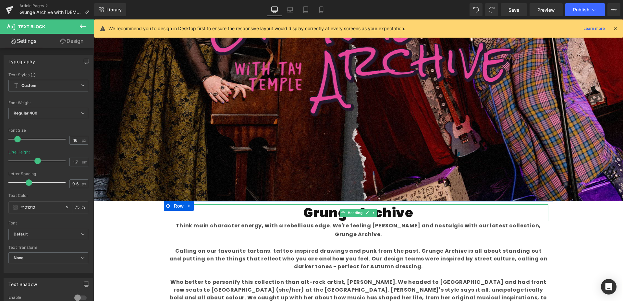
click at [312, 211] on h1 "Grunge Archive" at bounding box center [359, 212] width 380 height 17
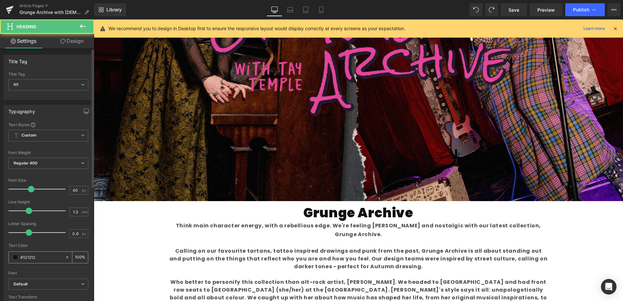
click at [79, 259] on div "100 %" at bounding box center [80, 257] width 16 height 11
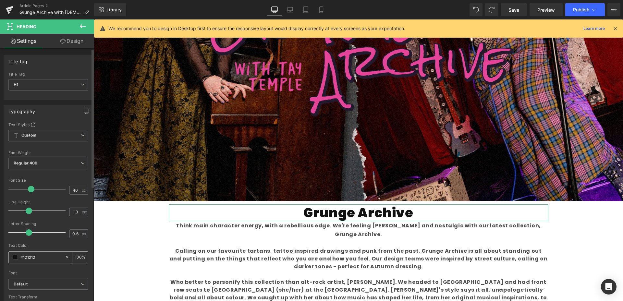
click at [75, 257] on input "100" at bounding box center [78, 257] width 6 height 7
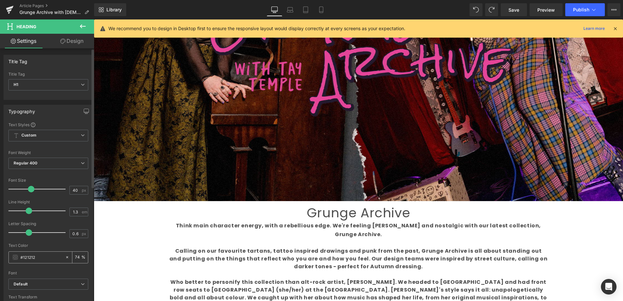
type input "75"
click at [79, 267] on div at bounding box center [48, 269] width 80 height 4
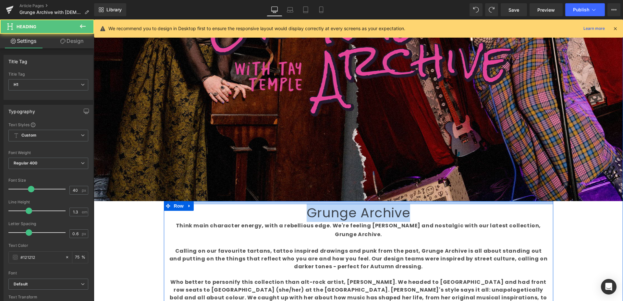
drag, startPoint x: 400, startPoint y: 211, endPoint x: 309, endPoint y: 201, distance: 91.7
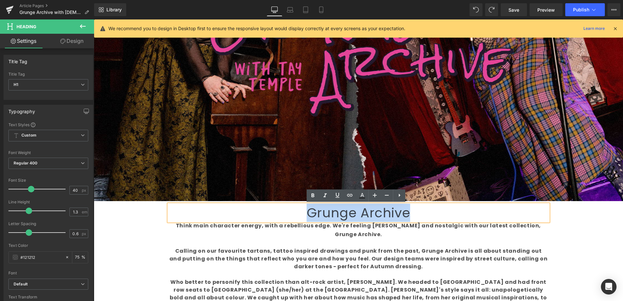
paste div
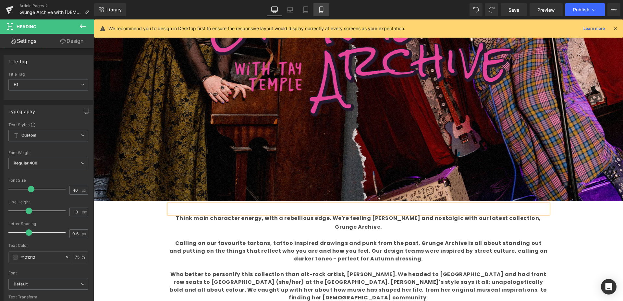
click at [324, 9] on icon at bounding box center [321, 9] width 6 height 6
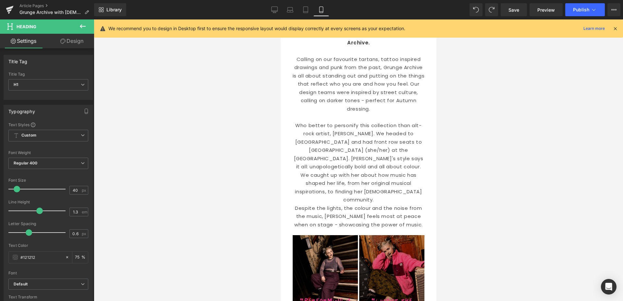
scroll to position [0, 0]
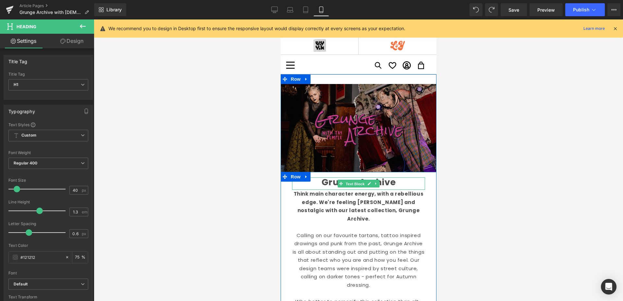
drag, startPoint x: 359, startPoint y: 182, endPoint x: 367, endPoint y: 182, distance: 7.8
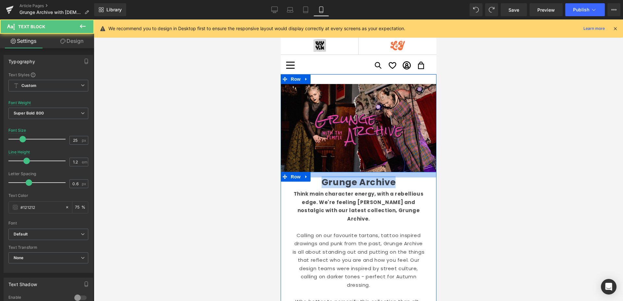
drag, startPoint x: 393, startPoint y: 182, endPoint x: 308, endPoint y: 173, distance: 85.4
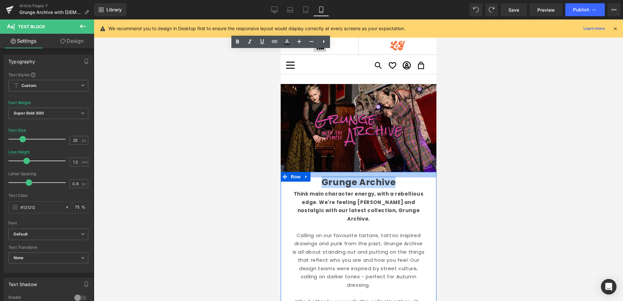
copy b "Grunge Archive"
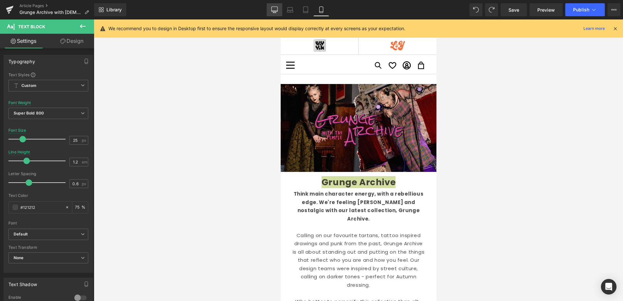
click at [276, 10] on icon at bounding box center [274, 9] width 6 height 6
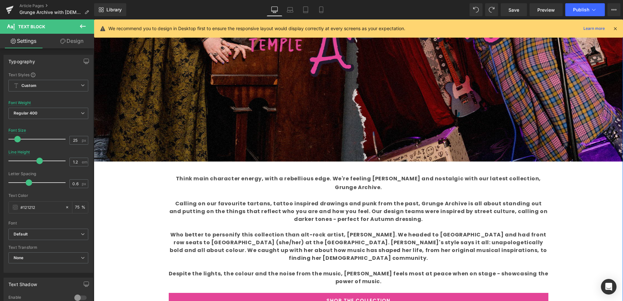
scroll to position [216, 0]
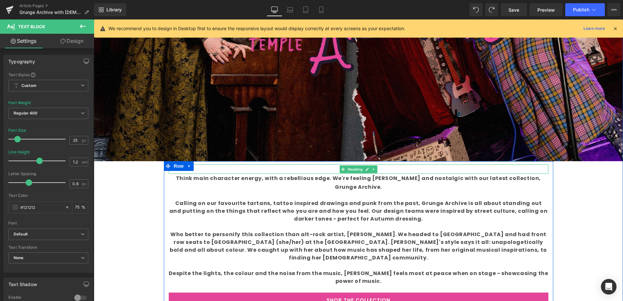
click at [388, 169] on div at bounding box center [359, 168] width 380 height 9
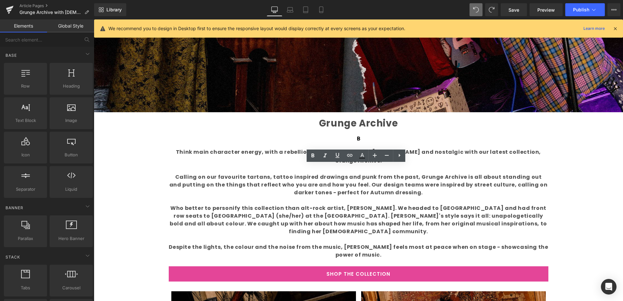
scroll to position [266, 0]
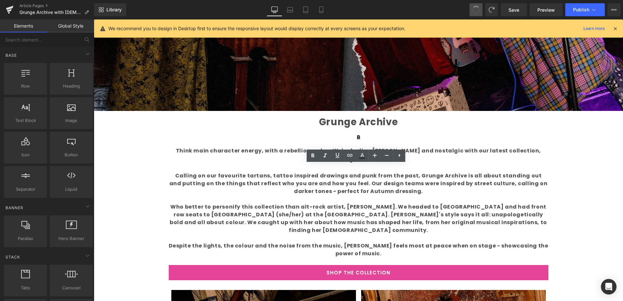
click at [477, 10] on span at bounding box center [476, 10] width 8 height 8
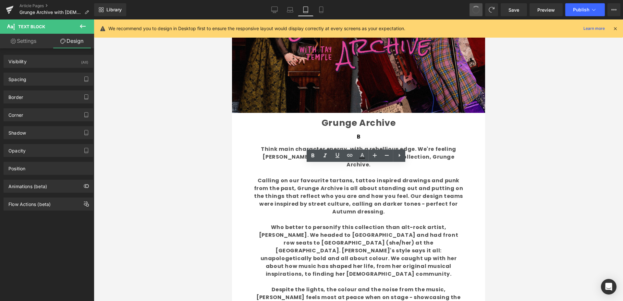
click at [477, 10] on span at bounding box center [476, 10] width 10 height 10
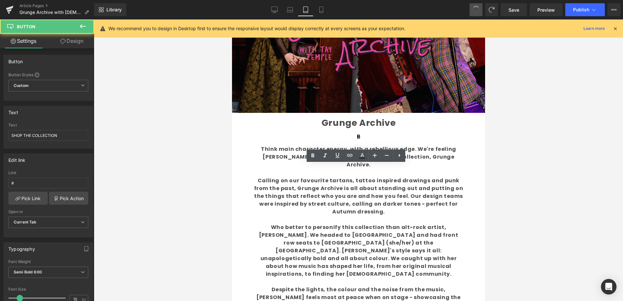
click at [477, 10] on span at bounding box center [475, 9] width 11 height 11
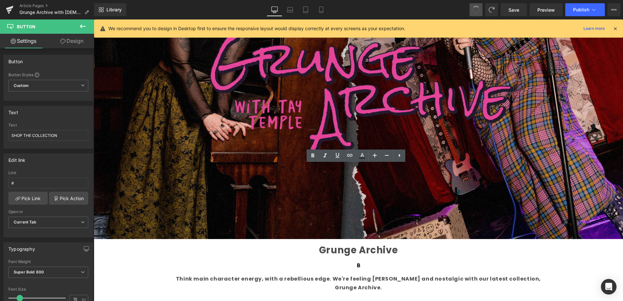
scroll to position [229, 0]
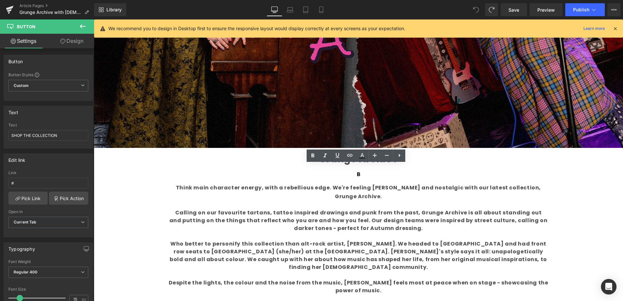
click at [477, 11] on icon at bounding box center [476, 10] width 6 height 6
click at [491, 10] on span at bounding box center [491, 9] width 11 height 11
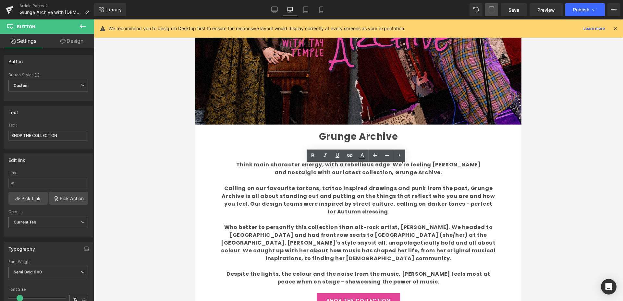
click at [488, 10] on span at bounding box center [491, 10] width 8 height 8
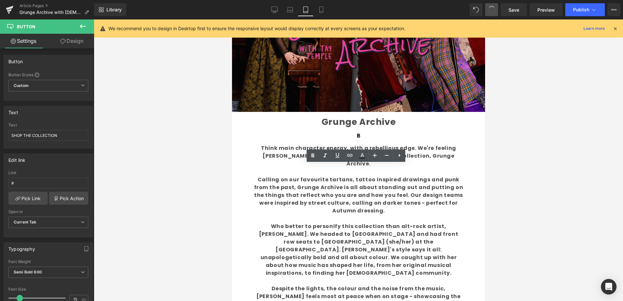
click at [488, 10] on button at bounding box center [491, 9] width 13 height 13
click at [487, 10] on button at bounding box center [491, 9] width 13 height 13
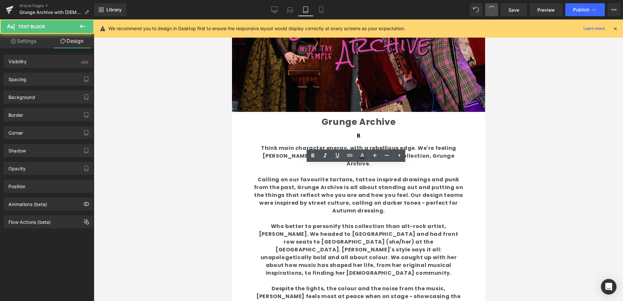
click at [487, 10] on button at bounding box center [491, 9] width 13 height 13
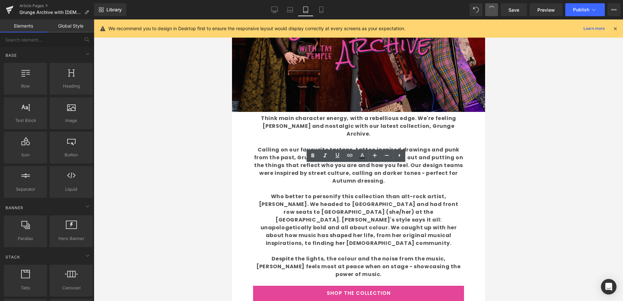
click at [486, 10] on button at bounding box center [491, 9] width 13 height 13
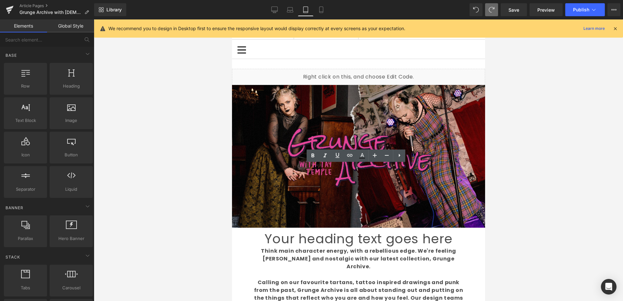
scroll to position [0, 0]
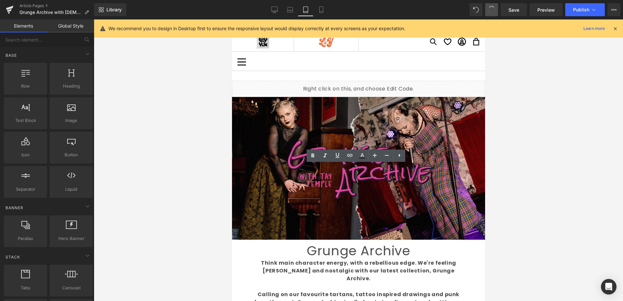
click at [490, 12] on span at bounding box center [491, 10] width 8 height 8
click at [491, 12] on span at bounding box center [491, 9] width 9 height 9
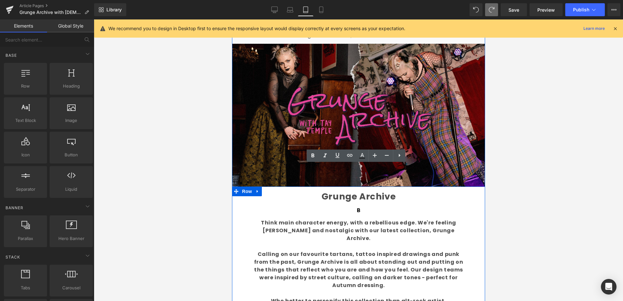
scroll to position [54, 0]
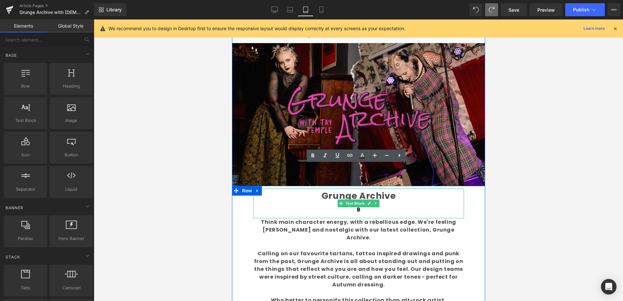
click at [375, 194] on b "Grunge Archive" at bounding box center [358, 196] width 74 height 12
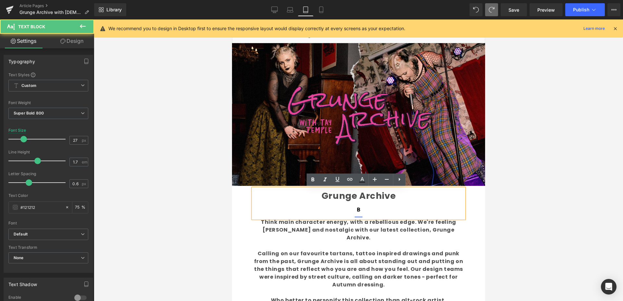
drag, startPoint x: 360, startPoint y: 210, endPoint x: 353, endPoint y: 210, distance: 6.5
click at [353, 210] on div "Grunge Archive" at bounding box center [358, 203] width 211 height 30
drag, startPoint x: 354, startPoint y: 216, endPoint x: 368, endPoint y: 211, distance: 14.1
click at [366, 209] on div "Grunge Archive" at bounding box center [358, 203] width 211 height 30
drag, startPoint x: 364, startPoint y: 211, endPoint x: 346, endPoint y: 201, distance: 20.0
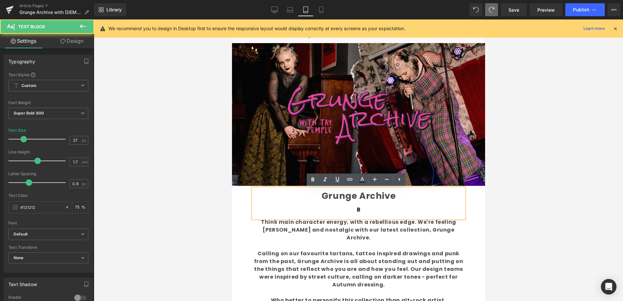
click at [346, 202] on div "Grunge Archive" at bounding box center [358, 203] width 211 height 30
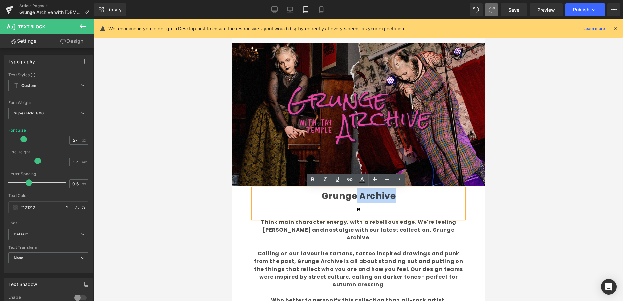
drag, startPoint x: 359, startPoint y: 209, endPoint x: 381, endPoint y: 213, distance: 22.8
click at [360, 215] on div "Grunge Archive" at bounding box center [358, 203] width 211 height 30
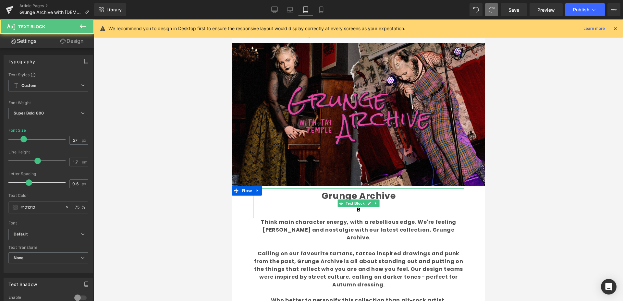
drag, startPoint x: 457, startPoint y: 217, endPoint x: 451, endPoint y: 216, distance: 6.2
click at [454, 205] on div "Grunge Archive Text Block" at bounding box center [358, 203] width 211 height 30
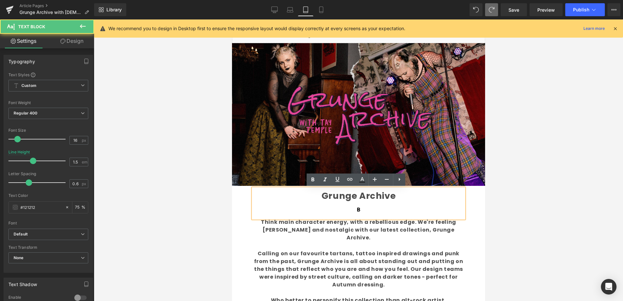
click at [452, 221] on div "Think main character energy, with a rebellious edge. We're feeling moody and no…" at bounding box center [358, 229] width 211 height 23
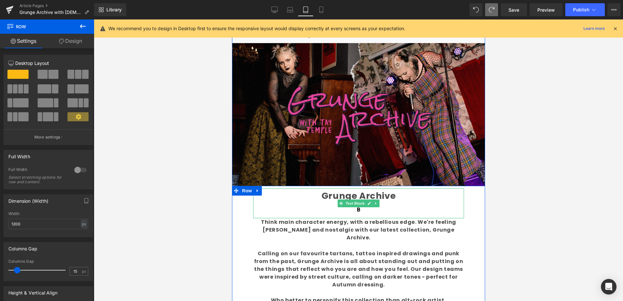
click at [396, 206] on div "Grunge Archive" at bounding box center [358, 203] width 211 height 30
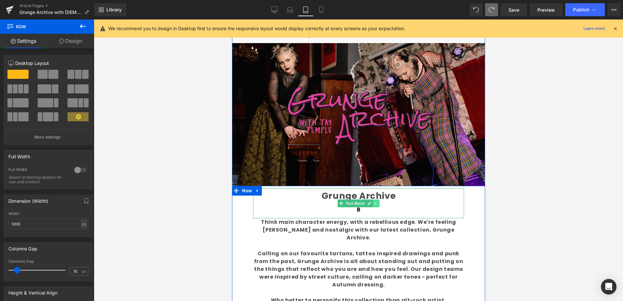
click at [375, 202] on link at bounding box center [375, 204] width 7 height 8
click at [377, 203] on icon at bounding box center [379, 203] width 4 height 4
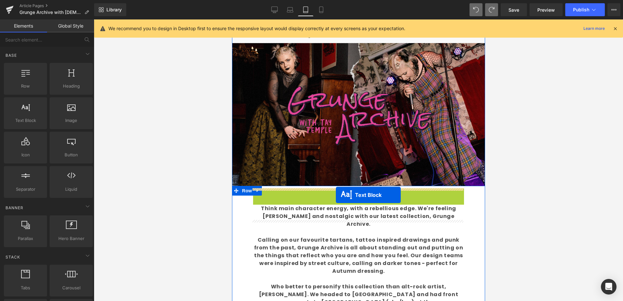
drag, startPoint x: 338, startPoint y: 203, endPoint x: 335, endPoint y: 195, distance: 8.6
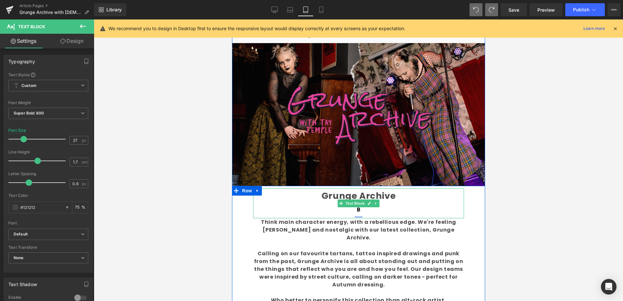
click at [354, 211] on icon at bounding box center [358, 210] width 8 height 8
click at [356, 211] on icon at bounding box center [358, 210] width 8 height 8
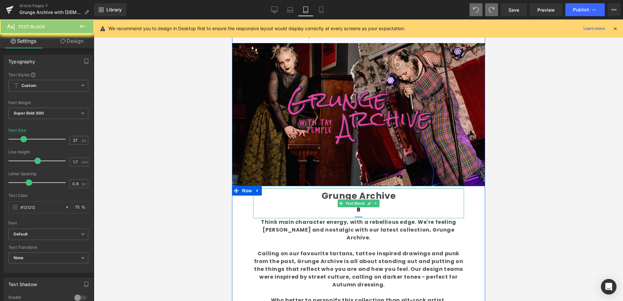
click at [356, 211] on icon at bounding box center [358, 210] width 8 height 8
drag, startPoint x: 356, startPoint y: 210, endPoint x: 357, endPoint y: 214, distance: 4.2
click at [357, 210] on icon at bounding box center [358, 210] width 3 height 4
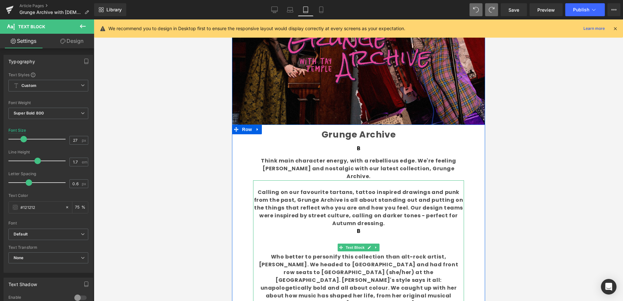
scroll to position [115, 0]
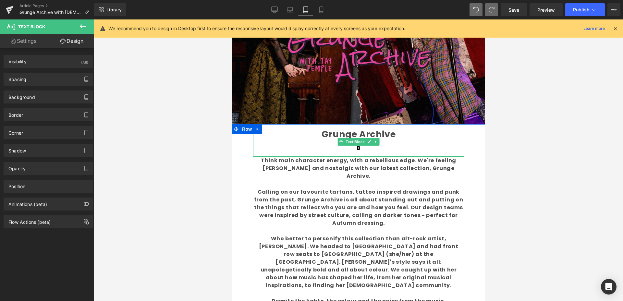
click at [384, 133] on b "Grunge Archive" at bounding box center [358, 134] width 74 height 12
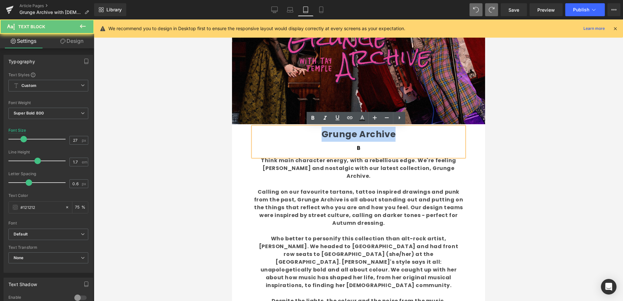
drag, startPoint x: 393, startPoint y: 133, endPoint x: 318, endPoint y: 132, distance: 75.6
click at [317, 131] on p "Grunge Archive" at bounding box center [358, 134] width 211 height 15
copy b "Grunge Archive"
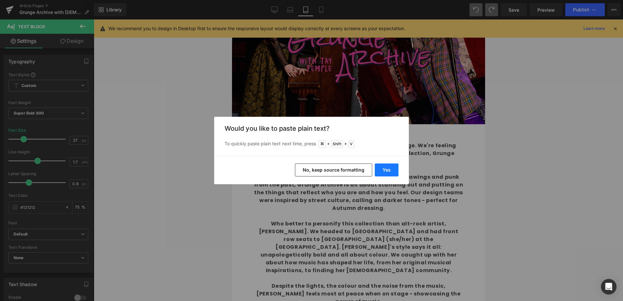
click at [392, 171] on button "Yes" at bounding box center [387, 170] width 24 height 13
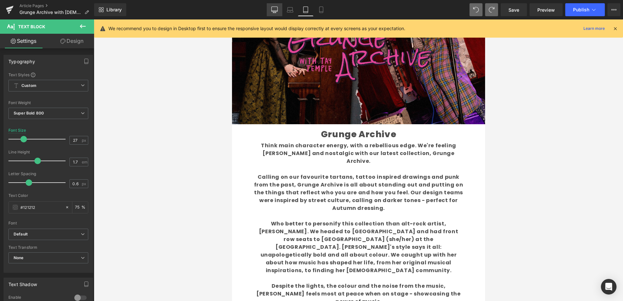
click at [276, 10] on icon at bounding box center [274, 9] width 6 height 6
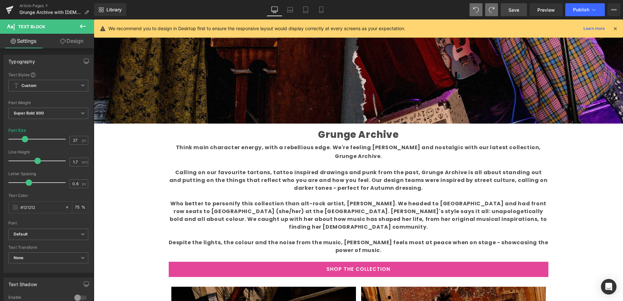
click at [513, 9] on span "Save" at bounding box center [513, 9] width 11 height 7
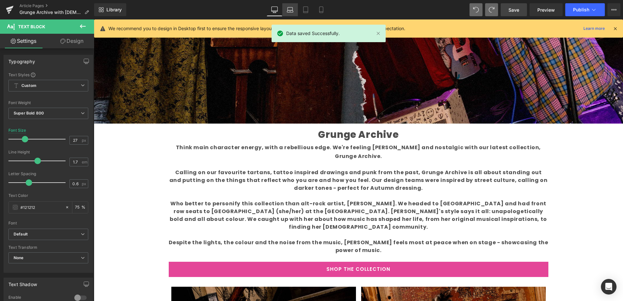
click at [291, 11] on icon at bounding box center [290, 9] width 6 height 6
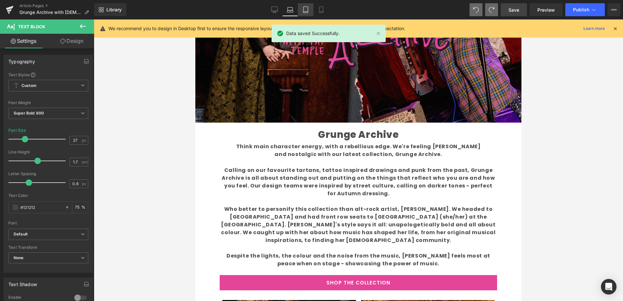
click at [309, 11] on icon at bounding box center [305, 9] width 6 height 6
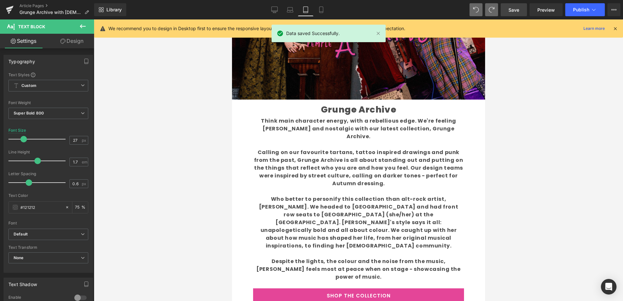
scroll to position [115, 0]
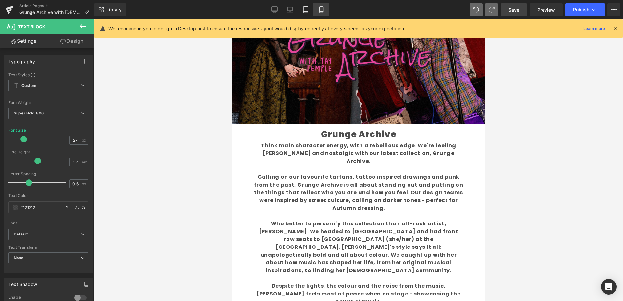
click at [322, 10] on icon at bounding box center [321, 9] width 6 height 6
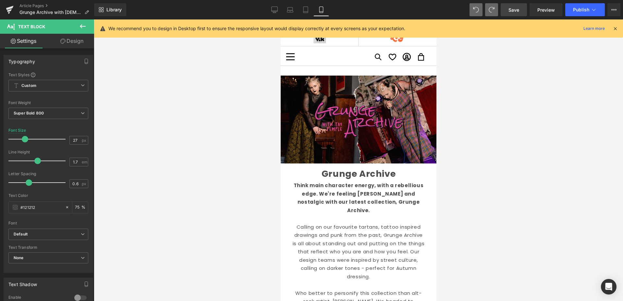
scroll to position [0, 0]
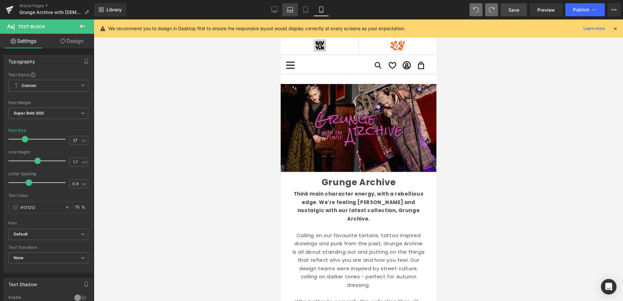
click at [276, 11] on icon at bounding box center [275, 11] width 6 height 0
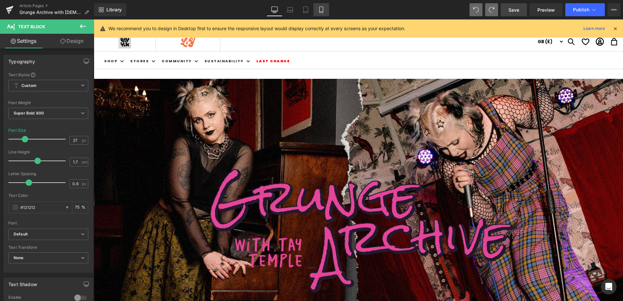
scroll to position [266, 0]
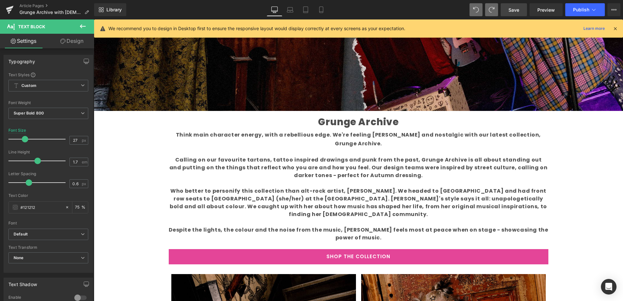
click at [517, 10] on span "Save" at bounding box center [513, 9] width 11 height 7
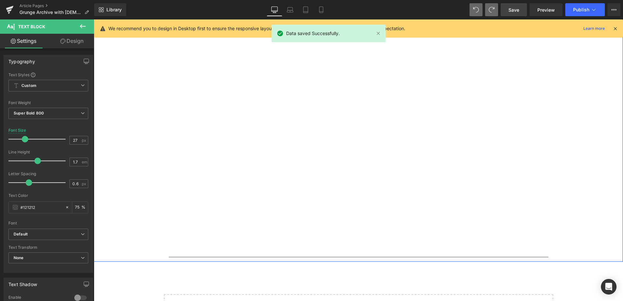
scroll to position [778, 0]
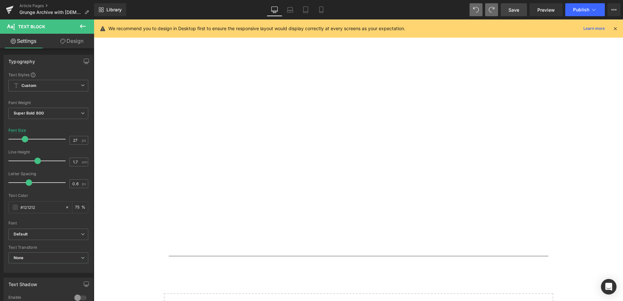
click at [517, 9] on span "Save" at bounding box center [513, 9] width 11 height 7
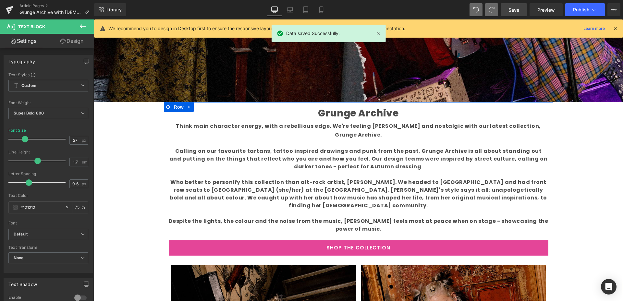
scroll to position [271, 0]
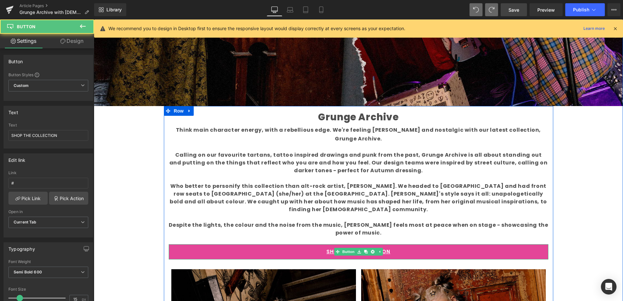
click at [290, 244] on link "SHOP THE COLLECTION" at bounding box center [359, 251] width 380 height 15
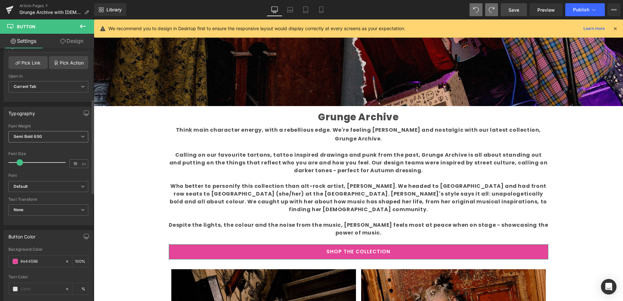
scroll to position [136, 0]
click at [74, 135] on span "Semi Bold 600" at bounding box center [48, 135] width 80 height 11
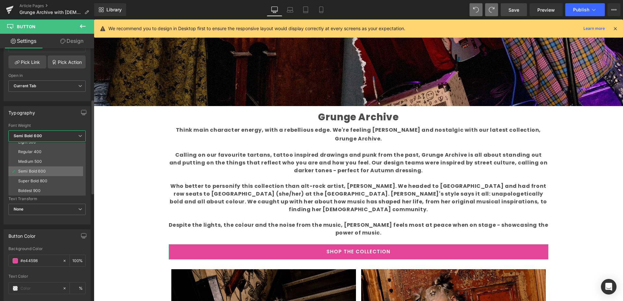
scroll to position [25, 0]
click at [60, 177] on li "Super Bold 800" at bounding box center [48, 181] width 80 height 10
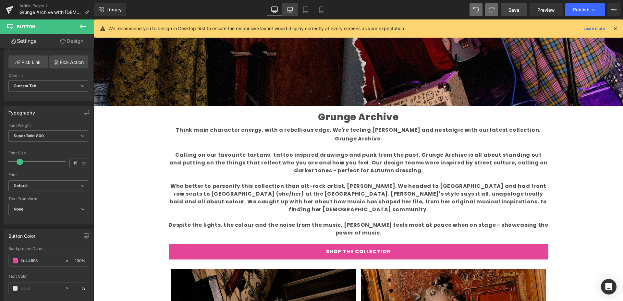
click at [293, 9] on icon at bounding box center [290, 9] width 6 height 6
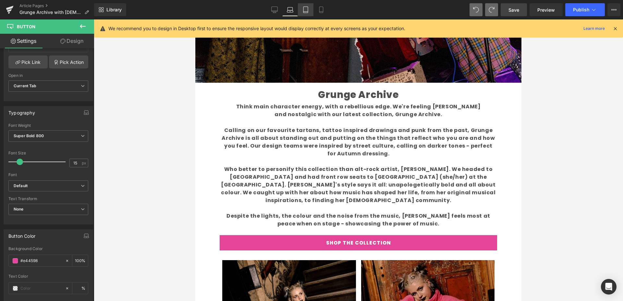
click at [306, 9] on icon at bounding box center [305, 9] width 6 height 6
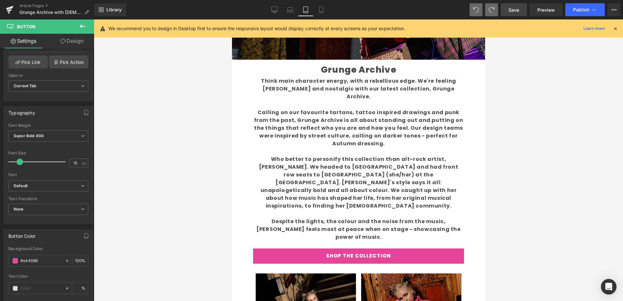
scroll to position [170, 0]
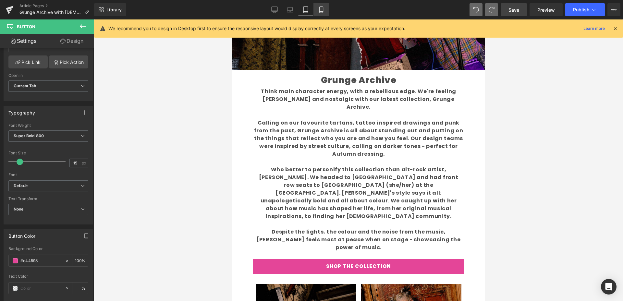
click at [323, 11] on icon at bounding box center [321, 9] width 6 height 6
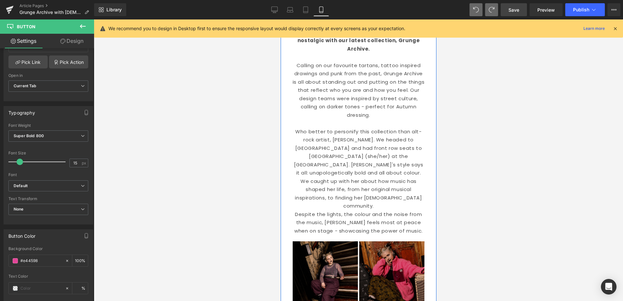
scroll to position [171, 0]
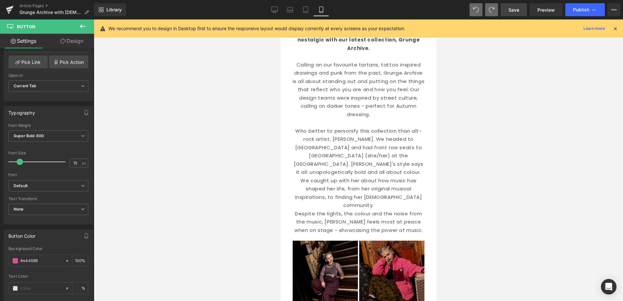
click at [70, 43] on link "Design" at bounding box center [71, 41] width 47 height 15
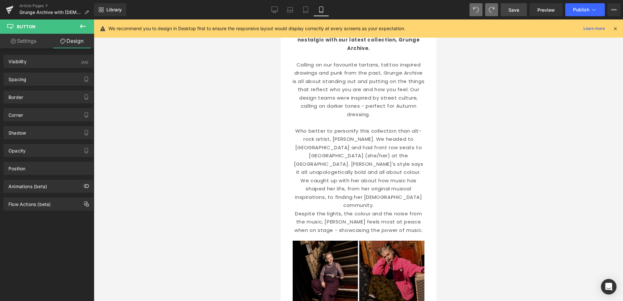
click at [81, 26] on icon at bounding box center [83, 26] width 6 height 4
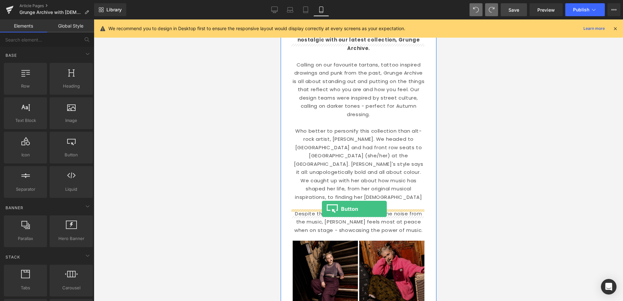
drag, startPoint x: 352, startPoint y: 168, endPoint x: 322, endPoint y: 209, distance: 50.5
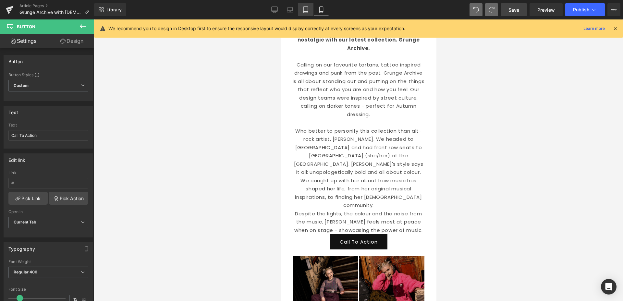
click at [307, 8] on icon at bounding box center [305, 9] width 6 height 6
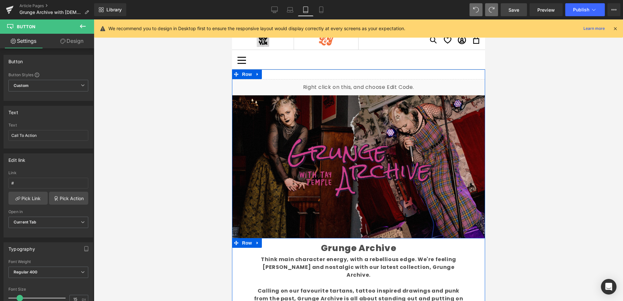
scroll to position [0, 0]
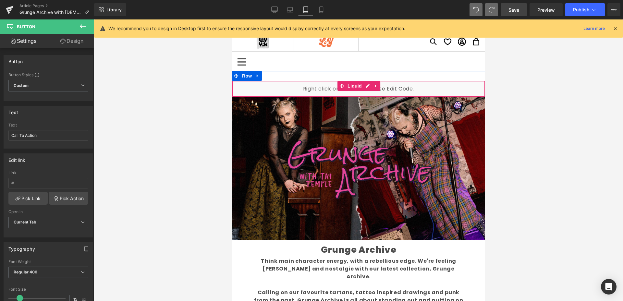
click at [374, 85] on icon at bounding box center [375, 86] width 5 height 5
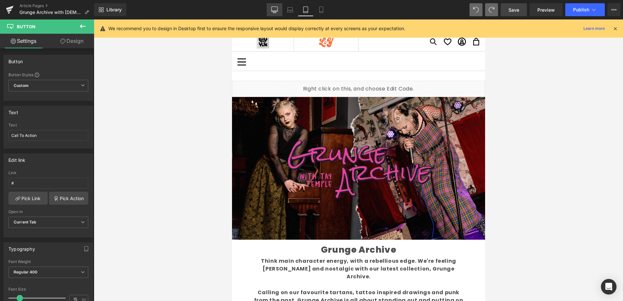
click at [278, 8] on icon at bounding box center [275, 9] width 6 height 5
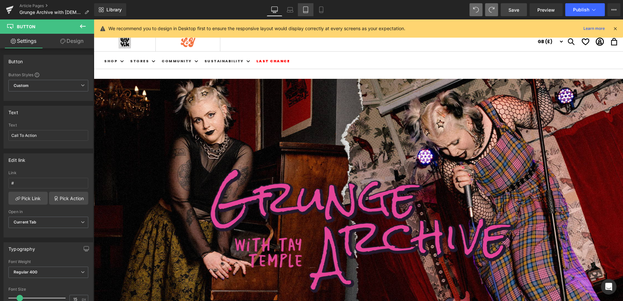
click at [304, 9] on icon at bounding box center [305, 9] width 6 height 6
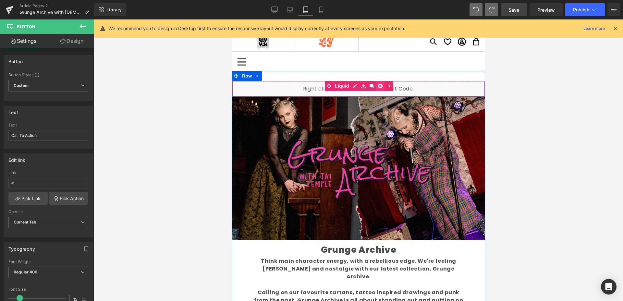
click at [379, 86] on link at bounding box center [380, 86] width 8 height 10
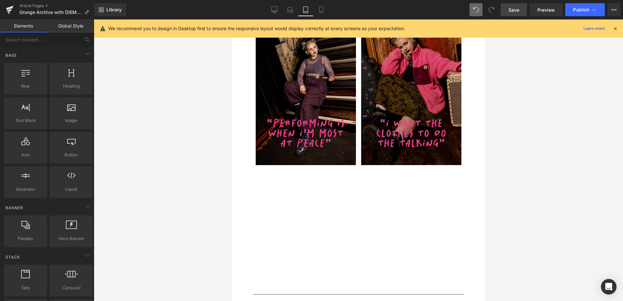
scroll to position [417, 0]
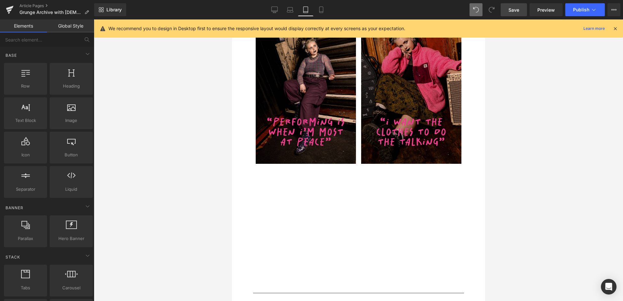
drag, startPoint x: 717, startPoint y: 164, endPoint x: 481, endPoint y: 104, distance: 243.5
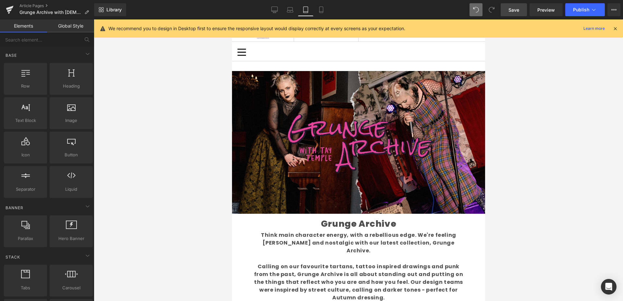
scroll to position [0, 0]
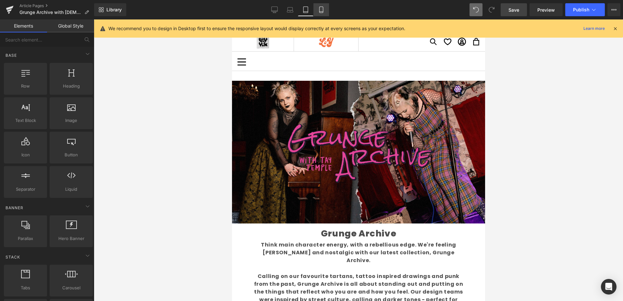
click at [318, 7] on icon at bounding box center [321, 9] width 6 height 6
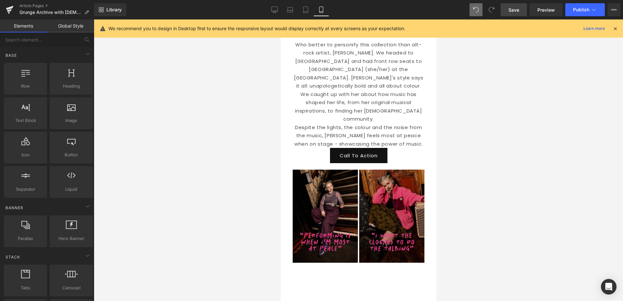
scroll to position [256, 0]
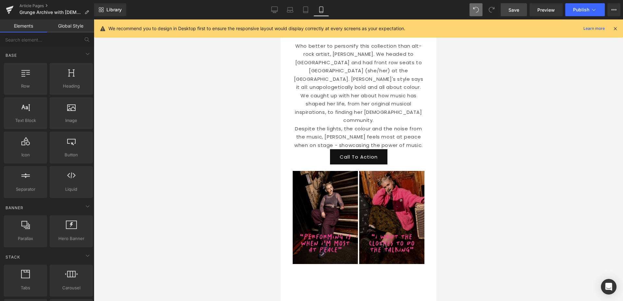
drag, startPoint x: 435, startPoint y: 114, endPoint x: 726, endPoint y: 124, distance: 291.5
click at [308, 9] on icon at bounding box center [305, 9] width 6 height 6
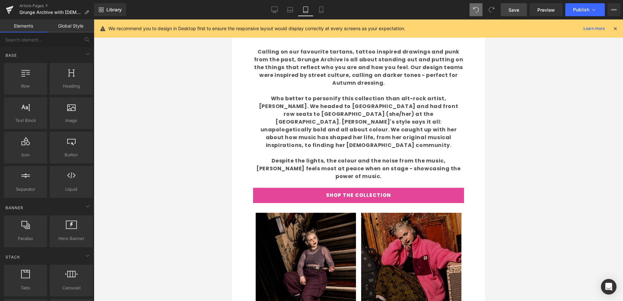
scroll to position [223, 0]
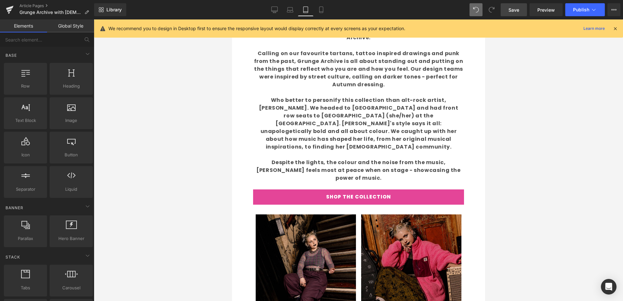
click at [282, 189] on link "SHOP THE COLLECTION" at bounding box center [358, 196] width 211 height 15
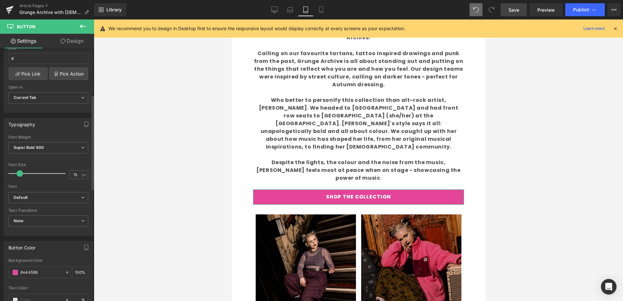
scroll to position [126, 0]
drag, startPoint x: 41, startPoint y: 272, endPoint x: 6, endPoint y: 270, distance: 35.4
click at [6, 271] on div "rgba(228, 69, 152, 1) Background Color #e44598 100 % Text Color % 0 Hover Optio…" at bounding box center [48, 291] width 89 height 69
click at [323, 8] on icon at bounding box center [321, 10] width 4 height 6
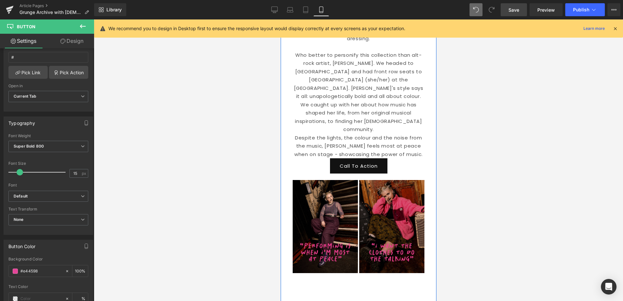
scroll to position [250, 0]
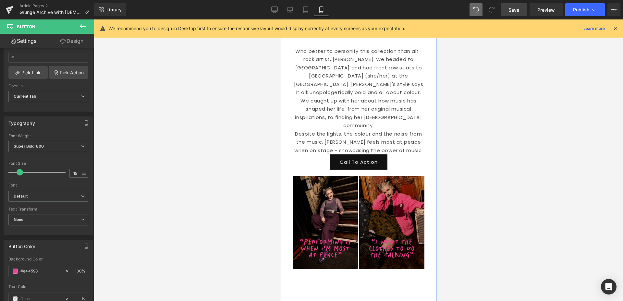
click at [332, 154] on link "Call To Action" at bounding box center [358, 161] width 57 height 15
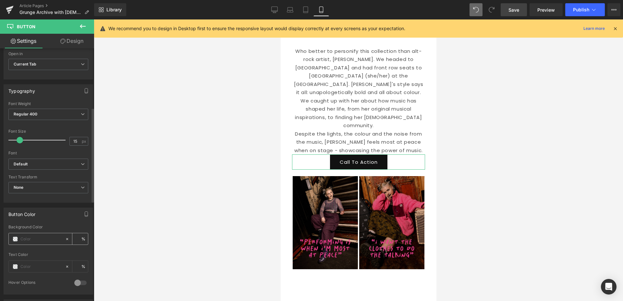
scroll to position [158, 0]
click at [40, 237] on input "text" at bounding box center [41, 238] width 42 height 7
paste input "#e44598"
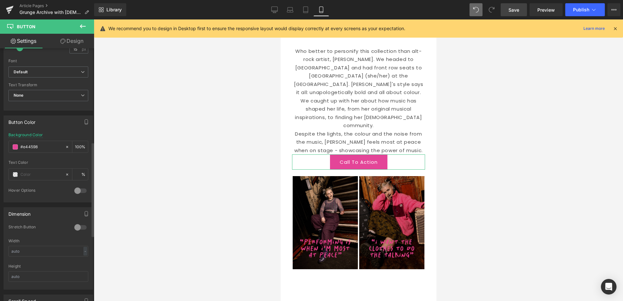
scroll to position [251, 0]
type input "#e44598"
click at [78, 227] on div at bounding box center [81, 226] width 16 height 10
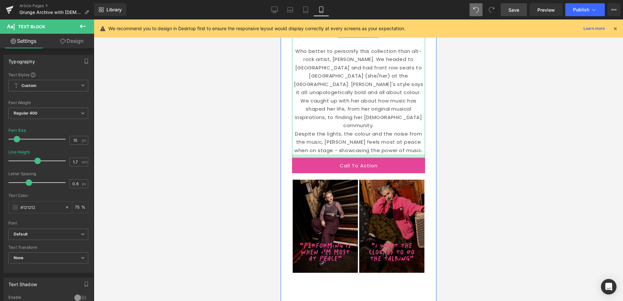
drag, startPoint x: 322, startPoint y: 128, endPoint x: 321, endPoint y: 133, distance: 4.4
click at [322, 154] on div at bounding box center [358, 156] width 133 height 4
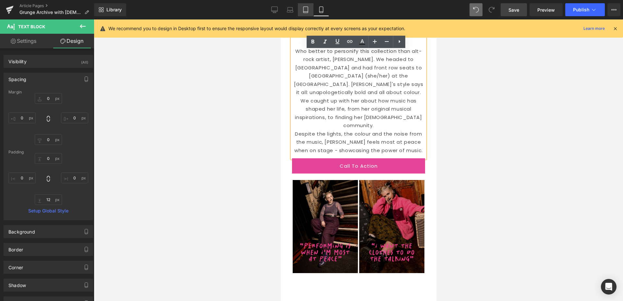
click at [307, 8] on icon at bounding box center [305, 9] width 6 height 6
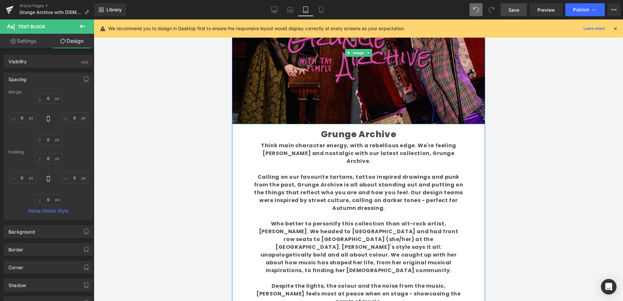
scroll to position [100, 0]
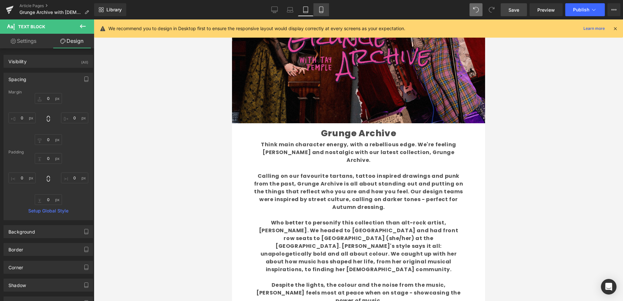
click at [320, 12] on icon at bounding box center [321, 12] width 4 height 0
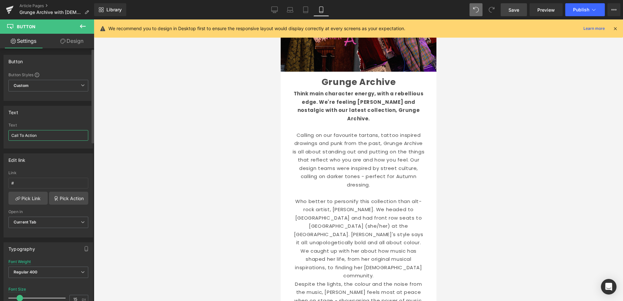
drag, startPoint x: 37, startPoint y: 133, endPoint x: 0, endPoint y: 139, distance: 36.8
click at [0, 136] on div "Text Call To Action Text Call To Action" at bounding box center [48, 125] width 97 height 48
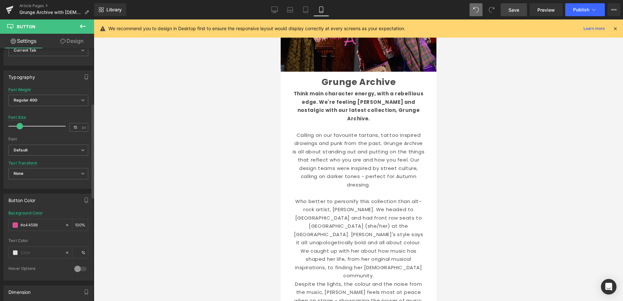
scroll to position [179, 0]
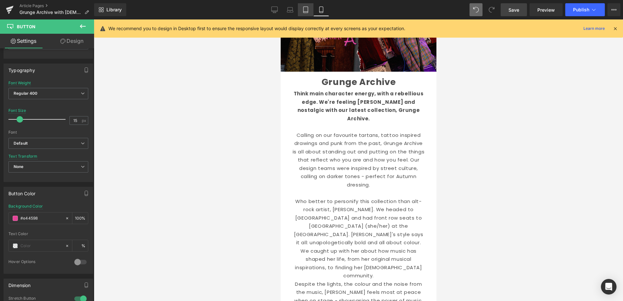
type input "SHOP THE COLLECTION"
click at [304, 12] on icon at bounding box center [305, 9] width 6 height 6
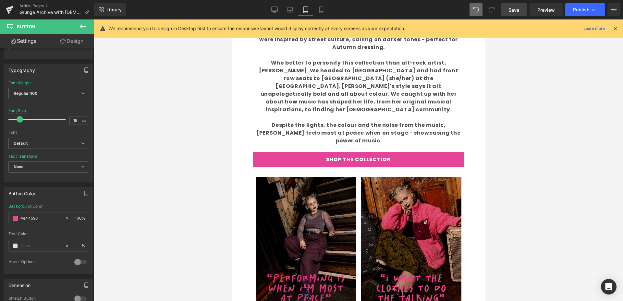
scroll to position [258, 0]
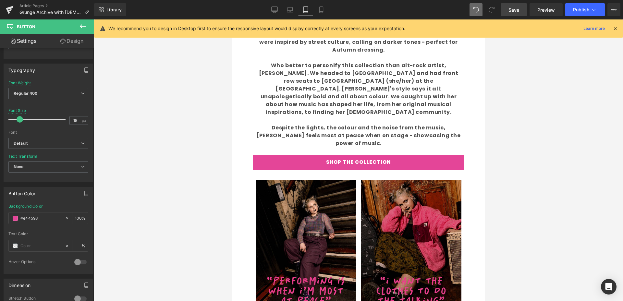
click at [301, 155] on link "SHOP THE COLLECTION" at bounding box center [358, 162] width 211 height 15
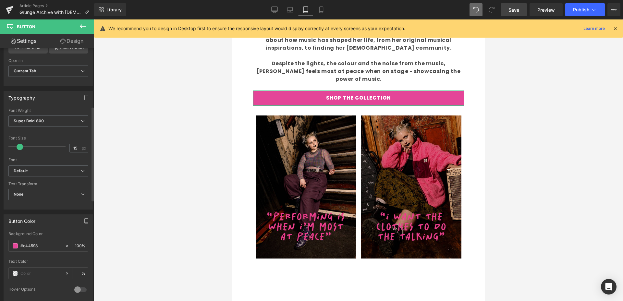
scroll to position [151, 0]
click at [321, 5] on link "Mobile" at bounding box center [321, 9] width 16 height 13
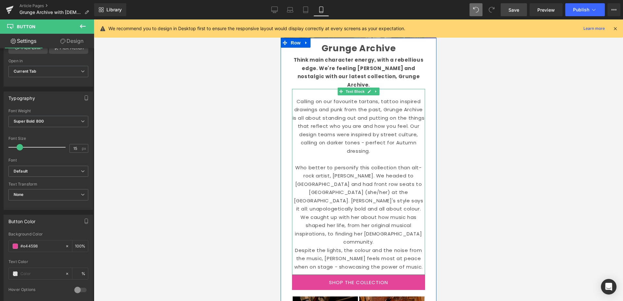
scroll to position [139, 0]
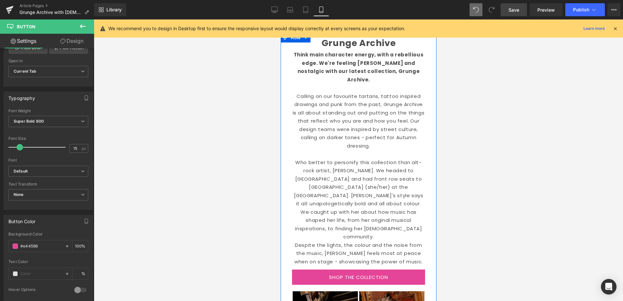
click at [309, 270] on link "SHOP THE COLLECTION" at bounding box center [358, 277] width 133 height 15
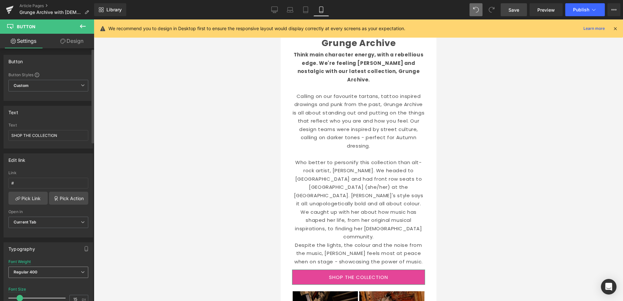
click at [30, 270] on b "Regular 400" at bounding box center [26, 272] width 24 height 5
click at [45, 291] on div "Super Bold 800" at bounding box center [32, 290] width 29 height 5
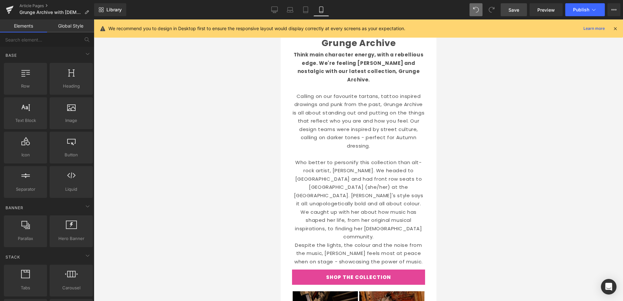
click at [211, 201] on div at bounding box center [358, 160] width 529 height 282
click at [308, 9] on icon at bounding box center [305, 9] width 6 height 6
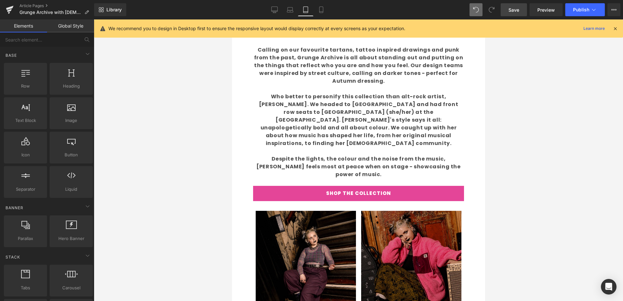
scroll to position [226, 0]
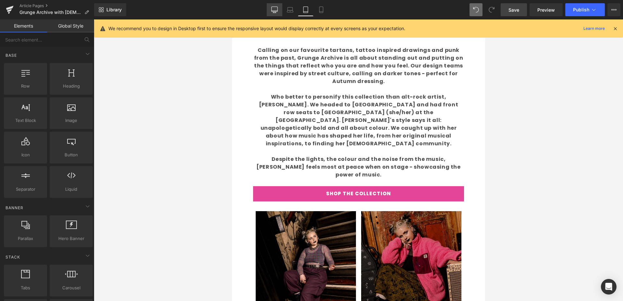
drag, startPoint x: 277, startPoint y: 9, endPoint x: 366, endPoint y: 4, distance: 89.0
click at [277, 9] on icon at bounding box center [274, 9] width 6 height 6
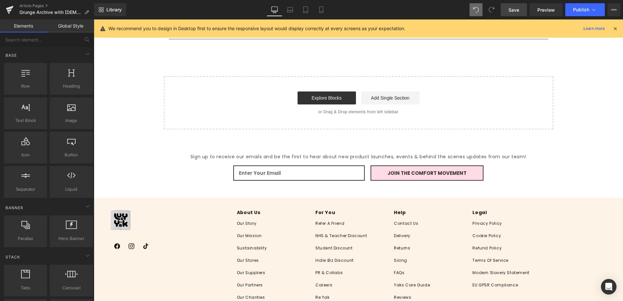
click at [520, 7] on link "Save" at bounding box center [514, 9] width 26 height 13
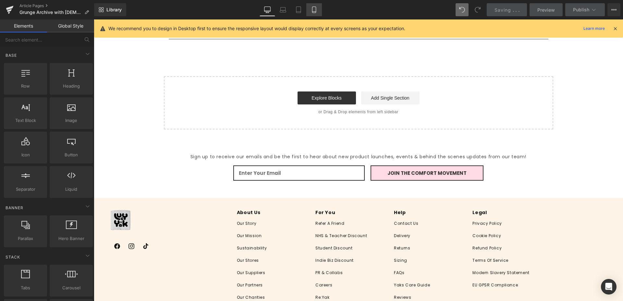
click at [311, 8] on icon at bounding box center [314, 9] width 6 height 6
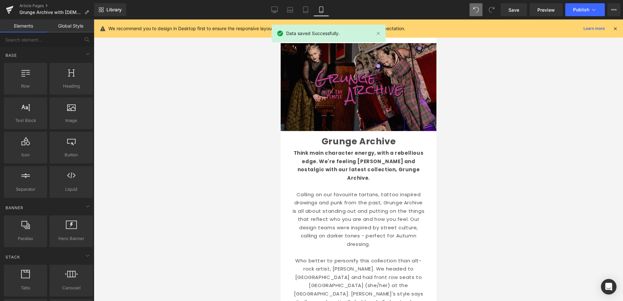
scroll to position [40, 0]
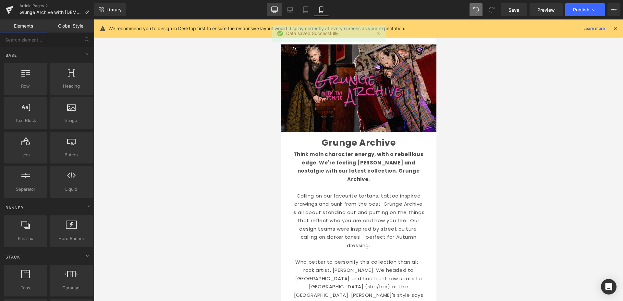
click at [275, 12] on icon at bounding box center [274, 12] width 2 height 1
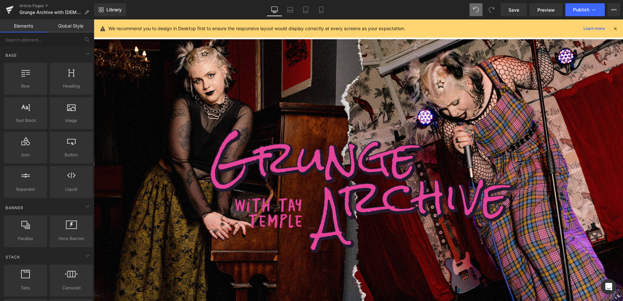
scroll to position [50, 0]
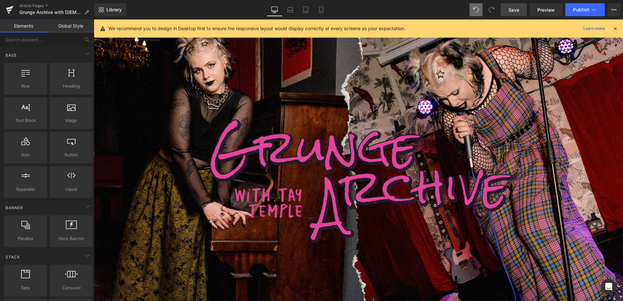
click at [515, 10] on span "Save" at bounding box center [513, 9] width 11 height 7
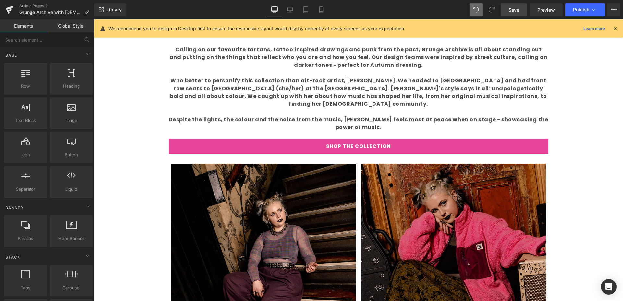
scroll to position [376, 0]
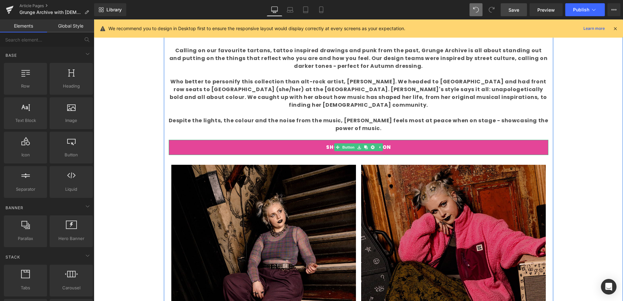
click at [388, 140] on link "SHOP THE COLLECTION" at bounding box center [359, 147] width 380 height 15
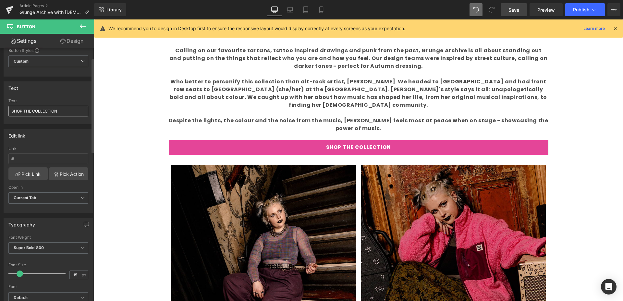
scroll to position [23, 0]
click at [61, 110] on input "SHOP THE COLLECTION" at bounding box center [48, 112] width 80 height 11
type input "SHOP GRUNGE ARCHIVE"
click at [289, 12] on icon at bounding box center [290, 9] width 6 height 6
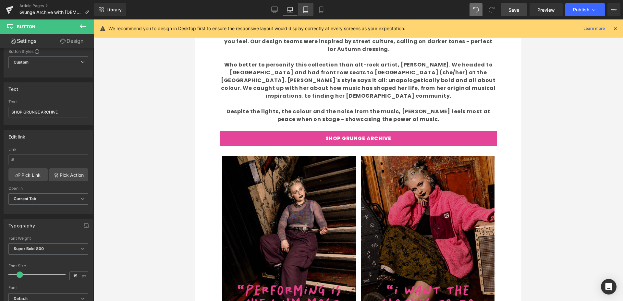
click at [306, 12] on icon at bounding box center [305, 9] width 6 height 6
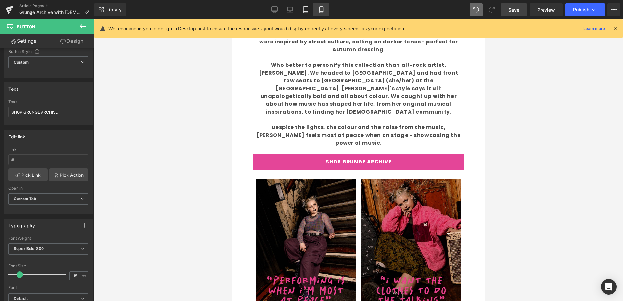
click at [318, 11] on icon at bounding box center [321, 9] width 6 height 6
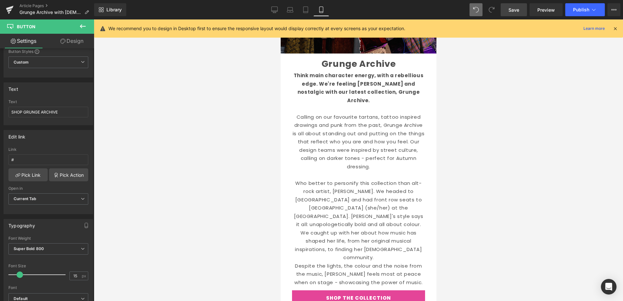
scroll to position [119, 0]
click at [301, 273] on div "Rendering Content" at bounding box center [312, 275] width 40 height 7
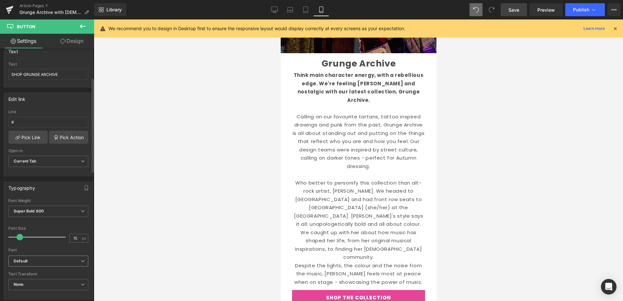
scroll to position [87, 0]
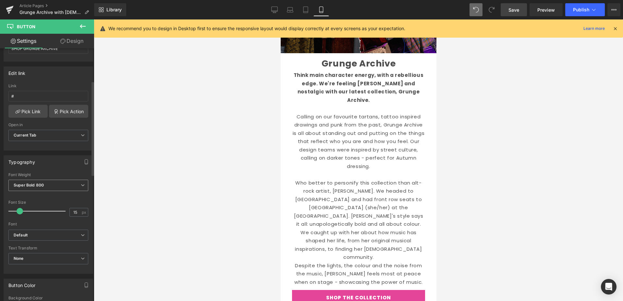
click at [69, 183] on span "Super Bold 800" at bounding box center [48, 185] width 80 height 11
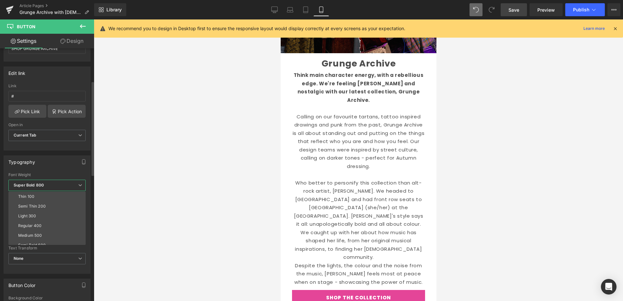
click at [69, 80] on div "Edit link # Link # Pick Link Pick Action Current Tab New Tab Open in Current Ta…" at bounding box center [47, 109] width 87 height 84
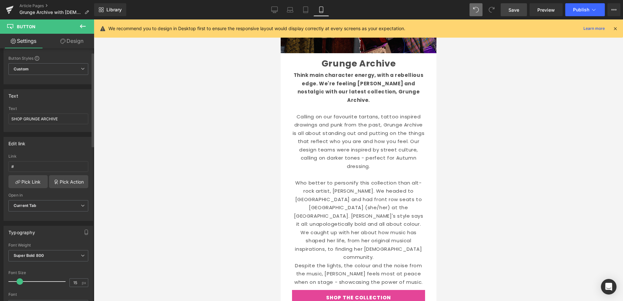
scroll to position [7, 0]
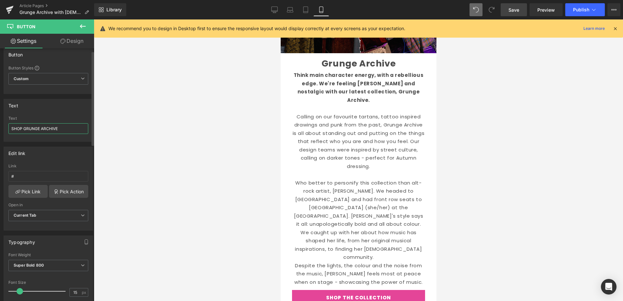
click at [69, 127] on input "SHOP GRUNGE ARCHIVE" at bounding box center [48, 128] width 80 height 11
click at [313, 272] on div "Rendering Content" at bounding box center [312, 275] width 40 height 7
click at [302, 273] on div "Rendering Content" at bounding box center [312, 275] width 40 height 7
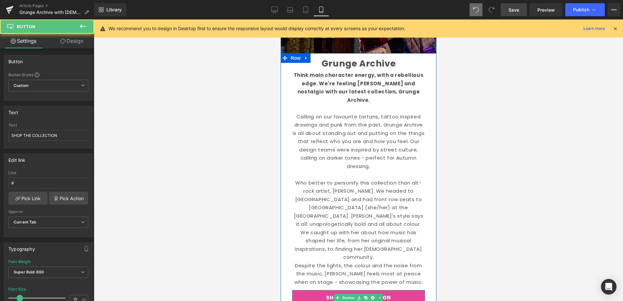
click at [381, 290] on div "SHOP THE COLLECTION Button" at bounding box center [358, 297] width 133 height 15
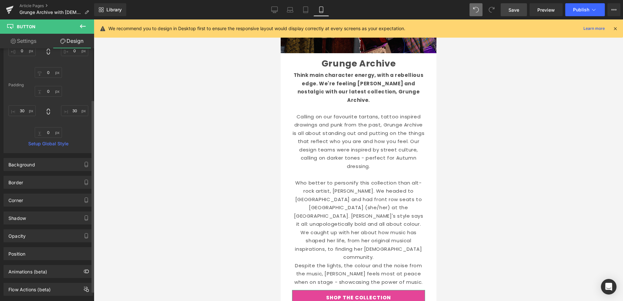
scroll to position [0, 0]
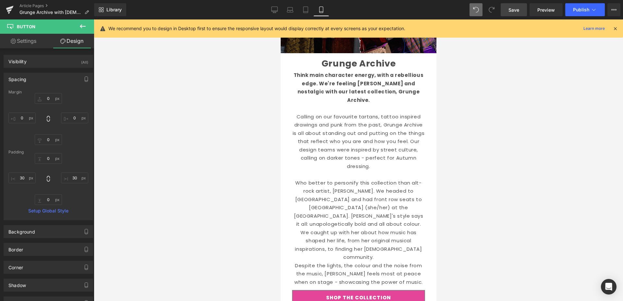
click at [32, 40] on link "Settings" at bounding box center [23, 41] width 47 height 15
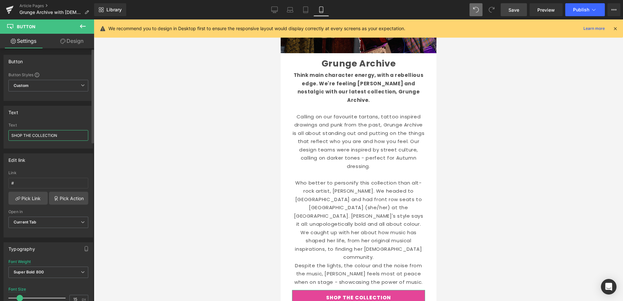
drag, startPoint x: 55, startPoint y: 135, endPoint x: 24, endPoint y: 135, distance: 30.8
click at [24, 134] on input "SHOP THE COLLECTION" at bounding box center [48, 135] width 80 height 11
type input "SHOP GRUNGE ARCHIVE"
click at [193, 237] on div at bounding box center [358, 160] width 529 height 282
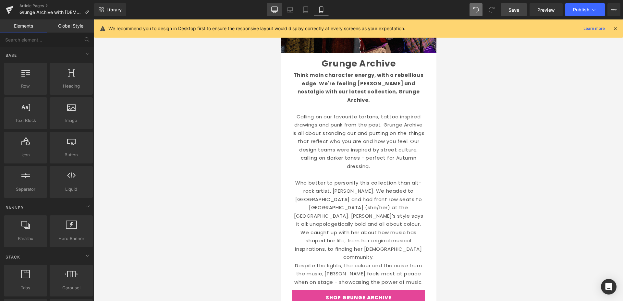
click at [275, 10] on icon at bounding box center [274, 9] width 6 height 6
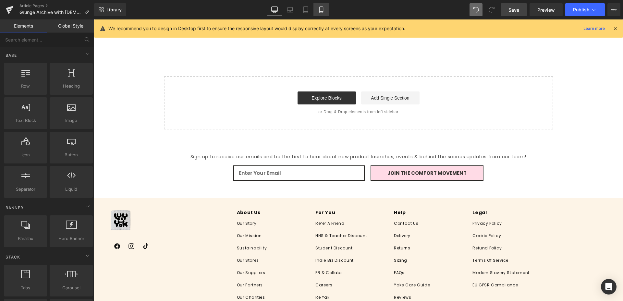
click at [320, 10] on icon at bounding box center [321, 9] width 6 height 6
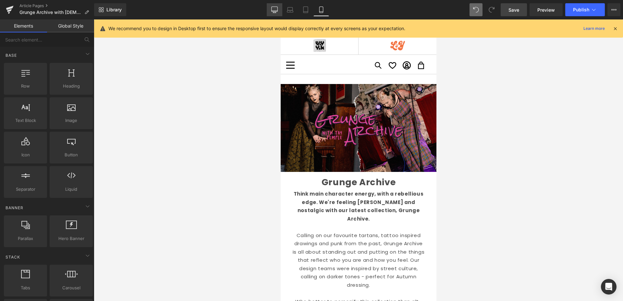
click at [273, 8] on icon at bounding box center [274, 9] width 6 height 6
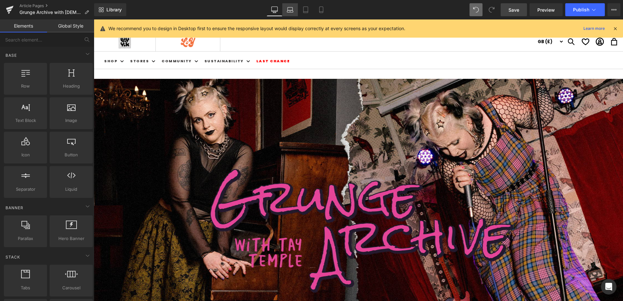
click at [289, 11] on icon at bounding box center [290, 9] width 6 height 6
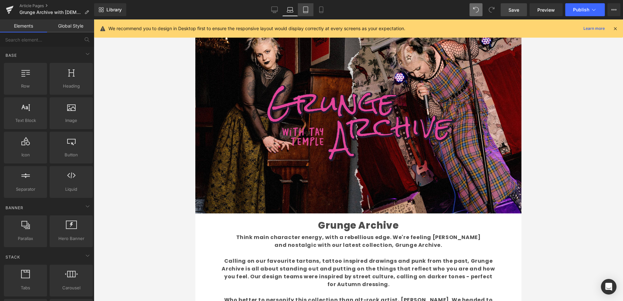
click at [308, 11] on icon at bounding box center [305, 10] width 5 height 6
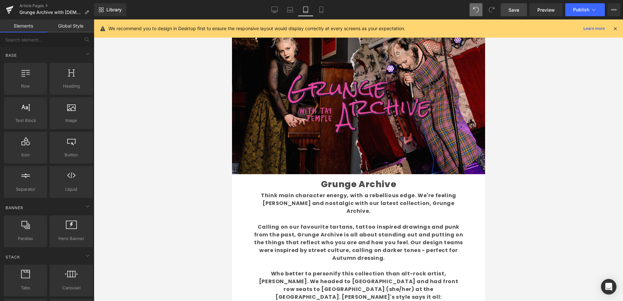
scroll to position [52, 0]
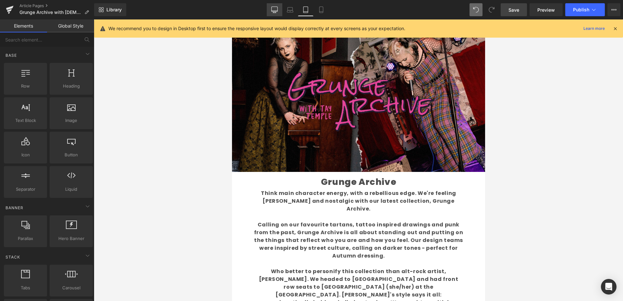
drag, startPoint x: 277, startPoint y: 13, endPoint x: 281, endPoint y: 14, distance: 3.8
click at [277, 13] on icon at bounding box center [274, 9] width 6 height 6
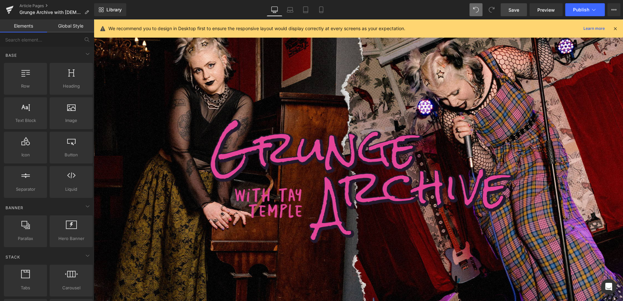
click at [515, 10] on span "Save" at bounding box center [513, 9] width 11 height 7
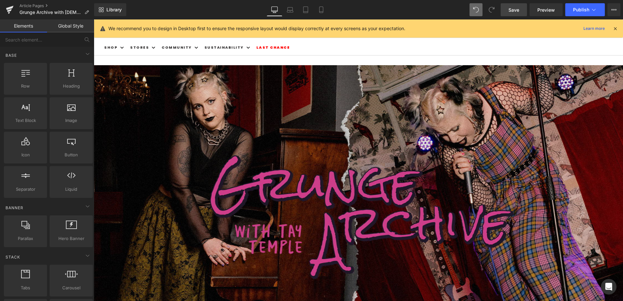
scroll to position [0, 0]
